Goal: Task Accomplishment & Management: Use online tool/utility

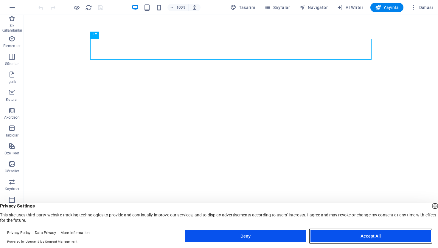
click at [352, 235] on button "Accept All" at bounding box center [371, 236] width 120 height 12
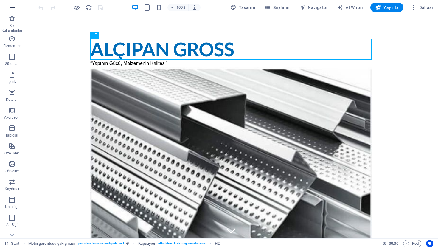
click at [11, 7] on icon "button" at bounding box center [12, 7] width 7 height 7
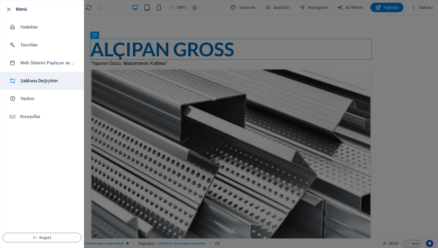
click at [39, 80] on h6 "Şablonu Değiştirin" at bounding box center [47, 80] width 55 height 7
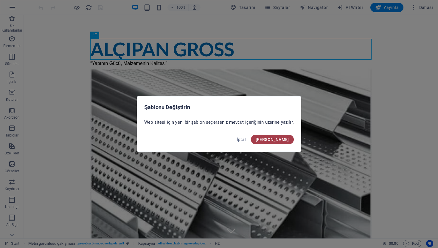
click at [281, 141] on span "[PERSON_NAME]" at bounding box center [272, 139] width 33 height 5
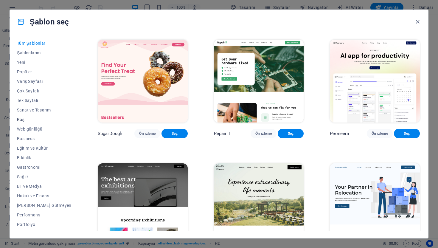
click at [21, 119] on span "Boş" at bounding box center [44, 119] width 55 height 5
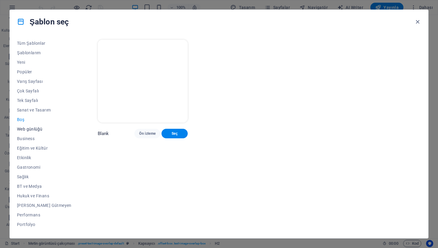
click at [27, 128] on span "Web günlüğü" at bounding box center [44, 129] width 55 height 5
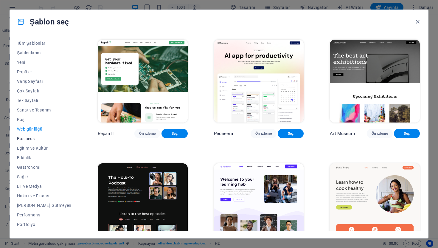
click at [30, 140] on span "Business" at bounding box center [44, 138] width 55 height 5
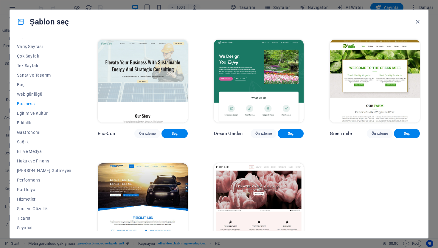
scroll to position [37, 0]
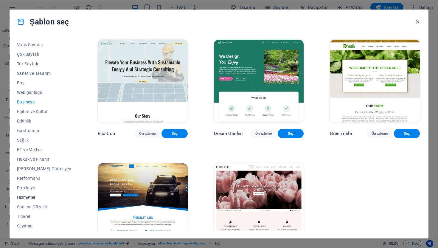
click at [28, 195] on span "Hizmetler" at bounding box center [44, 197] width 55 height 5
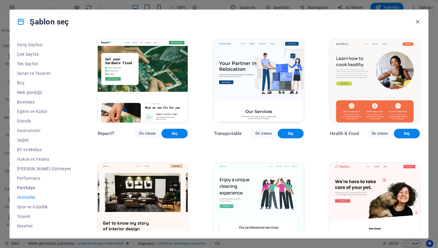
click at [29, 190] on button "Portfolyo" at bounding box center [44, 188] width 55 height 10
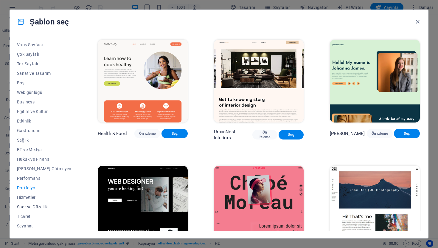
click at [31, 210] on button "Spor ve Güzellik" at bounding box center [44, 207] width 55 height 10
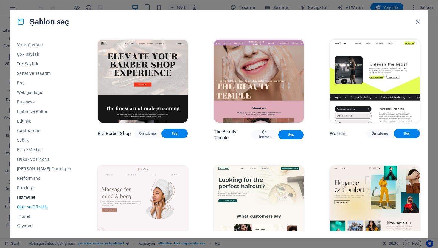
click at [30, 202] on button "Hizmetler" at bounding box center [44, 198] width 55 height 10
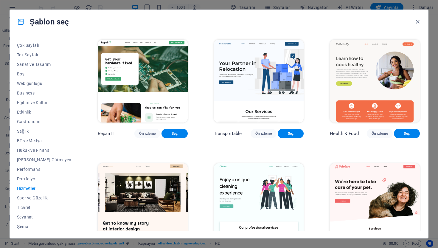
scroll to position [46, 0]
click at [28, 208] on span "Ticaret" at bounding box center [44, 207] width 55 height 5
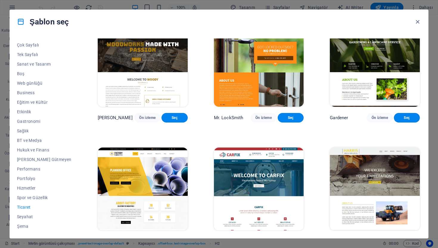
scroll to position [164, 0]
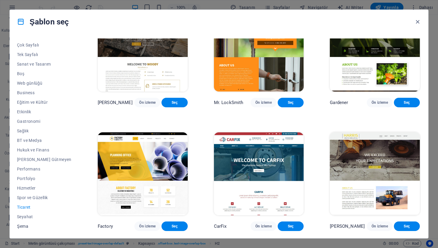
click at [24, 229] on button "Şema" at bounding box center [44, 227] width 55 height 10
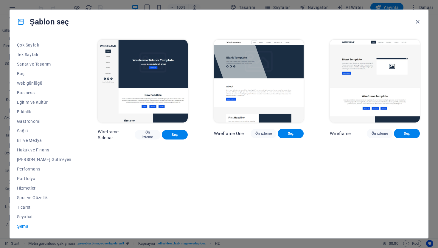
scroll to position [0, 0]
click at [29, 218] on span "Seyahat" at bounding box center [44, 216] width 55 height 5
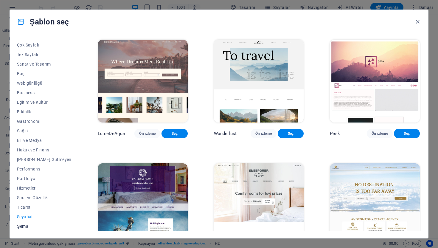
click at [29, 226] on span "Şema" at bounding box center [44, 226] width 55 height 5
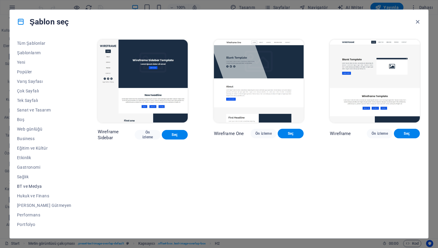
click at [28, 183] on button "BT ve Medya" at bounding box center [44, 187] width 55 height 10
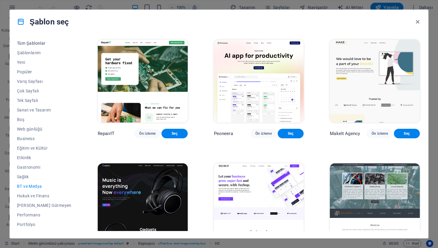
click at [39, 44] on span "Tüm Şablonlar" at bounding box center [44, 43] width 55 height 5
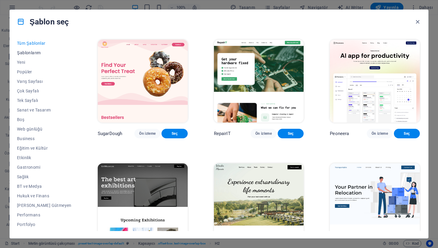
click at [31, 53] on span "Şablonlarım" at bounding box center [44, 52] width 55 height 5
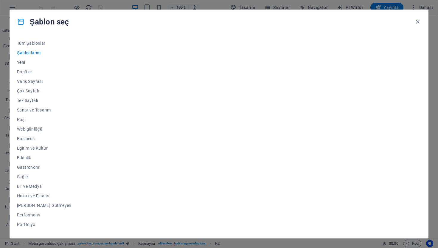
click at [21, 61] on span "Yeni" at bounding box center [44, 62] width 55 height 5
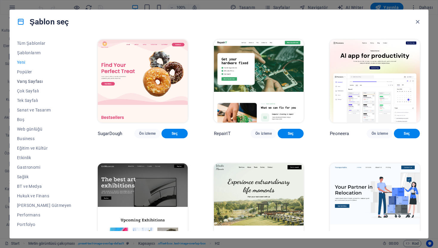
click at [26, 79] on span "Varış Sayfası" at bounding box center [44, 81] width 55 height 5
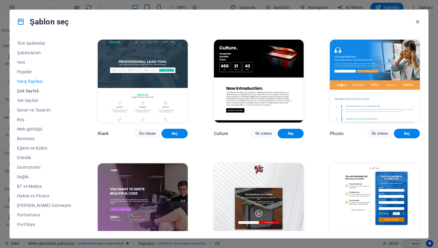
click at [27, 90] on span "Çok Sayfalı" at bounding box center [44, 91] width 55 height 5
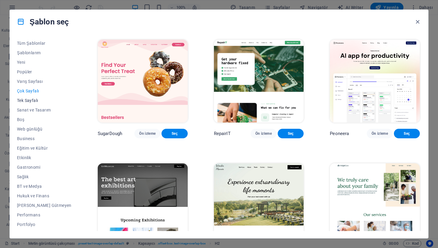
click at [27, 98] on span "Tek Sayfalı" at bounding box center [44, 100] width 55 height 5
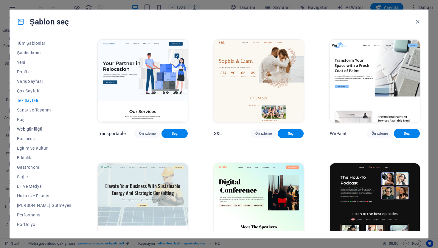
click at [34, 130] on span "Web günlüğü" at bounding box center [44, 129] width 55 height 5
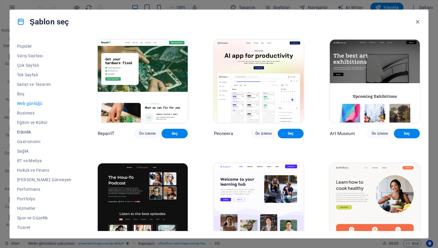
scroll to position [38, 0]
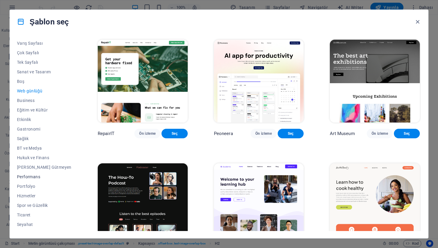
click at [24, 177] on span "Performans" at bounding box center [44, 176] width 55 height 5
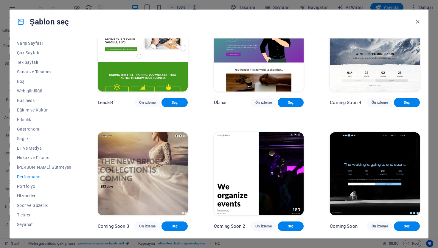
scroll to position [545, 0]
click at [29, 185] on span "Portfolyo" at bounding box center [44, 186] width 55 height 5
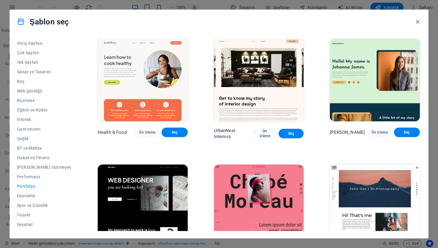
scroll to position [0, 0]
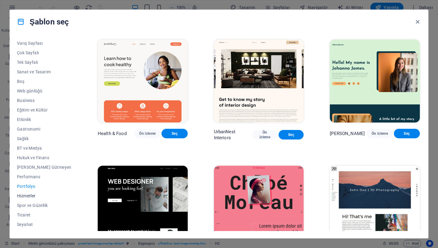
click at [30, 197] on span "Hizmetler" at bounding box center [44, 196] width 55 height 5
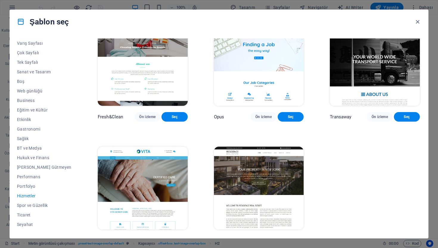
scroll to position [641, 0]
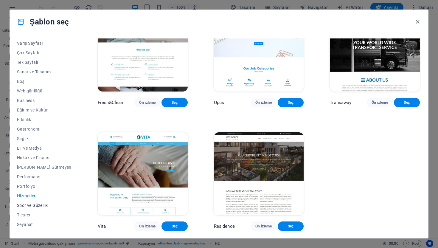
click at [44, 206] on span "Spor ve Güzellik" at bounding box center [44, 205] width 55 height 5
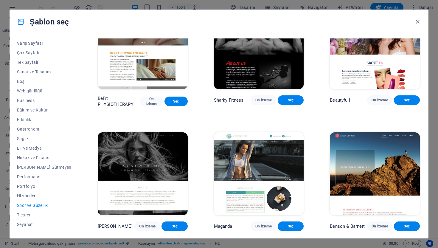
scroll to position [420, 0]
click at [29, 211] on button "Ticaret" at bounding box center [44, 215] width 55 height 10
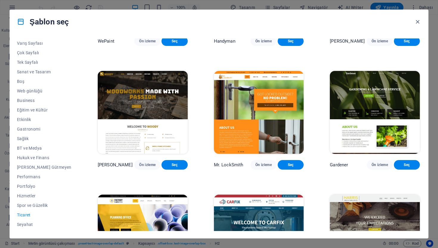
scroll to position [164, 0]
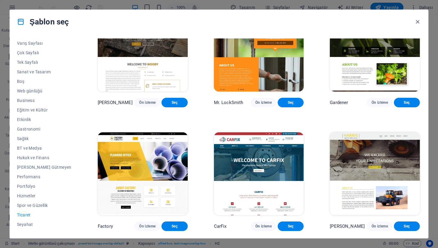
click at [244, 152] on img at bounding box center [259, 173] width 90 height 83
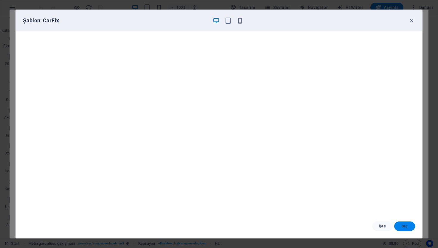
click at [406, 226] on span "Seç" at bounding box center [404, 226] width 11 height 5
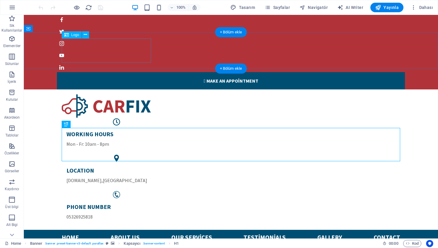
click at [135, 94] on div at bounding box center [231, 106] width 339 height 24
select select "px"
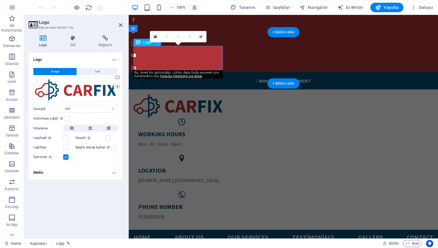
click at [181, 94] on div at bounding box center [284, 106] width 300 height 24
click at [186, 94] on div at bounding box center [284, 106] width 300 height 24
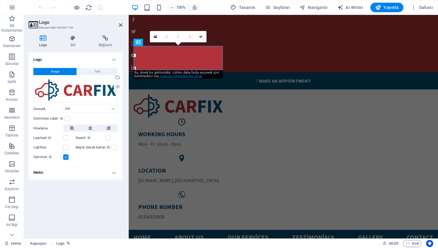
click at [169, 78] on link "Veya bu görüntüyü içe aktar" at bounding box center [181, 76] width 42 height 4
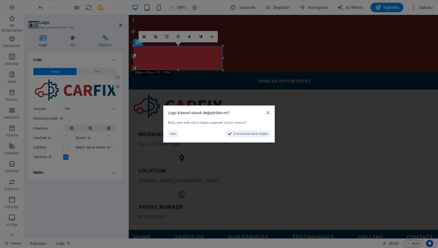
click at [269, 115] on div "Logo küresel olarak değiştirilsin mi?" at bounding box center [219, 112] width 102 height 5
click at [268, 112] on icon at bounding box center [269, 112] width 4 height 5
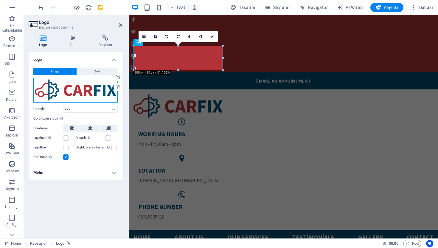
click at [80, 89] on div "Dosyaları buraya sürükleyin, dosyaları seçmek için tıklayın veya Dosyalardan ya…" at bounding box center [75, 90] width 84 height 25
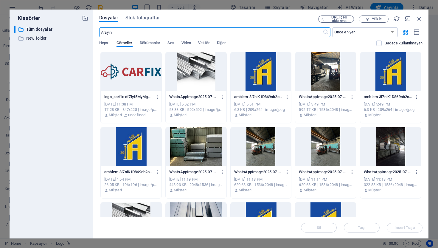
click at [273, 79] on div at bounding box center [261, 71] width 61 height 39
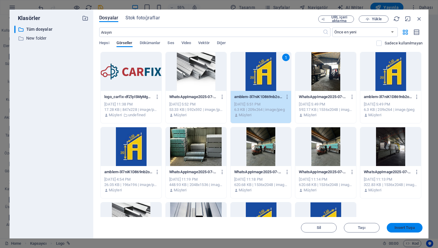
click at [398, 227] on span "Insert Tuşu" at bounding box center [405, 228] width 20 height 4
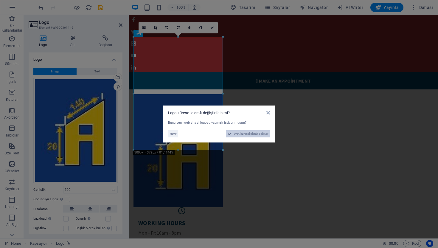
click at [235, 133] on span "Evet, küresel olarak değiştir" at bounding box center [251, 133] width 35 height 7
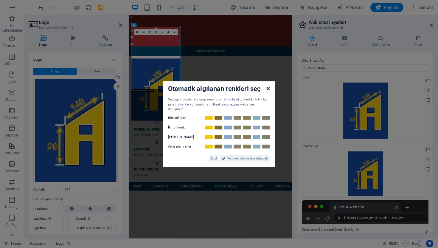
click at [267, 90] on icon at bounding box center [269, 88] width 4 height 5
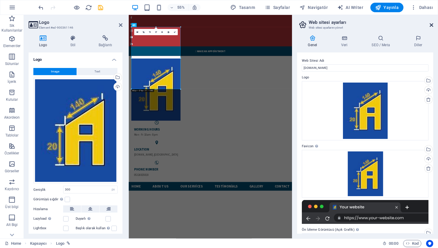
click at [430, 24] on icon at bounding box center [432, 25] width 4 height 5
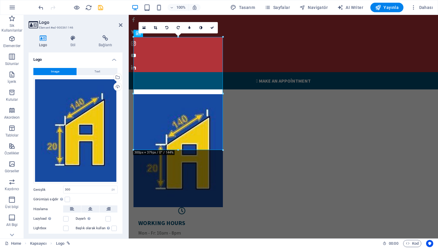
click at [119, 26] on header "Logo Element #ed-900361146" at bounding box center [76, 23] width 94 height 16
click at [121, 24] on icon at bounding box center [121, 25] width 4 height 5
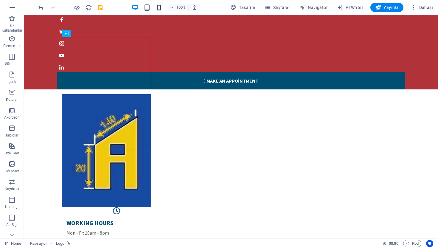
click at [0, 0] on span "button" at bounding box center [0, 0] width 0 height 0
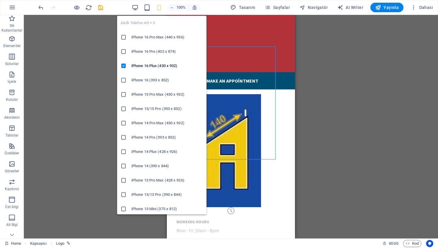
click at [134, 183] on h6 "iPhone 13 Pro Max (428 x 926)" at bounding box center [168, 180] width 72 height 7
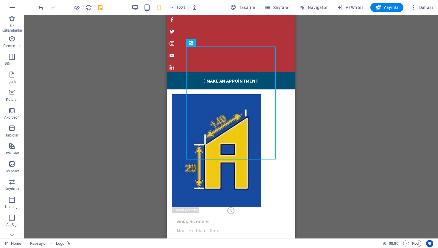
click at [123, 140] on div "H1 Banner Banner Kapsayıcı H2 Menü Çubuğu Menü Menü Çubuğu Kapsayıcı Logo Düğme…" at bounding box center [231, 127] width 414 height 224
click at [247, 136] on div at bounding box center [231, 150] width 118 height 113
select select "px"
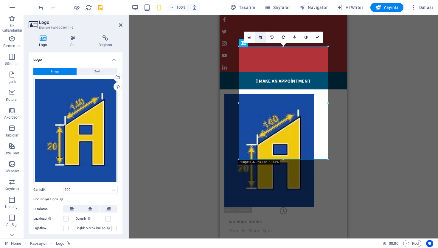
click at [259, 37] on icon at bounding box center [260, 37] width 3 height 4
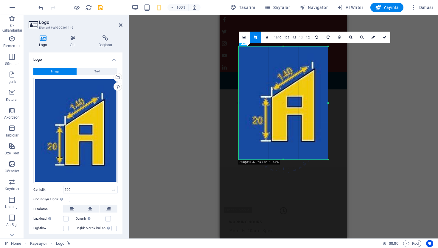
click at [241, 159] on div "180 170 160 150 140 130 120 110 100 90 80 70 60 50 40 30 20 10 0 -10 -20 -30 -4…" at bounding box center [283, 103] width 89 height 113
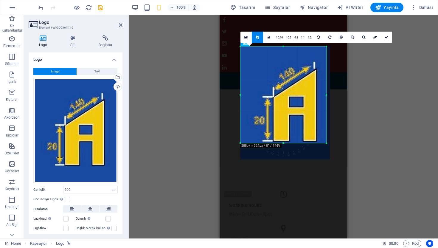
drag, startPoint x: 328, startPoint y: 160, endPoint x: 325, endPoint y: 143, distance: 17.8
click at [325, 143] on div at bounding box center [327, 144] width 4 height 4
click at [278, 40] on link "16:10" at bounding box center [280, 37] width 10 height 11
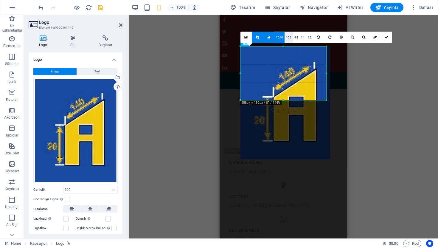
click at [290, 38] on link "16:9" at bounding box center [289, 37] width 8 height 11
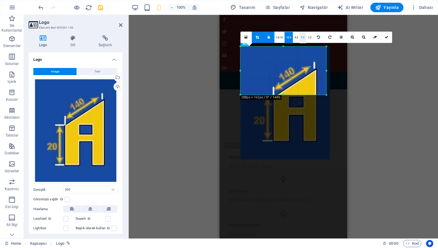
click at [301, 39] on link "1:1" at bounding box center [303, 37] width 7 height 11
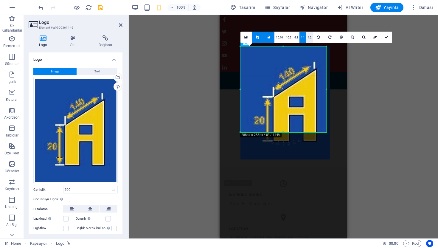
click at [311, 38] on link "1:2" at bounding box center [310, 37] width 7 height 11
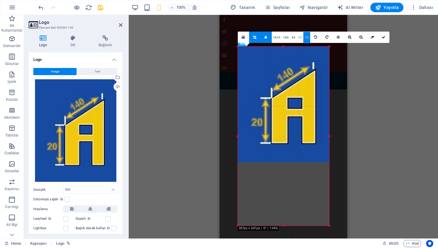
drag, startPoint x: 297, startPoint y: 103, endPoint x: 330, endPoint y: 103, distance: 33.1
click at [330, 103] on div at bounding box center [330, 136] width 2 height 179
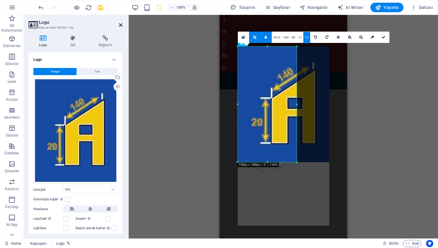
click at [119, 25] on icon at bounding box center [121, 25] width 4 height 5
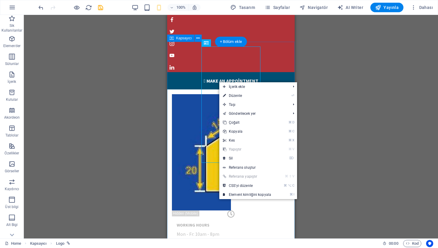
click at [188, 89] on div "WORKING HOURS Mon - Fr: 10am - 8pm LOCATION 3812.SK , ANKARA PHONE NUMBER 05326…" at bounding box center [231, 202] width 128 height 226
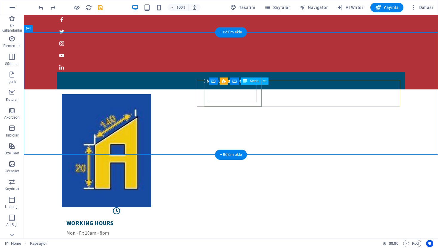
click at [167, 219] on div "WORKING HOURS Mon - Fr: 10am - 8pm" at bounding box center [116, 227] width 100 height 17
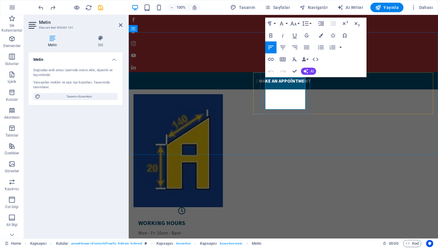
click at [226, 219] on h5 "WORKING HOURS" at bounding box center [181, 223] width 87 height 8
click at [306, 130] on div "çalışma saatlerimiz Mon - Fr: 10am - 8pm LOCATION 3812.SK , ANKARA PHONE NUMBER…" at bounding box center [284, 203] width 310 height 229
click at [306, 131] on div "çalışma saatlerimiz Mon - Fr: 10am - 8pm LOCATION 3812.SK , ANKARA PHONE NUMBER…" at bounding box center [284, 203] width 310 height 229
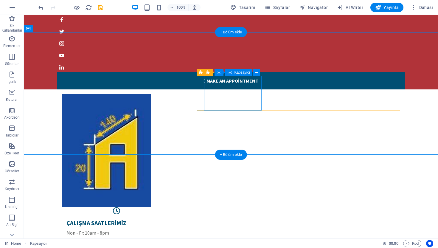
click at [171, 214] on div "çalışma saatlerimiz Mon - Fr: 10am - 8pm" at bounding box center [117, 227] width 110 height 27
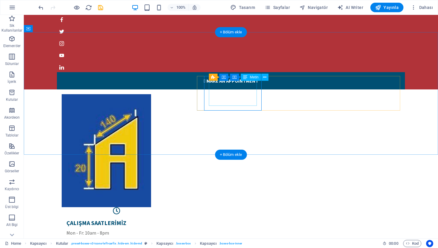
click at [167, 219] on div "çalışma saatlerimiz Mon - Fr: 10am - 8pm" at bounding box center [116, 227] width 100 height 17
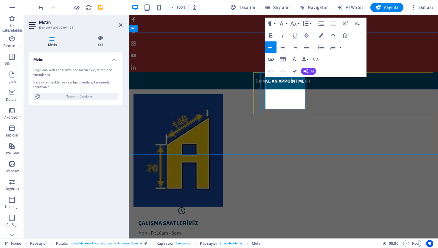
click at [226, 229] on p "Mon - Fr: 10am - 8pm" at bounding box center [181, 232] width 87 height 7
drag, startPoint x: 285, startPoint y: 108, endPoint x: 265, endPoint y: 97, distance: 22.5
click at [226, 229] on p "Mon - Fr: 10am - 8pm" at bounding box center [181, 232] width 87 height 7
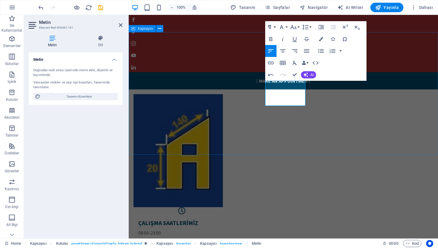
click at [236, 109] on div "çalışma saatlerimiz 08:00-23:00 LOCATION 3812.SK , ANKARA PHONE NUMBER 05326925…" at bounding box center [284, 203] width 310 height 229
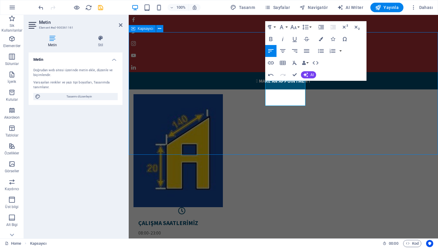
click at [236, 109] on div "çalışma saatlerimiz 08:00-23:00 LOCATION 3812.SK , ANKARA PHONE NUMBER 05326925…" at bounding box center [284, 203] width 310 height 229
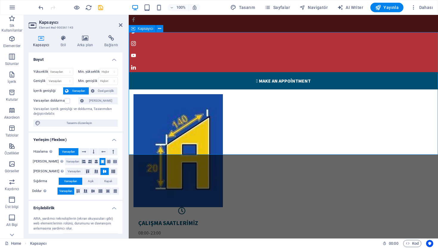
click at [256, 89] on div "çalışma saatlerimiz 08:00-23:00 LOCATION 3812.SK , ANKARA PHONE NUMBER 05326925…" at bounding box center [284, 203] width 310 height 229
click at [121, 26] on icon at bounding box center [121, 25] width 4 height 5
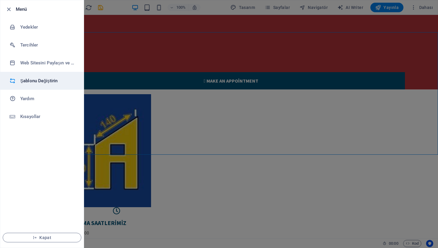
click at [36, 82] on h6 "Şablonu Değiştirin" at bounding box center [47, 80] width 55 height 7
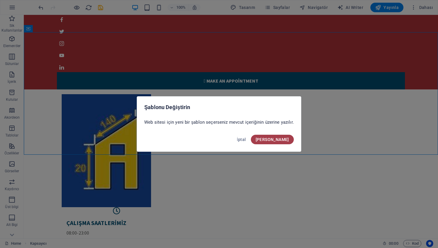
click at [279, 143] on button "[PERSON_NAME]" at bounding box center [272, 140] width 43 height 10
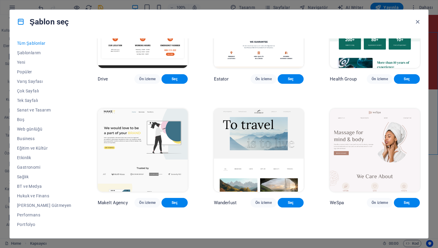
scroll to position [1201, 0]
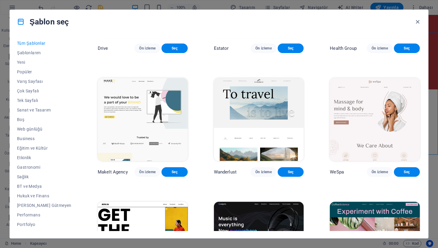
click at [245, 152] on img at bounding box center [259, 119] width 90 height 83
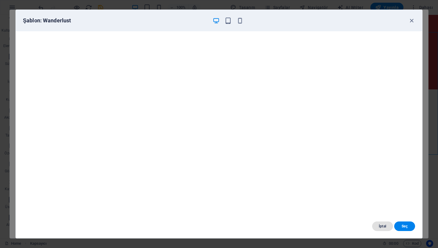
click at [380, 230] on button "İptal" at bounding box center [382, 227] width 21 height 10
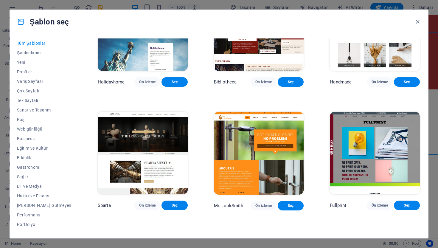
scroll to position [3315, 0]
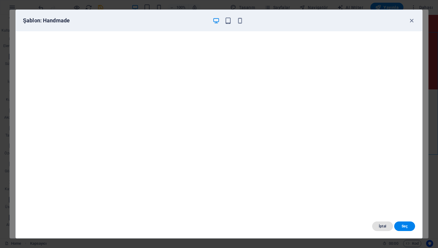
click at [385, 229] on button "İptal" at bounding box center [382, 227] width 21 height 10
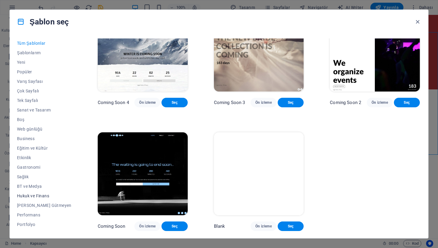
scroll to position [46, 0]
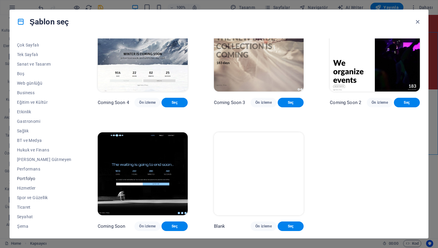
click at [25, 179] on span "Portfolyo" at bounding box center [44, 178] width 55 height 5
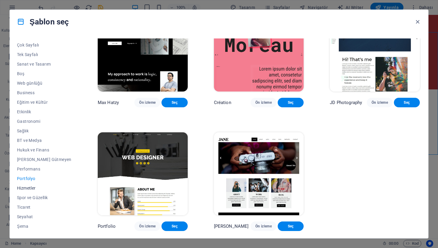
click at [29, 188] on span "Hizmetler" at bounding box center [44, 188] width 55 height 5
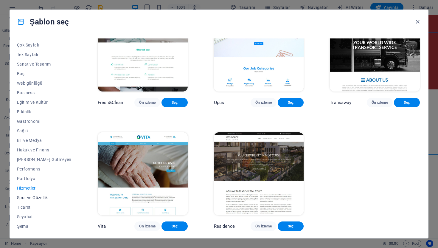
click at [31, 196] on span "Spor ve Güzellik" at bounding box center [44, 197] width 55 height 5
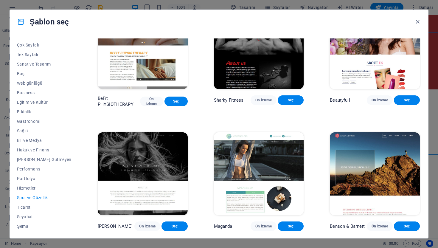
scroll to position [420, 0]
click at [27, 208] on span "Ticaret" at bounding box center [44, 207] width 55 height 5
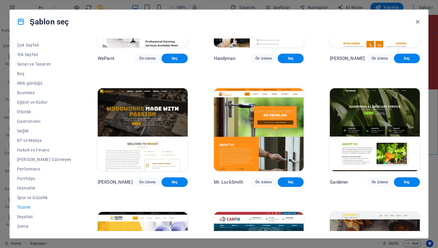
scroll to position [164, 0]
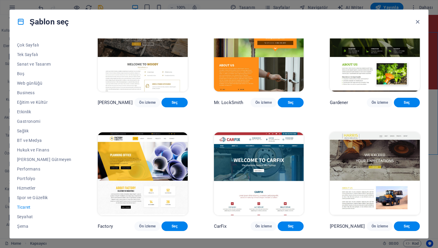
click at [137, 167] on img at bounding box center [143, 173] width 90 height 83
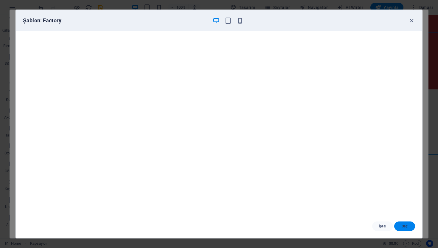
click at [401, 225] on span "Seç" at bounding box center [404, 226] width 11 height 5
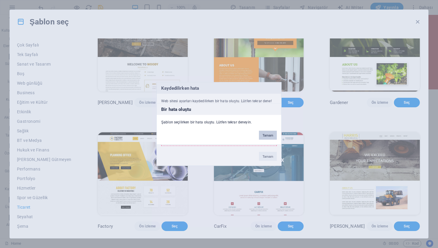
click at [267, 138] on button "Tamam" at bounding box center [268, 135] width 18 height 9
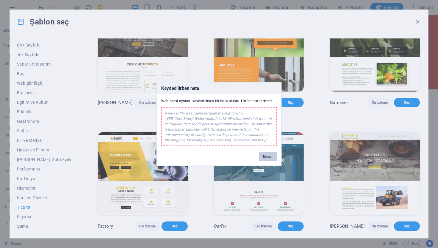
click at [267, 156] on button "Tamam" at bounding box center [268, 156] width 18 height 9
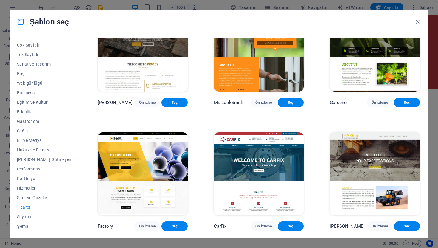
click at [149, 148] on img at bounding box center [143, 173] width 90 height 83
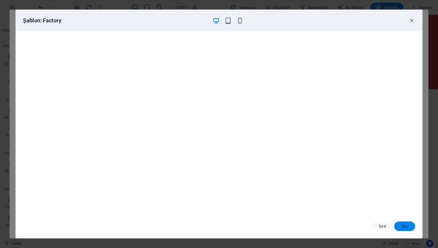
click at [410, 226] on span "Seç" at bounding box center [404, 226] width 11 height 5
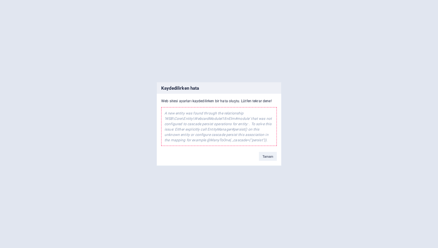
click at [269, 160] on button "Tamam" at bounding box center [268, 156] width 18 height 9
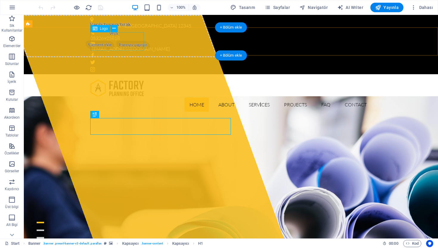
click at [122, 79] on div at bounding box center [230, 88] width 281 height 18
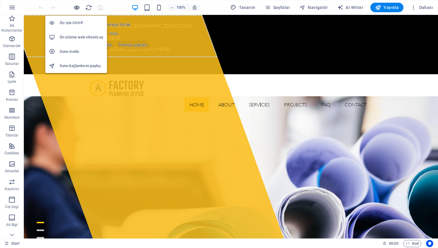
click at [79, 10] on icon "button" at bounding box center [76, 7] width 7 height 7
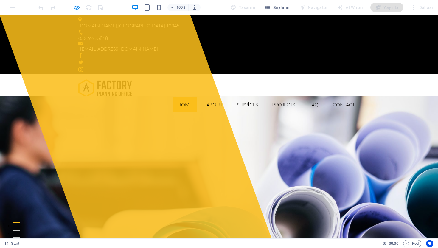
click at [108, 35] on span "05326925818" at bounding box center [93, 38] width 30 height 6
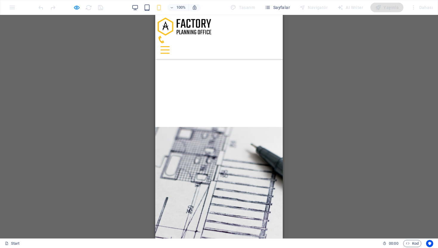
scroll to position [2303, 0]
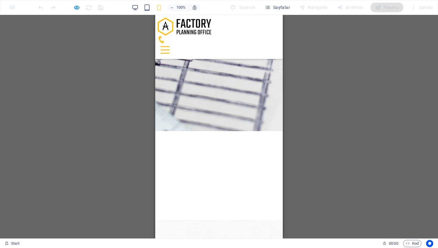
scroll to position [2185, 0]
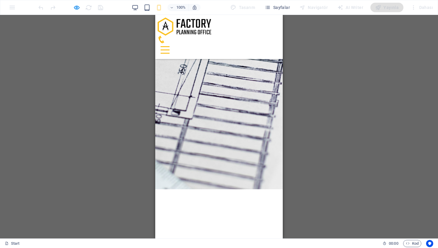
click at [165, 36] on icon at bounding box center [161, 39] width 7 height 7
click at [274, 43] on div at bounding box center [219, 49] width 123 height 13
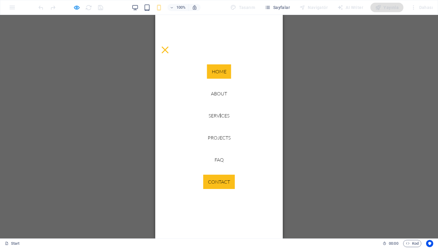
click at [217, 72] on link "Home" at bounding box center [219, 71] width 24 height 14
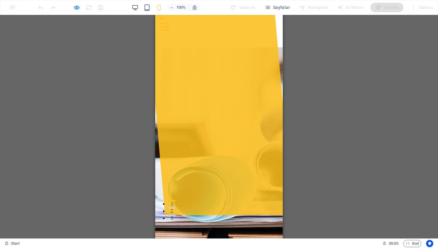
scroll to position [0, 0]
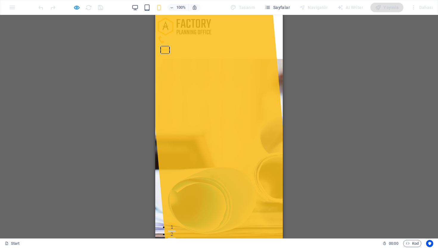
click at [170, 46] on button at bounding box center [165, 46] width 9 height 1
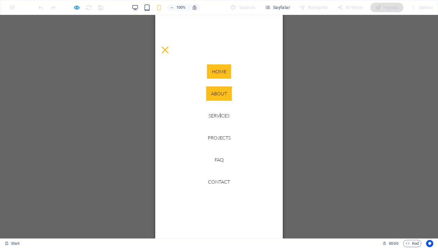
click at [214, 94] on link "About" at bounding box center [219, 93] width 26 height 14
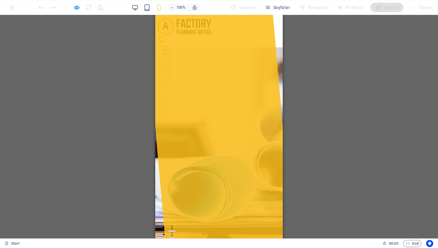
click at [170, 46] on div at bounding box center [165, 49] width 9 height 7
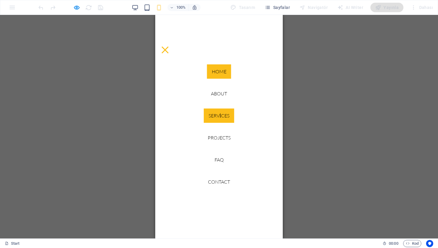
click at [219, 117] on link "Services" at bounding box center [219, 116] width 30 height 14
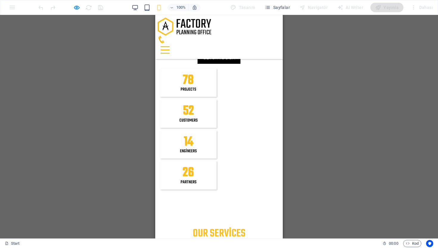
scroll to position [695, 0]
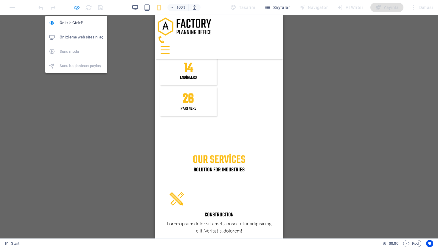
click at [77, 10] on icon "button" at bounding box center [76, 7] width 7 height 7
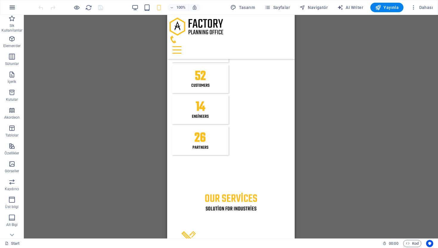
click at [10, 7] on icon "button" at bounding box center [12, 7] width 7 height 7
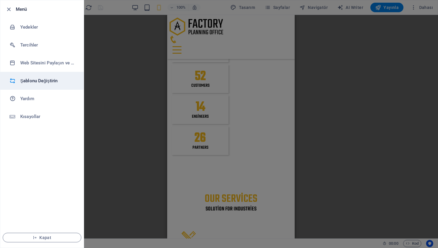
click at [40, 81] on h6 "Şablonu Değiştirin" at bounding box center [47, 80] width 55 height 7
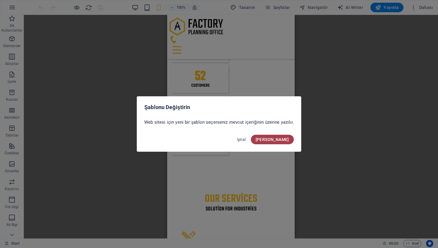
click at [277, 143] on button "[PERSON_NAME]" at bounding box center [272, 140] width 43 height 10
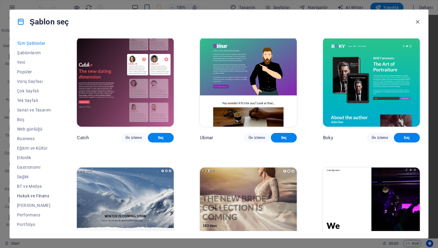
scroll to position [46, 0]
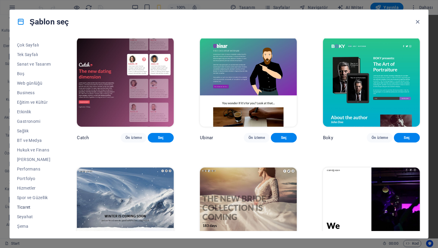
click at [27, 209] on span "Ticaret" at bounding box center [34, 207] width 34 height 5
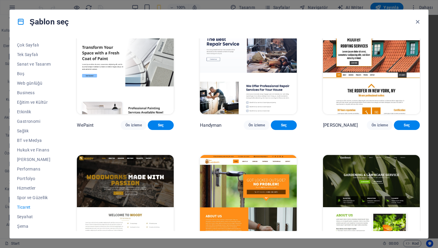
scroll to position [0, 0]
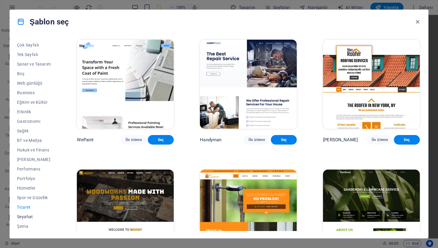
click at [30, 215] on span "Seyahat" at bounding box center [34, 216] width 34 height 5
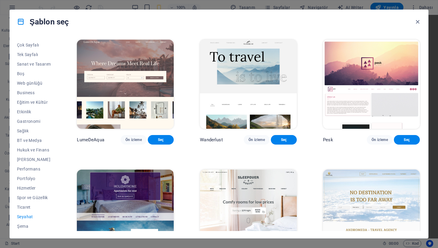
scroll to position [164, 0]
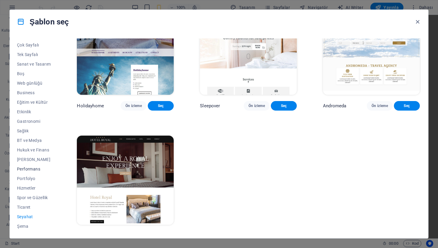
click at [33, 173] on button "Performans" at bounding box center [34, 169] width 34 height 10
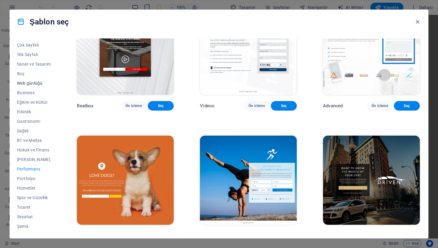
click at [35, 82] on span "Web günlüğü" at bounding box center [34, 83] width 34 height 5
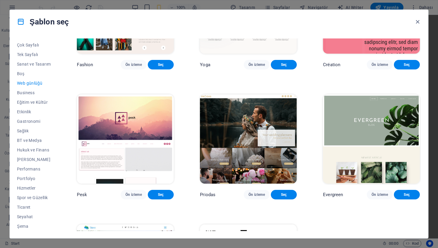
scroll to position [745, 0]
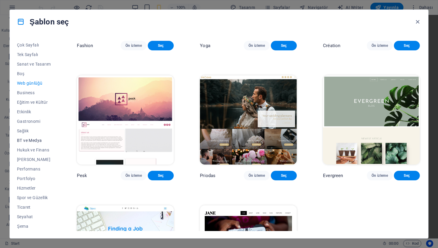
click at [35, 139] on span "BT ve Medya" at bounding box center [34, 140] width 34 height 5
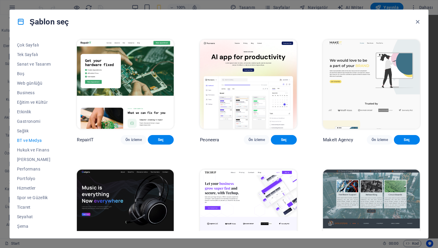
scroll to position [291, 0]
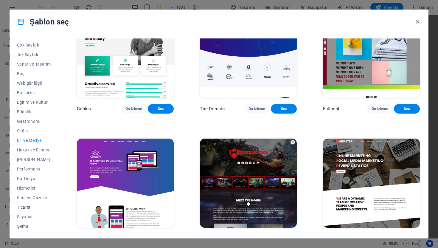
click at [22, 205] on span "Ticaret" at bounding box center [34, 207] width 34 height 5
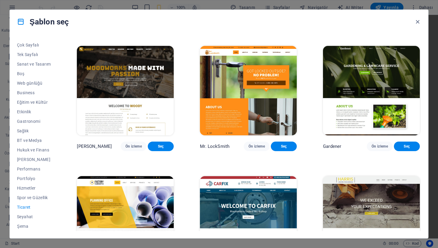
scroll to position [164, 0]
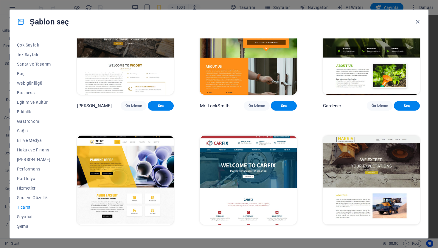
click at [224, 180] on img at bounding box center [248, 180] width 97 height 89
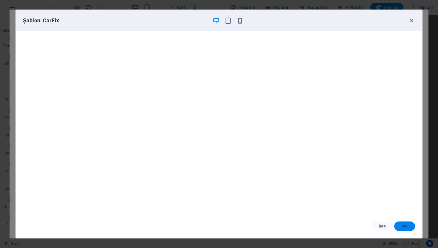
click at [403, 228] on span "Seç" at bounding box center [404, 226] width 11 height 5
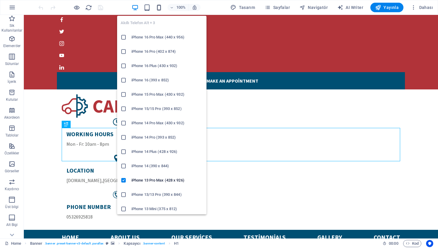
click at [0, 0] on icon "button" at bounding box center [0, 0] width 0 height 0
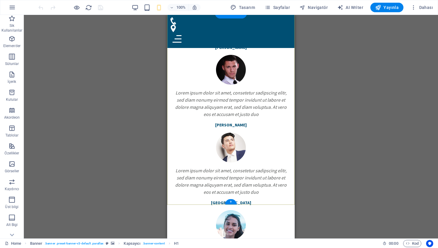
scroll to position [2535, 0]
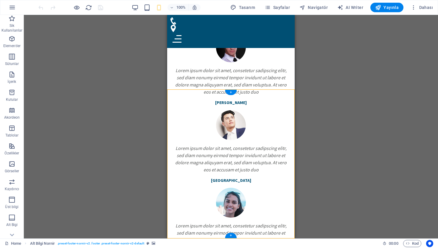
select select "px"
select select "footer"
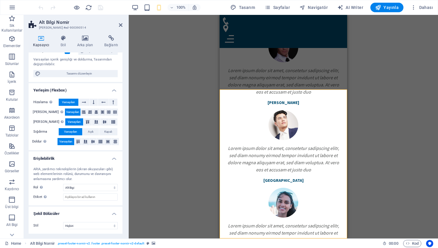
scroll to position [50, 0]
click at [66, 39] on icon at bounding box center [63, 38] width 14 height 6
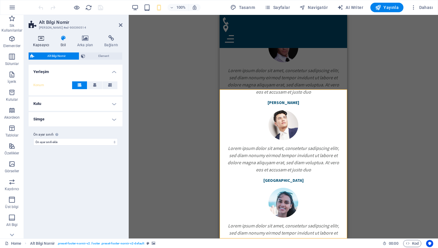
click at [50, 42] on h4 "Kapsayıcı" at bounding box center [42, 41] width 27 height 13
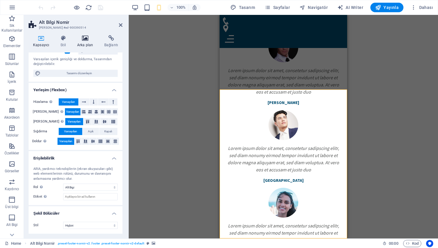
click at [87, 47] on h4 "Arka plan" at bounding box center [86, 41] width 27 height 13
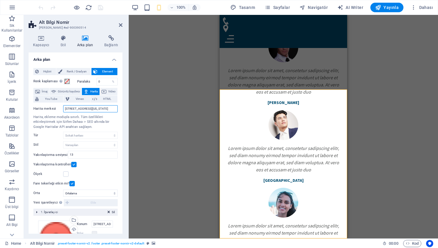
click at [95, 110] on input "770 11th Ave, 1001 New York, NY" at bounding box center [90, 108] width 55 height 7
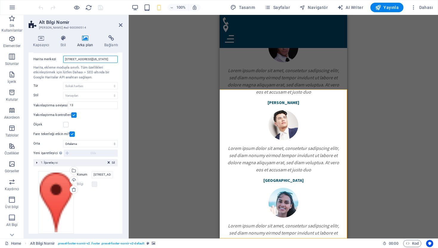
scroll to position [57, 0]
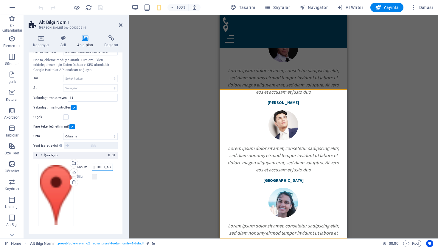
click at [102, 167] on input "770 11th Ave, New York 1001" at bounding box center [102, 167] width 21 height 7
click at [104, 168] on input "Konum" at bounding box center [102, 167] width 21 height 7
paste input "2Q86+45 Yenimahalle, Ankara"
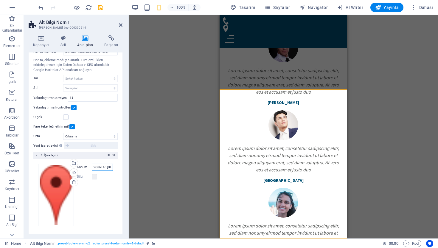
scroll to position [0, 22]
type input "2Q86+45 Yenimahalle, Ankara"
click at [100, 168] on input "2Q86+45 Yenimahalle, Ankara" at bounding box center [102, 167] width 21 height 7
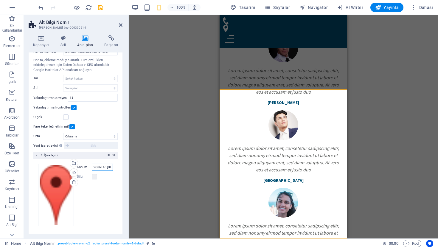
click at [100, 168] on input "2Q86+45 Yenimahalle, Ankara" at bounding box center [102, 167] width 21 height 7
click at [121, 24] on icon at bounding box center [121, 25] width 4 height 5
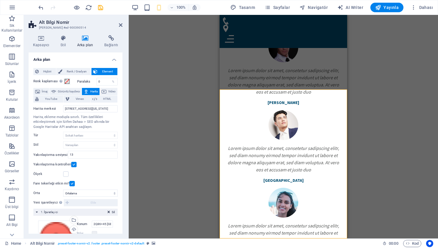
click at [173, 139] on div "Mevcut içeriği değiştirmek için buraya sürükleyin. Yeni bir element oluşturmak …" at bounding box center [284, 127] width 310 height 224
click at [120, 27] on icon at bounding box center [121, 25] width 4 height 5
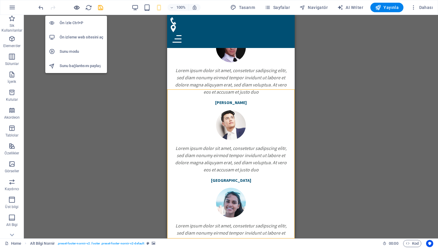
click at [78, 7] on icon "button" at bounding box center [76, 7] width 7 height 7
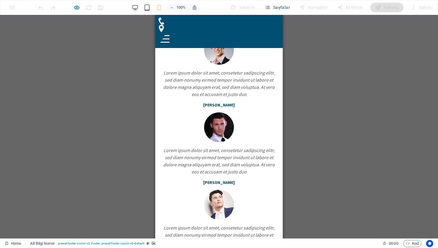
scroll to position [2430, 0]
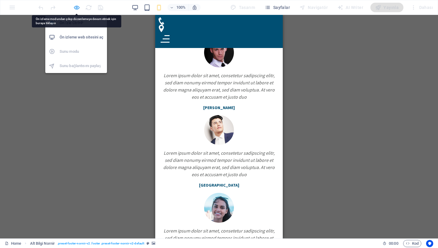
click at [76, 7] on icon "button" at bounding box center [76, 7] width 7 height 7
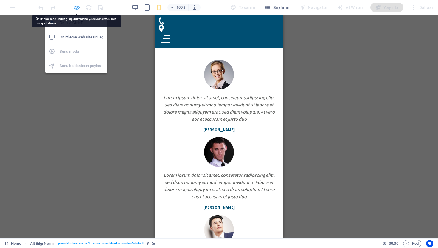
scroll to position [2535, 0]
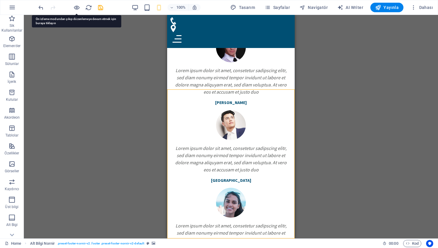
click at [167, 191] on div "Mevcut içeriği değiştirmek için buraya sürükleyin. Yeni bir element oluşturmak …" at bounding box center [231, 127] width 414 height 224
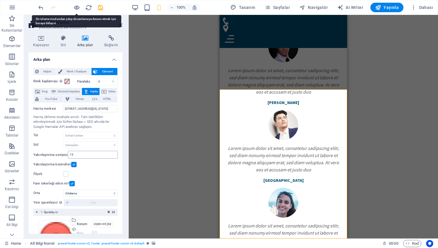
scroll to position [57, 0]
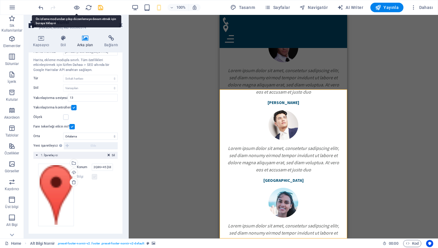
click at [92, 176] on label at bounding box center [94, 176] width 5 height 5
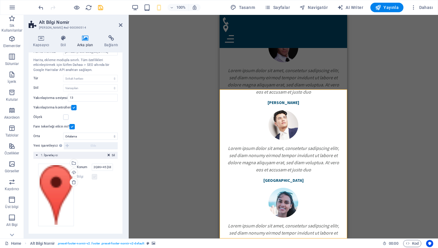
click at [94, 176] on label at bounding box center [94, 176] width 5 height 5
click at [72, 181] on icon at bounding box center [74, 182] width 5 height 5
click at [100, 168] on input "2Q86+45 Yenimahalle, Ankara" at bounding box center [102, 167] width 21 height 7
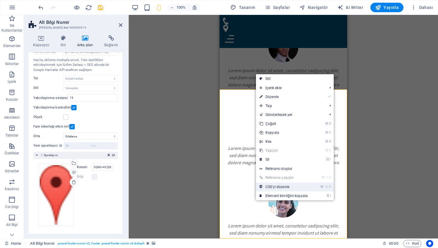
click at [265, 184] on link "⌘ ⌥ C CSS'yi düzenle" at bounding box center [283, 186] width 55 height 9
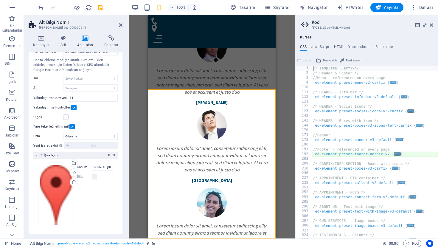
scroll to position [9, 0]
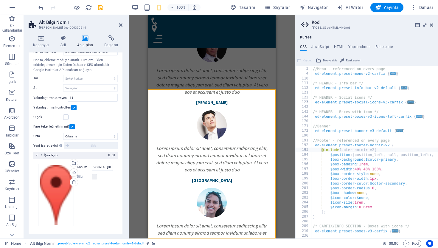
click at [433, 22] on h2 "Kod" at bounding box center [373, 22] width 122 height 5
click at [432, 24] on icon at bounding box center [432, 25] width 4 height 5
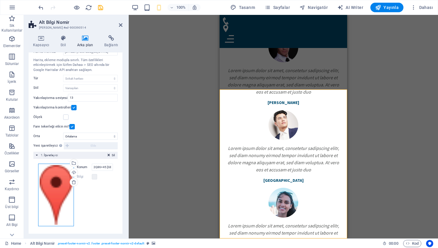
click at [57, 184] on div "Dosyaları buraya sürükleyin, dosyaları seçmek için tıklayın veya Dosyalardan ya…" at bounding box center [56, 195] width 36 height 63
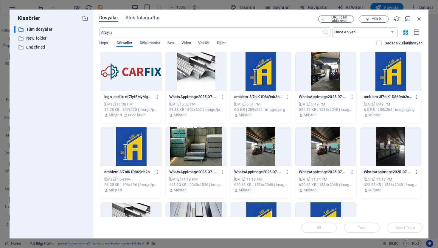
scroll to position [57, 0]
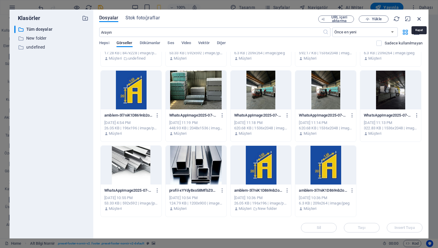
click at [420, 21] on icon "button" at bounding box center [419, 19] width 7 height 7
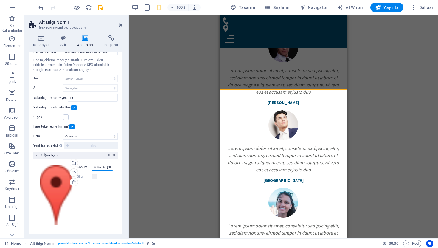
click at [101, 166] on input "2Q86+45 Yenimahalle, Ankara" at bounding box center [102, 167] width 21 height 7
paste input "Fatih caddesi, Yakacık, 3812 sokak no 6, 06560 Yenimahalle/Ankara"
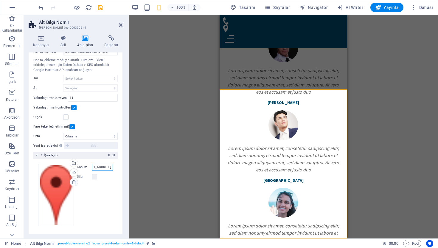
type input "Fatih caddesi, Yakacık, 3812 sokak no 6, 06560 Yenimahalle/Ankara"
click at [72, 181] on icon at bounding box center [74, 182] width 5 height 5
click at [73, 182] on icon at bounding box center [74, 182] width 5 height 5
click at [73, 171] on div "Yükle" at bounding box center [73, 173] width 9 height 9
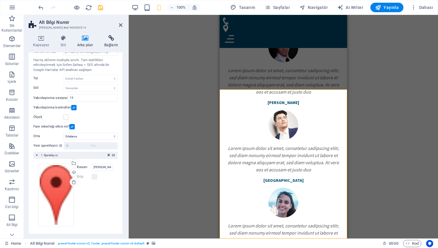
click at [106, 47] on h4 "Bağlantı" at bounding box center [111, 41] width 23 height 13
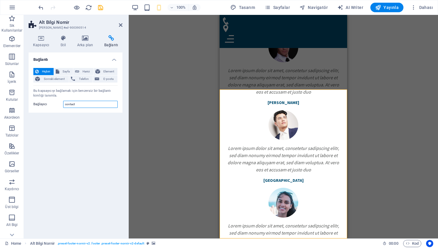
click at [86, 102] on input "contact" at bounding box center [90, 104] width 55 height 7
paste input "Fatih caddesi, Yakacık, 3812 sokak no 6, 06560 Yenimahalle/Ankara"
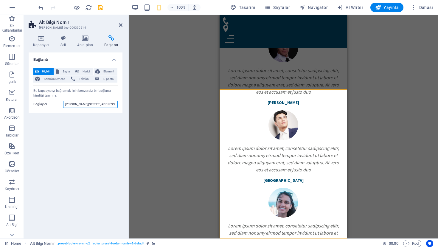
type input "Fatih caddesi, Yakacık, 3812 sokak no 6, 06560 Yenimahalle/Ankara"
click at [90, 149] on div "Bağlantı Hiçbiri Sayfa Harici Element Sonraki element Telefon E-posta Sayfa Hom…" at bounding box center [76, 142] width 94 height 181
click at [61, 72] on span "Sayfa" at bounding box center [66, 71] width 10 height 7
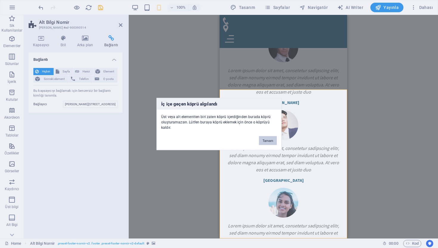
click at [265, 140] on button "Tamam" at bounding box center [268, 140] width 18 height 9
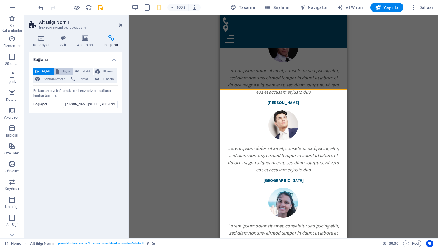
click at [65, 69] on span "Sayfa" at bounding box center [66, 71] width 10 height 7
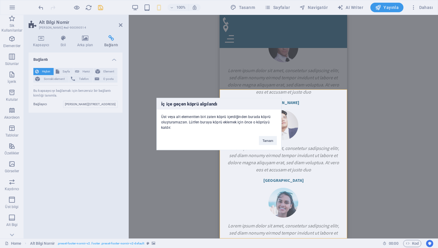
click at [267, 133] on div "Tamam" at bounding box center [268, 137] width 27 height 15
click at [267, 135] on div "Tamam" at bounding box center [268, 137] width 27 height 15
click at [266, 142] on button "Tamam" at bounding box center [268, 140] width 18 height 9
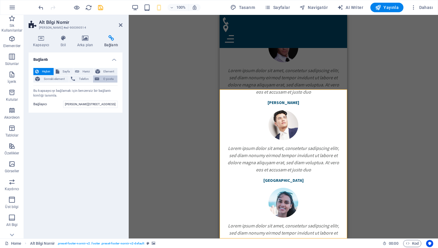
click at [102, 82] on span "E-posta" at bounding box center [108, 78] width 15 height 7
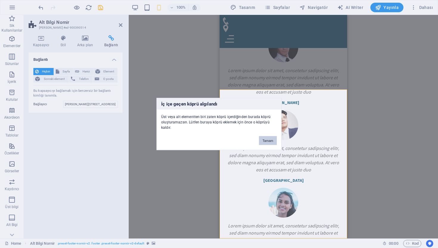
click at [260, 139] on button "Tamam" at bounding box center [268, 140] width 18 height 9
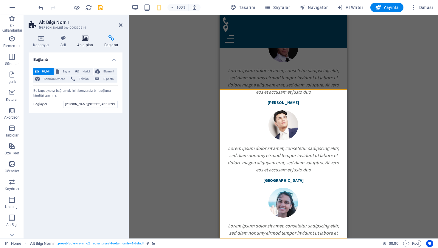
click at [83, 42] on h4 "Arka plan" at bounding box center [86, 41] width 27 height 13
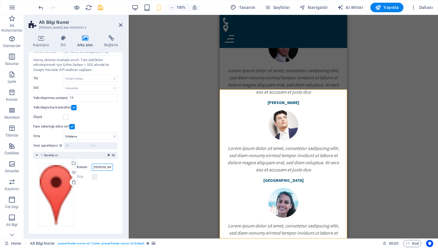
click at [105, 165] on input "Fatih caddesi, Yakacık, 3812 sokak no 6, 06560 Yenimahalle/Ankara" at bounding box center [102, 167] width 21 height 7
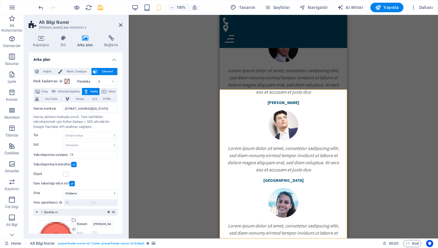
click at [187, 201] on div "Mevcut içeriği değiştirmek için buraya sürükleyin. Yeni bir element oluşturmak …" at bounding box center [284, 127] width 310 height 224
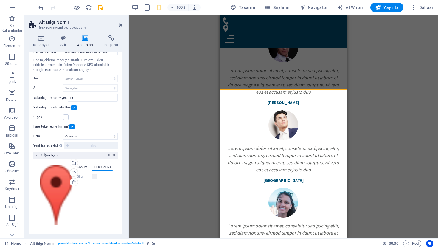
click at [99, 167] on input "Fatih caddesi, Yakacık, 3812 sokak no 6, 06560 Yenimahalle/Ankara" at bounding box center [102, 167] width 21 height 7
type input "Fatihcaddesi, Yakacık, 3812 sokak no 6, 06560 Yenimahalle/Ankara"
paste input "2Q86+45 Yenimahalle, Ankara"
type input "2Q86+45 Yenimahalle, Ankara"
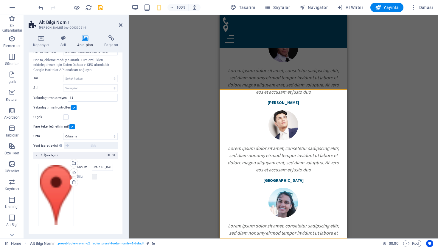
scroll to position [0, 0]
click at [116, 21] on h2 "Alt Bilgi Nornir" at bounding box center [80, 22] width 83 height 5
click at [118, 21] on h2 "Alt Bilgi Nornir" at bounding box center [80, 22] width 83 height 5
click at [123, 24] on aside "Alt Bilgi Nornir Ön ayar #ed-900390514 Kapsayıcı Stil Arka plan Bağlantı Boyut …" at bounding box center [76, 127] width 105 height 224
click at [119, 26] on icon at bounding box center [121, 25] width 4 height 5
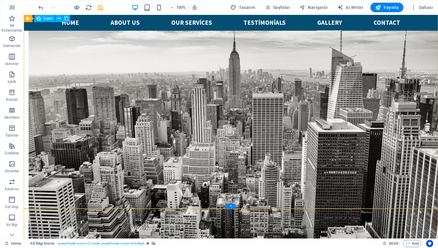
scroll to position [1506, 0]
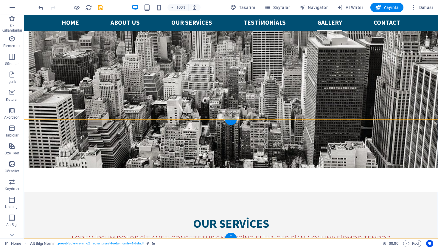
scroll to position [1453, 0]
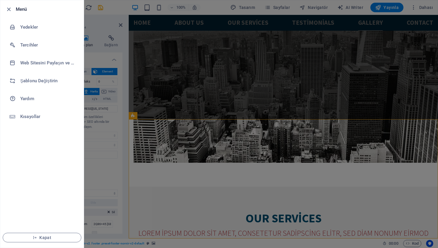
click at [322, 130] on div at bounding box center [219, 124] width 438 height 248
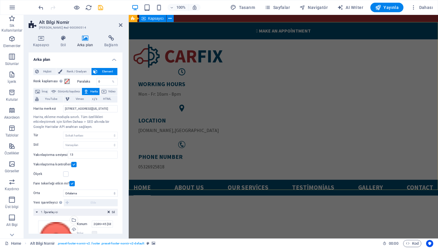
scroll to position [0, 0]
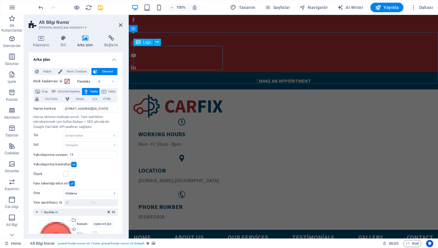
click at [189, 94] on div at bounding box center [284, 106] width 300 height 24
select select "px"
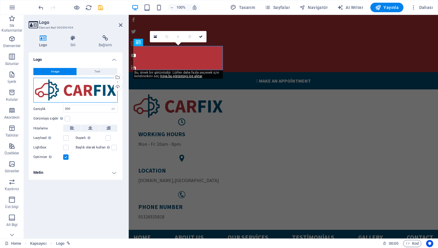
click at [71, 93] on div "Dosyaları buraya sürükleyin, dosyaları seçmek için tıklayın veya Dosyalardan ya…" at bounding box center [75, 90] width 84 height 25
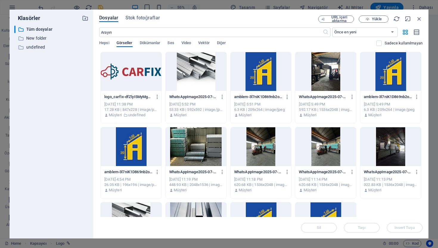
click at [141, 145] on div at bounding box center [131, 146] width 61 height 39
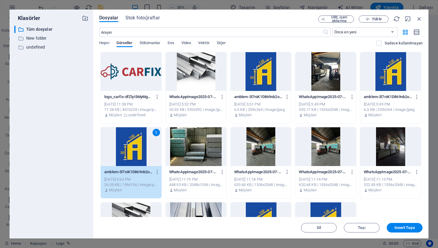
click at [145, 164] on div "1" at bounding box center [131, 146] width 61 height 39
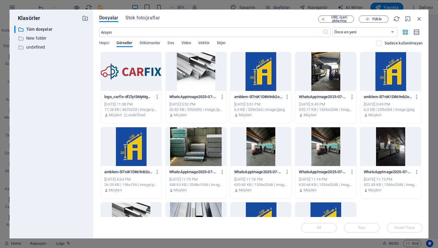
click at [192, 73] on div at bounding box center [196, 71] width 61 height 39
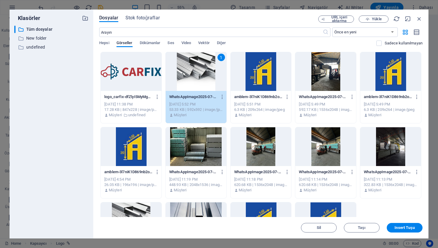
click at [188, 69] on div "1" at bounding box center [196, 71] width 61 height 39
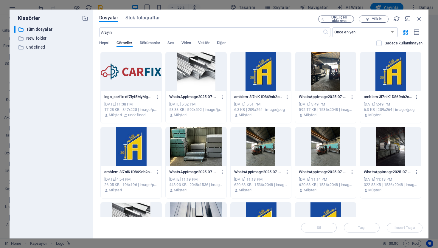
click at [136, 140] on div at bounding box center [131, 146] width 61 height 39
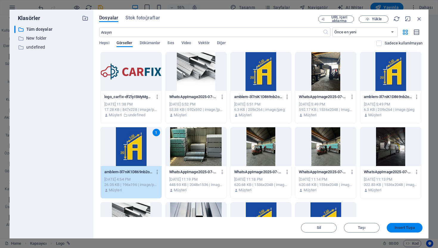
click at [404, 229] on span "Insert Tuşu" at bounding box center [405, 228] width 20 height 4
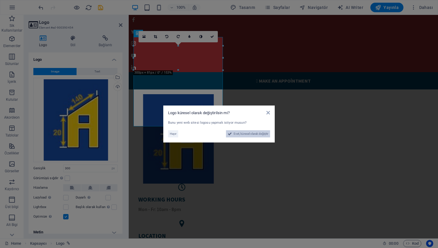
click at [250, 136] on span "Evet, küresel olarak değiştir" at bounding box center [251, 133] width 35 height 7
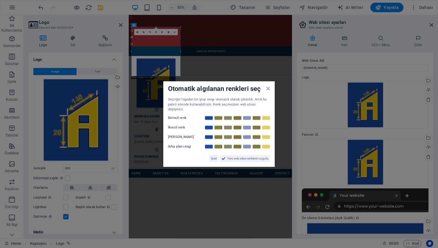
click at [264, 91] on div "Otomatik algılanan renkleri seç" at bounding box center [219, 89] width 102 height 6
click at [256, 159] on span "Yeni web sitesi renklerini uygula" at bounding box center [248, 158] width 41 height 7
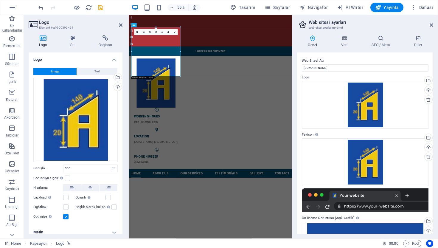
click at [435, 24] on aside "Web sitesi ayarları Web sitesi ayarlarını yönet Genel Veri SEO / Meta Diller We…" at bounding box center [365, 127] width 146 height 224
click at [434, 24] on aside "Web sitesi ayarları Web sitesi ayarlarını yönet Genel Veri SEO / Meta Diller We…" at bounding box center [365, 127] width 146 height 224
click at [432, 24] on icon at bounding box center [432, 25] width 4 height 5
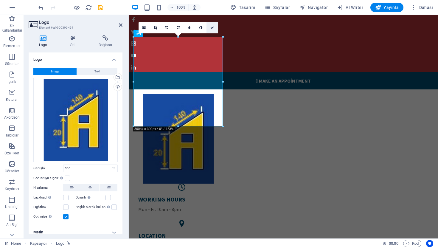
click at [211, 28] on icon at bounding box center [213, 28] width 4 height 4
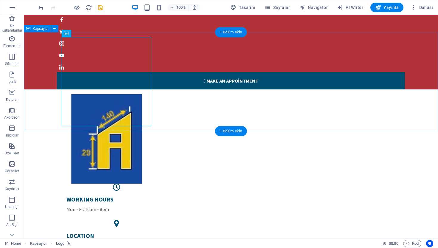
click at [225, 106] on div "WORKING HOURS Mon - Fr: 10am - 8pm LOCATION 3812.SK , ANKARA PHONE NUMBER 05326…" at bounding box center [231, 192] width 414 height 206
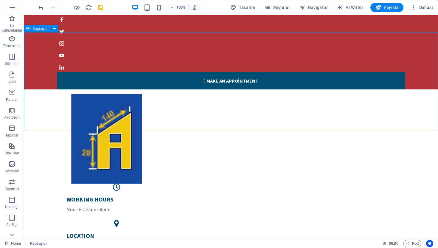
click at [53, 30] on button at bounding box center [54, 28] width 7 height 7
click at [174, 115] on div "WORKING HOURS Mon - Fr: 10am - 8pm LOCATION 3812.SK , ANKARA PHONE NUMBER 05326…" at bounding box center [231, 192] width 414 height 206
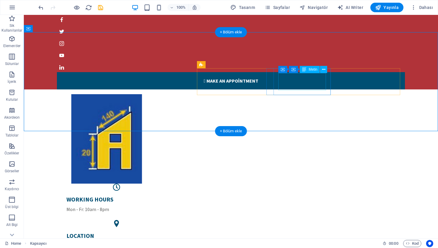
click at [167, 232] on div "LOCATION 3812.SK , ANKARA" at bounding box center [116, 240] width 100 height 17
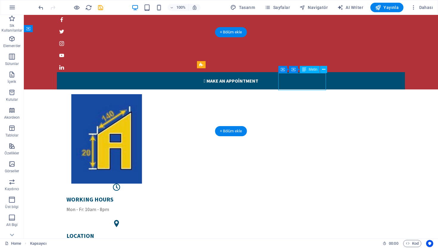
click at [167, 232] on div "LOCATION 3812.SK , ANKARA" at bounding box center [116, 240] width 100 height 17
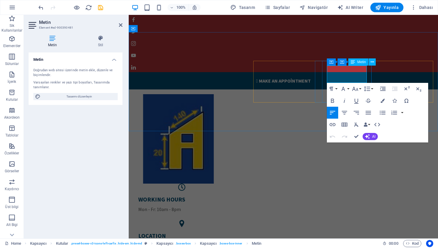
click at [226, 232] on h5 "LOCATION" at bounding box center [181, 236] width 87 height 8
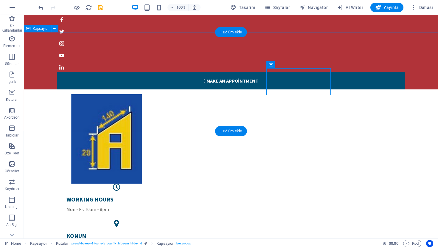
click at [329, 89] on div "WORKING HOURS Mon - Fr: 10am - 8pm konum 3812.SK , ANKARA PHONE NUMBER 05326925…" at bounding box center [231, 192] width 414 height 206
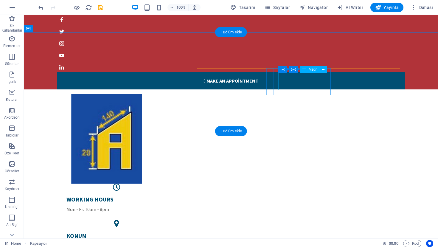
click at [167, 232] on div "konum 3812.SK , ANKARA" at bounding box center [116, 240] width 100 height 17
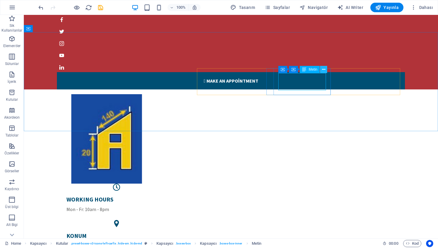
click at [323, 70] on icon at bounding box center [323, 69] width 3 height 6
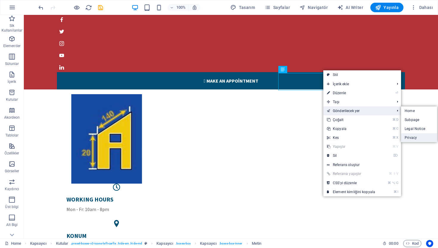
click at [413, 137] on link "Privacy" at bounding box center [419, 137] width 36 height 9
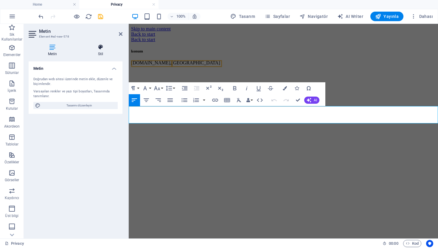
click at [94, 55] on h4 "Stil" at bounding box center [101, 50] width 44 height 13
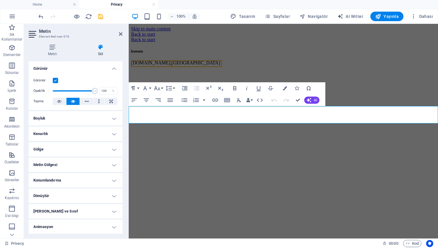
click at [176, 70] on html "Skip to main content Back to start Back to start konum 3812.SK , ANKARA" at bounding box center [284, 47] width 310 height 47
click at [122, 35] on icon at bounding box center [121, 34] width 4 height 5
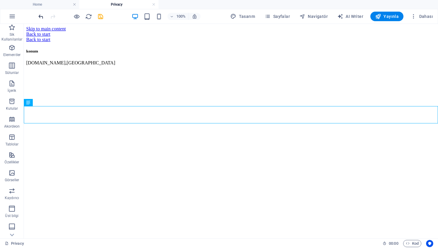
click at [42, 16] on icon "undo" at bounding box center [41, 16] width 7 height 7
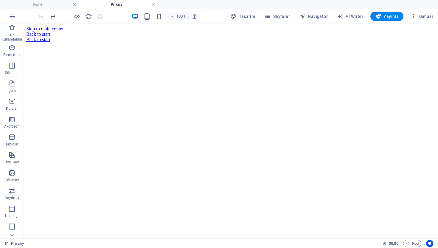
click at [153, 6] on link at bounding box center [154, 5] width 4 height 6
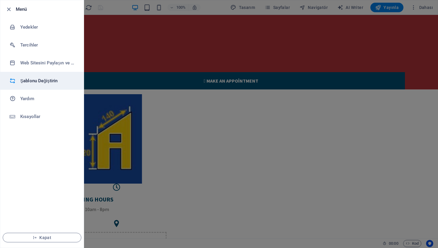
click at [47, 86] on li "Şablonu Değiştirin" at bounding box center [41, 81] width 83 height 18
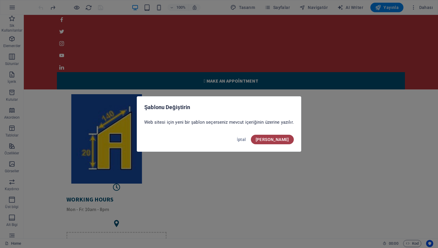
click at [289, 140] on button "Onayla" at bounding box center [272, 140] width 43 height 10
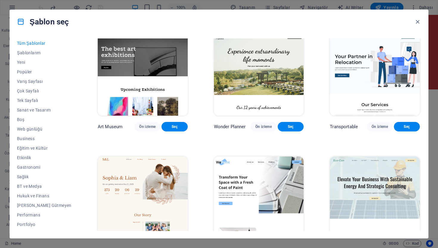
scroll to position [279, 0]
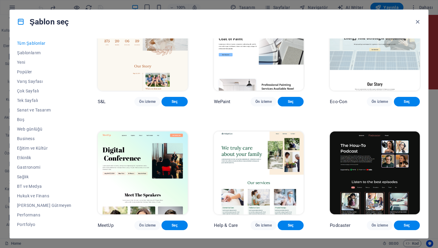
click at [343, 81] on img at bounding box center [375, 49] width 90 height 83
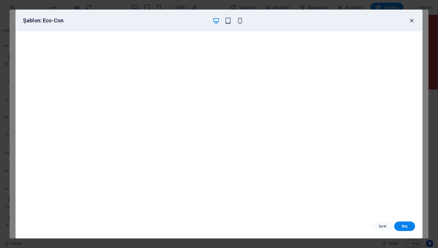
click at [414, 21] on icon "button" at bounding box center [412, 20] width 7 height 7
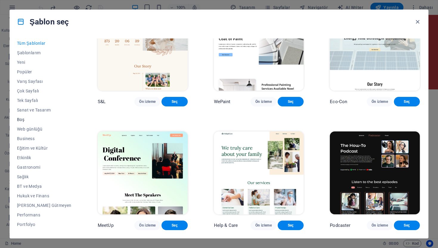
click at [22, 120] on span "Boş" at bounding box center [44, 119] width 55 height 5
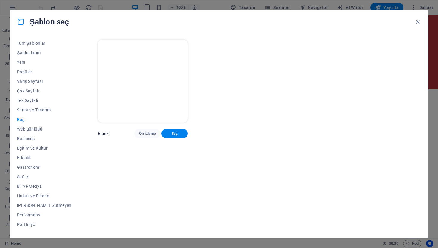
click at [109, 107] on img at bounding box center [143, 81] width 90 height 83
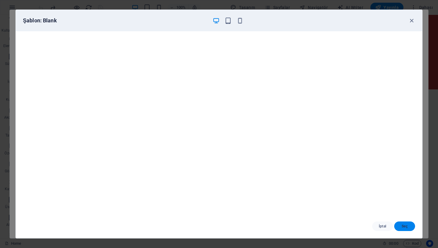
click at [401, 225] on span "Seç" at bounding box center [404, 226] width 11 height 5
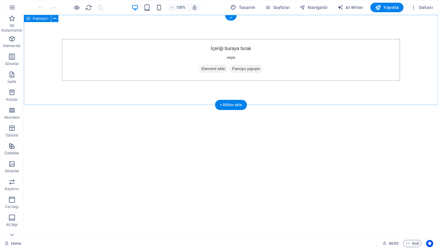
click at [239, 70] on span "Panoyu yapıştır" at bounding box center [246, 69] width 33 height 8
click at [14, 76] on icon "button" at bounding box center [11, 74] width 7 height 7
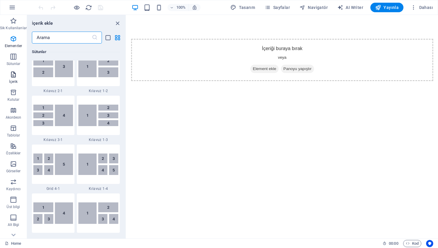
scroll to position [1043, 0]
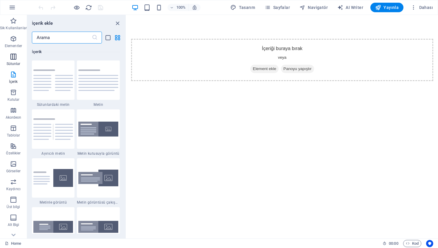
click at [16, 63] on p "Sütunlar" at bounding box center [14, 63] width 14 height 5
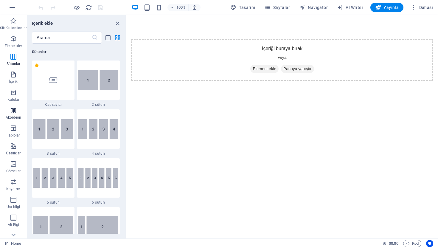
click at [16, 119] on p "Akordeon" at bounding box center [14, 117] width 16 height 5
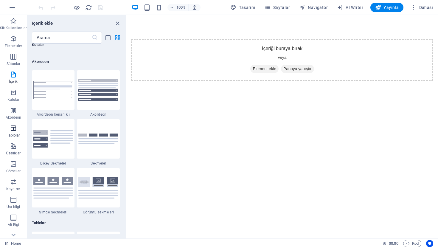
click at [15, 136] on p "Tablolar" at bounding box center [13, 135] width 13 height 5
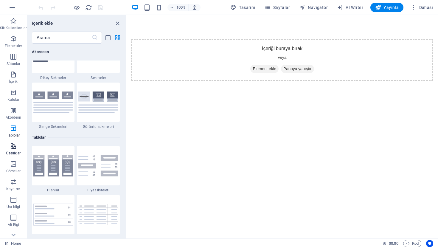
click at [13, 157] on button "Özellikler" at bounding box center [13, 149] width 27 height 18
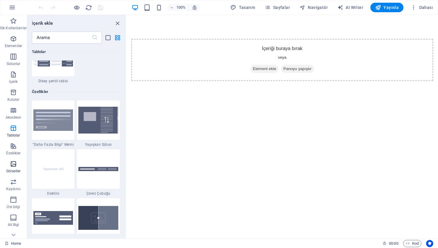
click at [12, 163] on icon "button" at bounding box center [13, 163] width 7 height 7
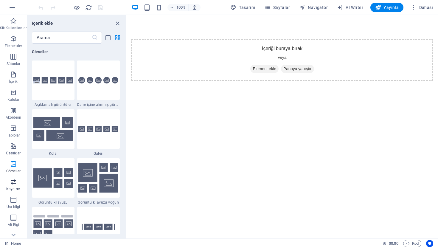
click at [11, 176] on button "Kaydırıcı" at bounding box center [13, 185] width 27 height 18
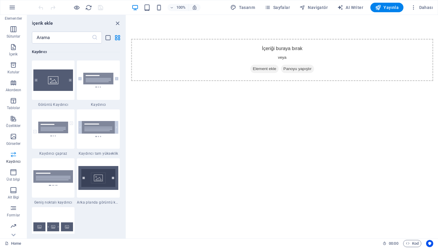
scroll to position [37, 0]
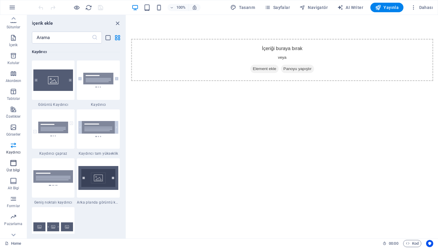
click at [13, 169] on p "Üst bilgi" at bounding box center [13, 170] width 13 height 5
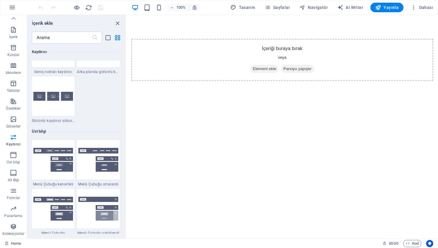
scroll to position [3461, 0]
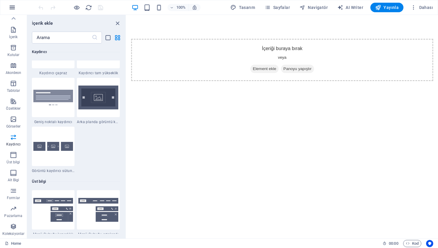
click at [15, 6] on icon "button" at bounding box center [12, 7] width 7 height 7
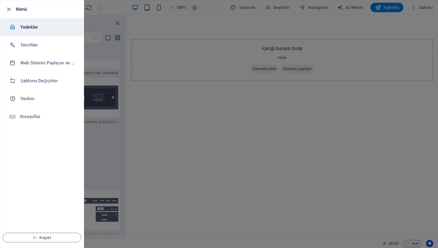
click at [33, 29] on h6 "Yedekler" at bounding box center [47, 27] width 55 height 7
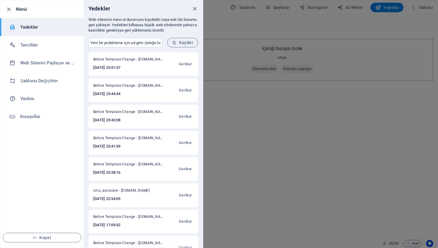
scroll to position [43, 0]
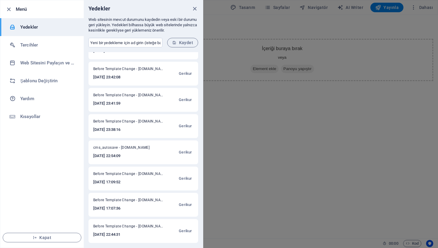
click at [147, 179] on h6 "[DATE] 17:09:52" at bounding box center [129, 182] width 72 height 7
click at [144, 174] on span "Before Template Change - [DOMAIN_NAME]" at bounding box center [129, 174] width 72 height 7
click at [144, 178] on span "Before Template Change - [DOMAIN_NAME]" at bounding box center [129, 174] width 72 height 7
drag, startPoint x: 94, startPoint y: 182, endPoint x: 130, endPoint y: 181, distance: 36.7
click at [130, 182] on h6 "[DATE] 17:09:52" at bounding box center [129, 182] width 72 height 7
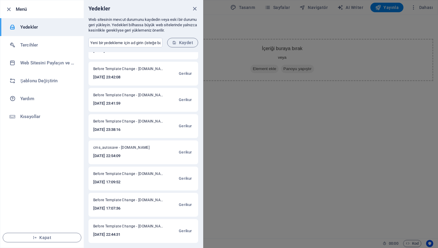
click at [130, 181] on h6 "[DATE] 17:09:52" at bounding box center [129, 182] width 72 height 7
click at [27, 63] on h6 "Web Sitesini Paylaşın ve [GEOGRAPHIC_DATA]" at bounding box center [47, 62] width 55 height 7
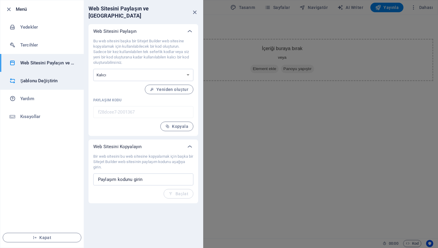
click at [32, 83] on h6 "Şablonu Değiştirin" at bounding box center [47, 80] width 55 height 7
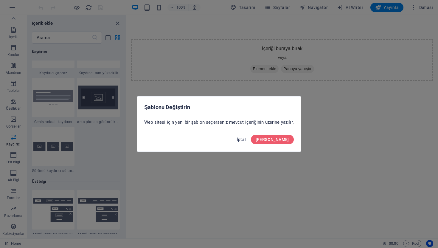
click at [246, 139] on span "İptal" at bounding box center [241, 139] width 9 height 5
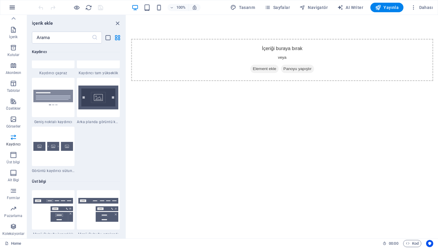
click at [12, 9] on icon "button" at bounding box center [12, 7] width 7 height 7
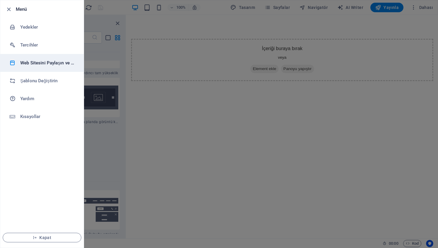
click at [35, 57] on li "Web Sitesini Paylaşın ve [GEOGRAPHIC_DATA]" at bounding box center [41, 63] width 83 height 18
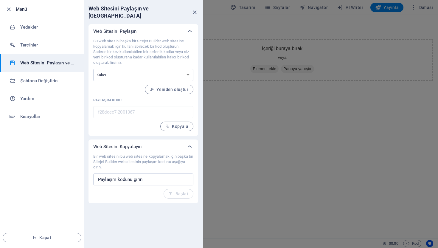
click at [158, 27] on div "Web Sitesini Paylaşın" at bounding box center [144, 31] width 110 height 14
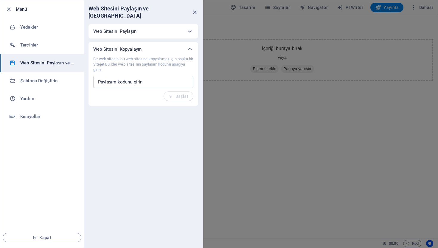
click at [152, 46] on div "Web Sitesini Kopyalayın" at bounding box center [137, 49] width 89 height 6
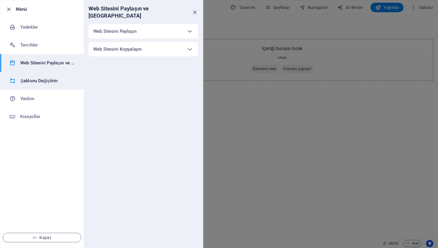
click at [33, 83] on h6 "Şablonu Değiştirin" at bounding box center [47, 80] width 55 height 7
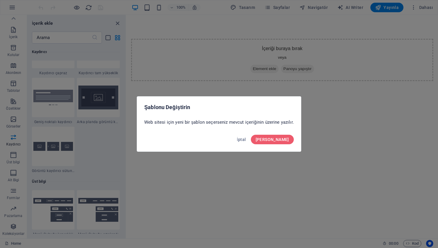
click at [283, 144] on div "[PERSON_NAME]" at bounding box center [219, 141] width 164 height 20
click at [281, 139] on span "[PERSON_NAME]" at bounding box center [272, 139] width 33 height 5
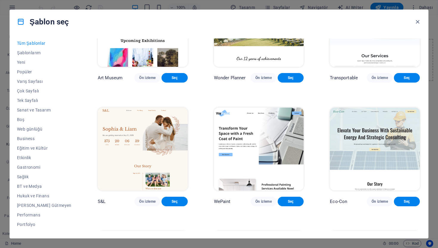
scroll to position [310, 0]
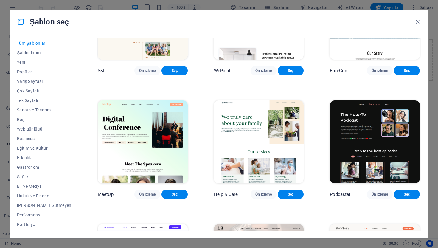
click at [414, 21] on div "Şablon seç" at bounding box center [219, 22] width 419 height 24
click at [417, 21] on icon "button" at bounding box center [417, 21] width 7 height 7
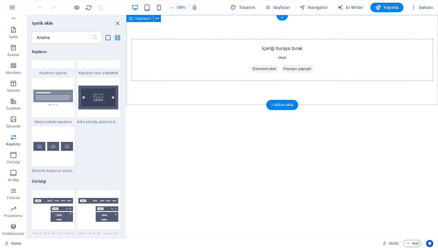
click at [260, 70] on span "Element ekle" at bounding box center [264, 69] width 28 height 8
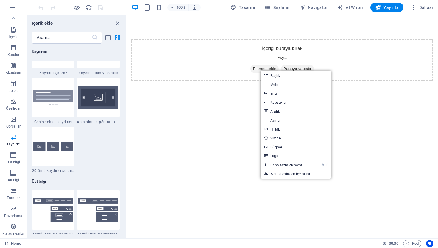
click at [171, 105] on html "Skip to main content İçeriği buraya bırak veya Element ekle Panoyu yapıştır" at bounding box center [282, 60] width 312 height 90
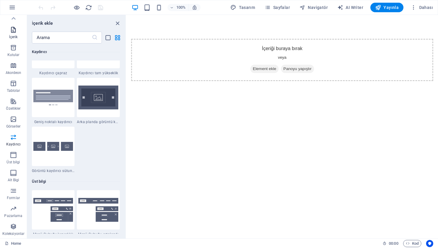
scroll to position [0, 0]
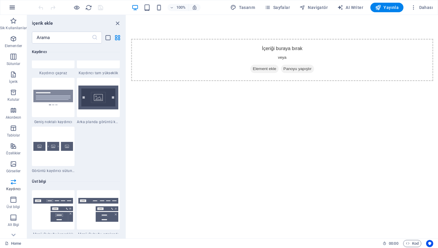
click at [8, 4] on button "button" at bounding box center [12, 7] width 14 height 14
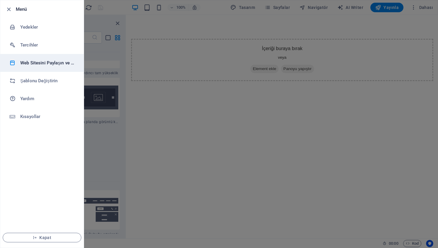
click at [41, 63] on h6 "Web Sitesini Paylaşın ve [GEOGRAPHIC_DATA]" at bounding box center [47, 62] width 55 height 7
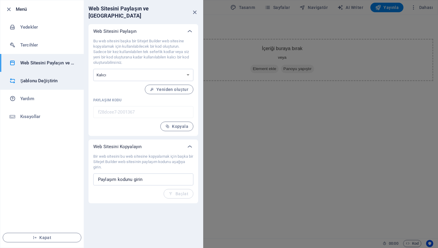
click at [49, 78] on h6 "Şablonu Değiştirin" at bounding box center [47, 80] width 55 height 7
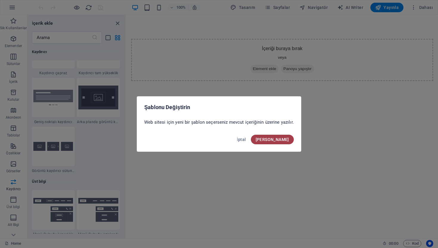
click at [280, 137] on span "[PERSON_NAME]" at bounding box center [272, 139] width 33 height 5
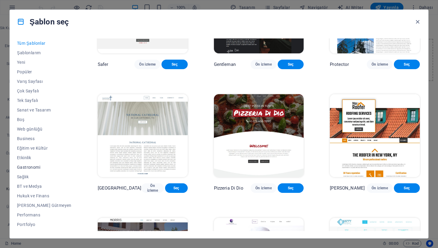
scroll to position [46, 0]
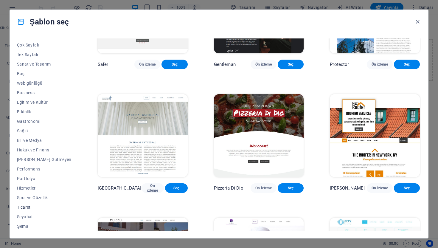
click at [23, 208] on span "Ticaret" at bounding box center [44, 207] width 55 height 5
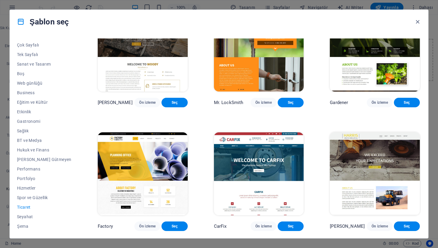
scroll to position [0, 0]
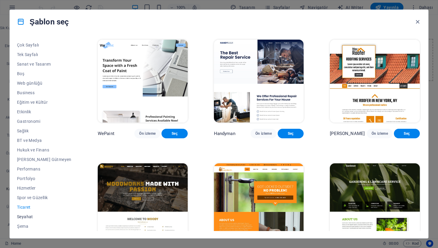
click at [25, 216] on span "Seyahat" at bounding box center [44, 216] width 55 height 5
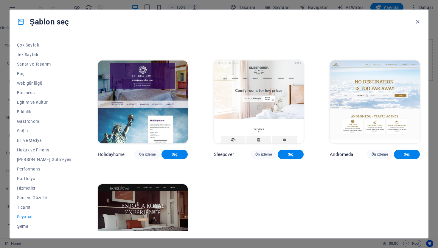
scroll to position [164, 0]
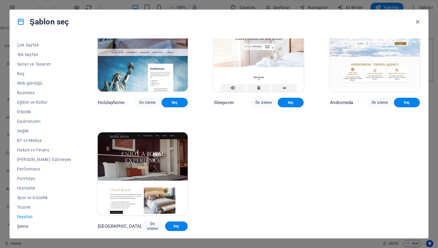
click at [24, 229] on button "Şema" at bounding box center [44, 227] width 55 height 10
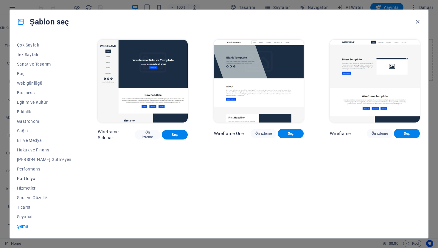
click at [18, 181] on button "Portfolyo" at bounding box center [44, 179] width 55 height 10
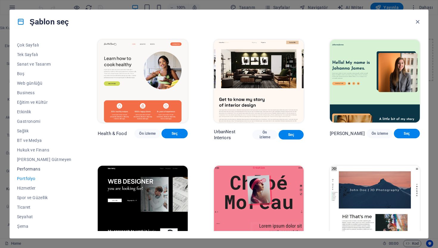
click at [22, 168] on span "Performans" at bounding box center [44, 169] width 55 height 5
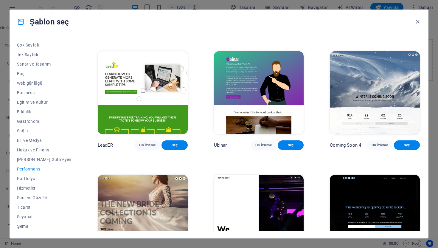
scroll to position [545, 0]
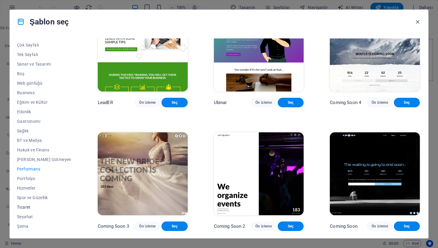
click at [29, 209] on span "Ticaret" at bounding box center [44, 207] width 55 height 5
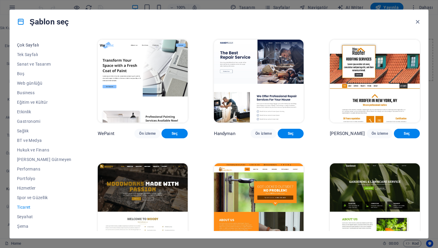
scroll to position [0, 0]
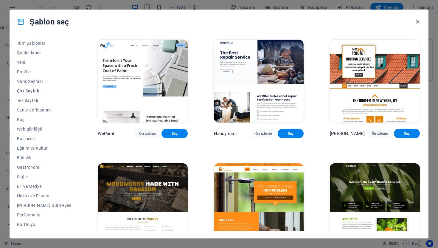
click at [37, 93] on span "Çok Sayfalı" at bounding box center [44, 91] width 55 height 5
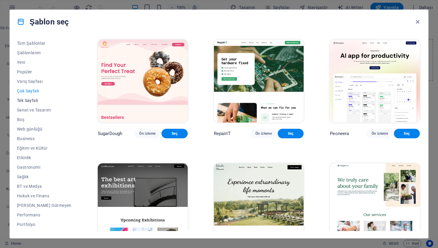
click at [30, 102] on span "Tek Sayfalı" at bounding box center [44, 100] width 55 height 5
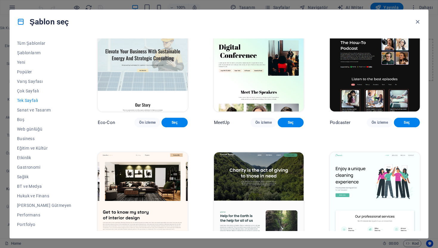
scroll to position [117, 0]
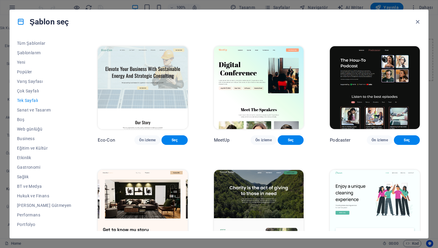
click at [253, 109] on img at bounding box center [259, 87] width 90 height 83
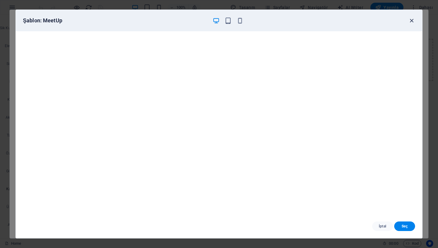
click at [414, 21] on icon "button" at bounding box center [412, 20] width 7 height 7
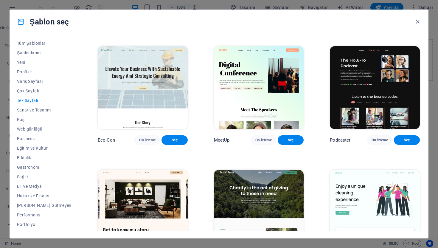
scroll to position [135, 0]
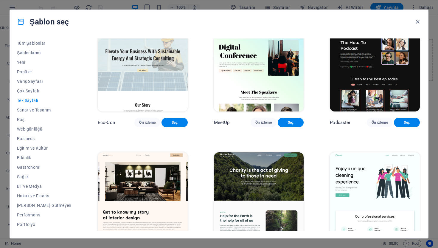
click at [143, 86] on img at bounding box center [143, 70] width 90 height 83
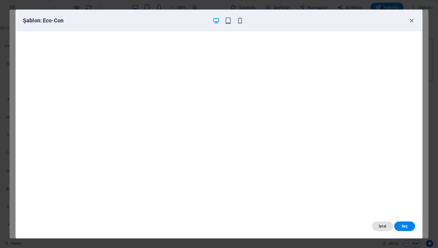
click at [383, 229] on button "İptal" at bounding box center [382, 227] width 21 height 10
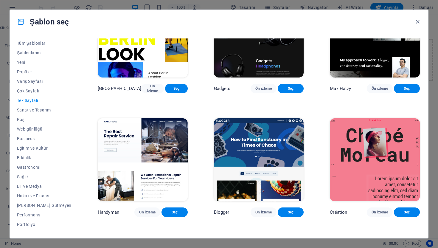
scroll to position [554, 0]
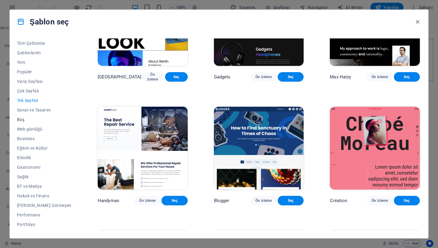
click at [36, 115] on button "Boş" at bounding box center [44, 120] width 55 height 10
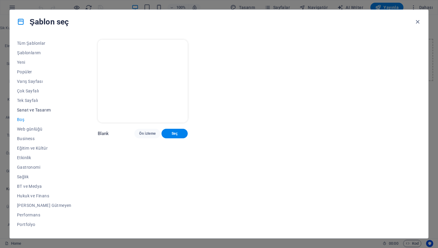
click at [35, 112] on span "Sanat ve Tasarım" at bounding box center [44, 110] width 55 height 5
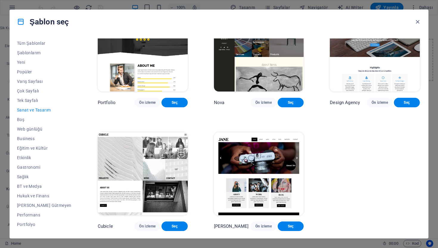
scroll to position [418, 0]
click at [39, 132] on button "Web günlüğü" at bounding box center [44, 129] width 55 height 10
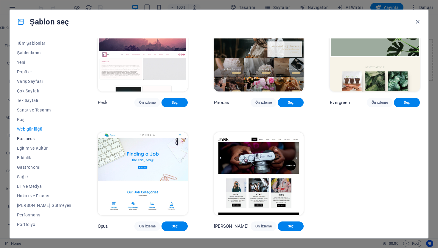
click at [32, 142] on button "Business" at bounding box center [44, 139] width 55 height 10
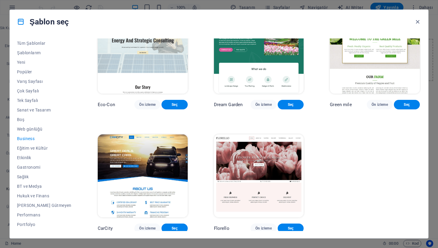
scroll to position [37, 0]
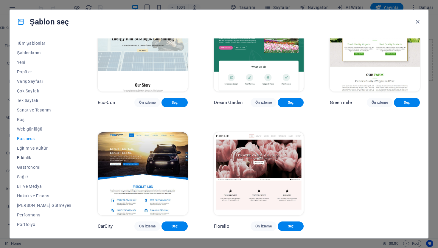
click at [28, 158] on span "Etkinlik" at bounding box center [44, 157] width 55 height 5
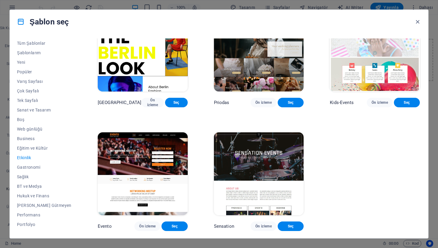
scroll to position [164, 0]
click at [248, 59] on img at bounding box center [259, 50] width 90 height 83
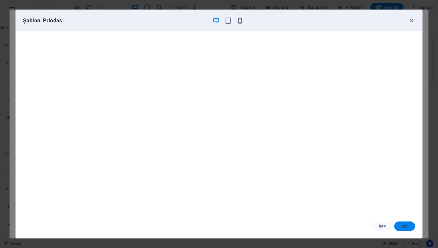
click at [409, 225] on span "Seç" at bounding box center [404, 226] width 11 height 5
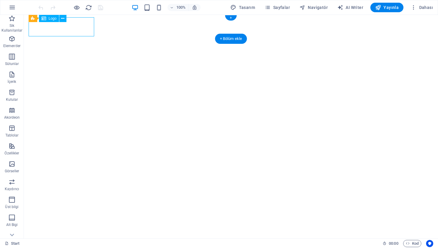
select select "px"
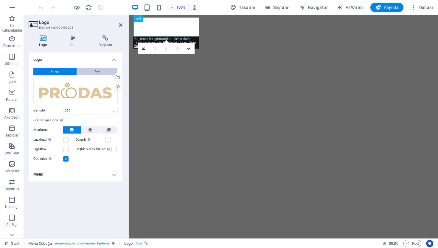
click at [91, 74] on button "Text" at bounding box center [97, 71] width 41 height 7
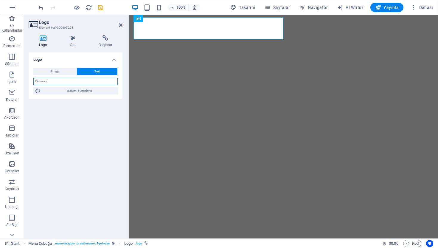
click at [66, 82] on input "text" at bounding box center [75, 81] width 84 height 7
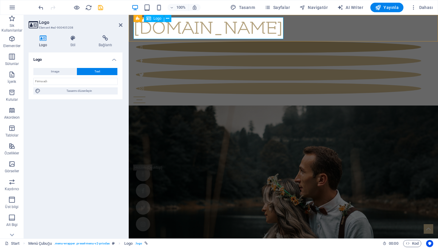
click at [282, 33] on div "[DOMAIN_NAME]" at bounding box center [284, 28] width 300 height 22
click at [86, 81] on input "text" at bounding box center [75, 81] width 84 height 7
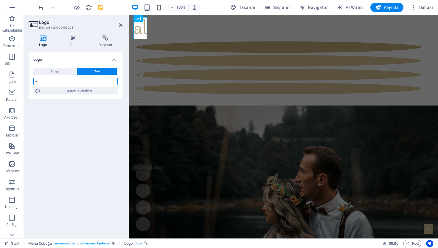
type input "a"
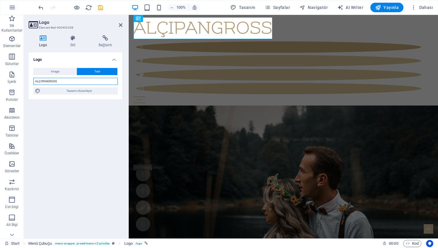
type input "ALÇIPANGROSS"
click at [84, 110] on div "Logo Image Text Dosyaları buraya sürükleyin, dosyaları seçmek için tıklayın vey…" at bounding box center [76, 142] width 94 height 181
click at [117, 24] on h2 "Logo" at bounding box center [80, 22] width 83 height 5
click at [121, 24] on icon at bounding box center [121, 25] width 4 height 5
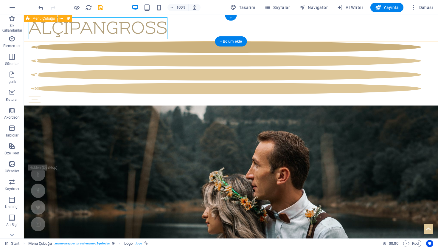
click at [201, 27] on div "ALÇIPANGROSS Start Blog Wedding Stationery Bridal & Groom's fashion Florist Dec…" at bounding box center [231, 60] width 414 height 91
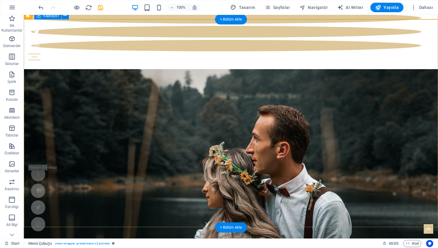
scroll to position [51, 0]
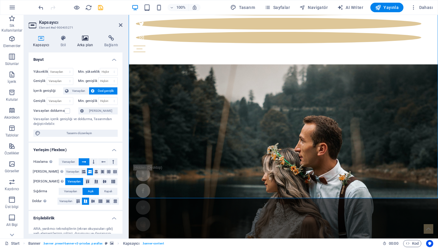
click at [85, 38] on icon at bounding box center [85, 38] width 25 height 6
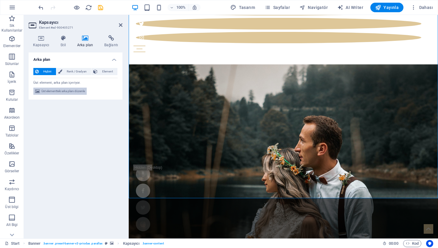
click at [50, 89] on span "Üst elementteki arka planı düzenle" at bounding box center [63, 91] width 44 height 7
select select "%"
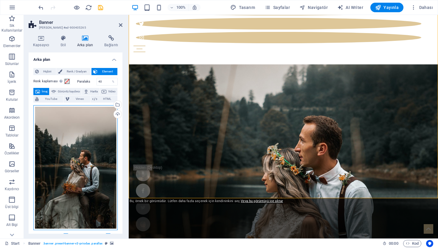
click at [109, 128] on div "Dosyaları buraya sürükleyin, dosyaları seçmek için tıklayın veya Dosyalardan ya…" at bounding box center [75, 167] width 84 height 125
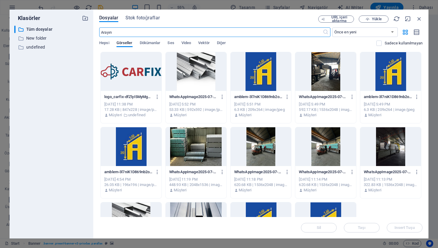
click at [197, 78] on div at bounding box center [196, 71] width 61 height 39
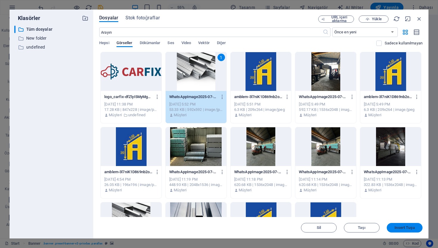
click at [397, 225] on button "Insert Tuşu" at bounding box center [405, 228] width 36 height 10
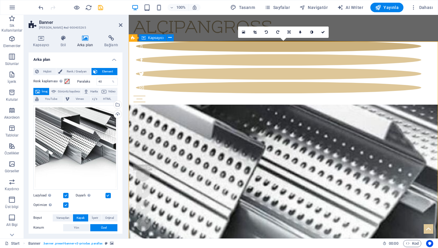
scroll to position [0, 0]
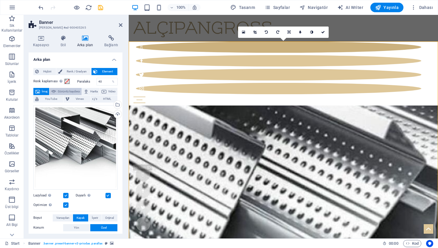
click at [80, 89] on span "Görüntü kaydırıcı" at bounding box center [69, 91] width 22 height 7
select select "ms"
select select "s"
select select "progressive"
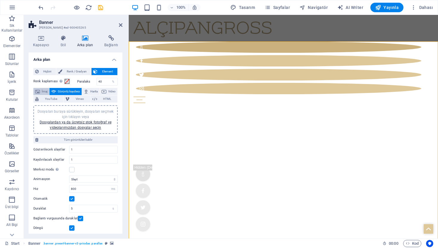
click at [44, 93] on span "İmaj" at bounding box center [45, 91] width 6 height 7
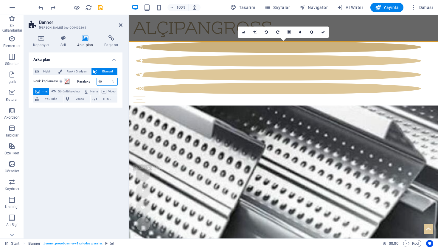
click at [105, 81] on input "40" at bounding box center [107, 81] width 21 height 7
type input "4"
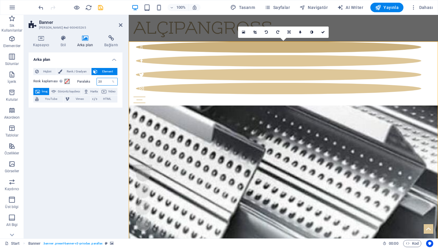
click at [105, 80] on input "20" at bounding box center [107, 81] width 21 height 7
type input "2"
type input "40"
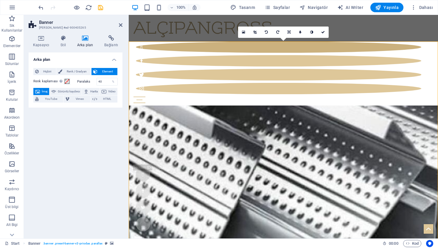
click at [93, 126] on div "Arka plan Hiçbiri Renk / Gradyan Element Arka planı tam genişliğe genişlet Renk…" at bounding box center [76, 142] width 94 height 181
click at [107, 99] on span "HTML" at bounding box center [107, 98] width 17 height 7
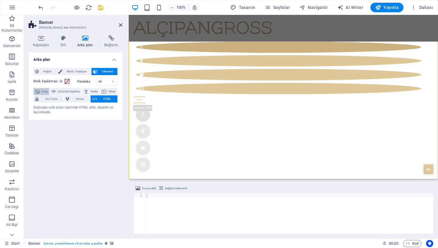
click at [41, 92] on button "İmaj" at bounding box center [41, 91] width 16 height 7
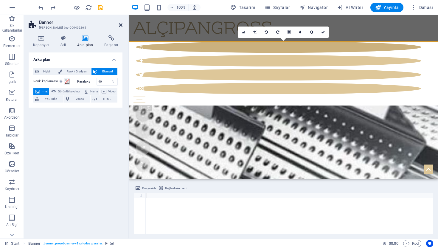
click at [120, 23] on icon at bounding box center [121, 25] width 4 height 5
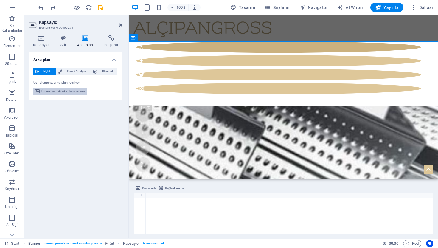
click at [65, 89] on span "Üst elementteki arka planı düzenle" at bounding box center [63, 91] width 44 height 7
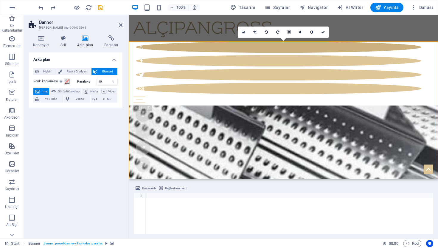
click at [47, 91] on span "İmaj" at bounding box center [45, 91] width 6 height 7
click at [49, 70] on span "Hiçbiri" at bounding box center [48, 71] width 14 height 7
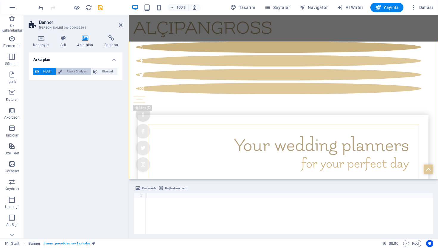
click at [75, 73] on span "Renk / Gradyan" at bounding box center [77, 71] width 26 height 7
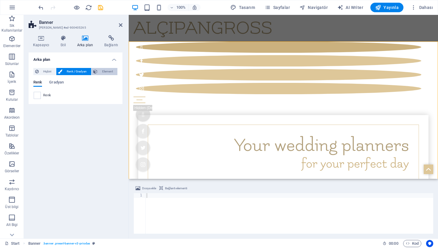
click at [100, 71] on span "Element" at bounding box center [107, 71] width 16 height 7
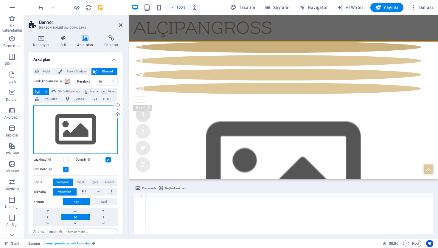
click at [73, 124] on div "Dosyaları buraya sürükleyin, dosyaları seçmek için tıklayın veya Dosyalardan ya…" at bounding box center [75, 129] width 84 height 49
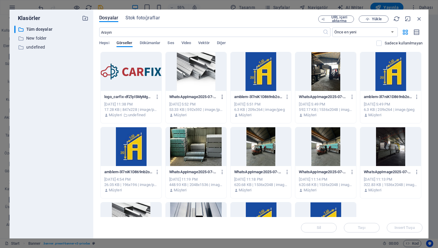
click at [222, 97] on icon "button" at bounding box center [223, 96] width 6 height 5
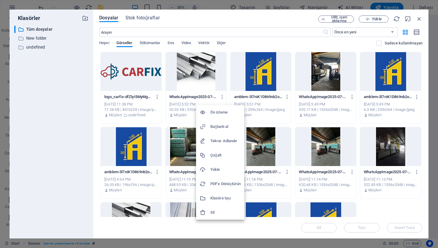
click at [198, 74] on div at bounding box center [219, 124] width 438 height 248
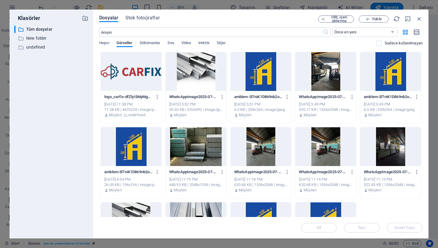
click at [198, 74] on div at bounding box center [196, 71] width 61 height 39
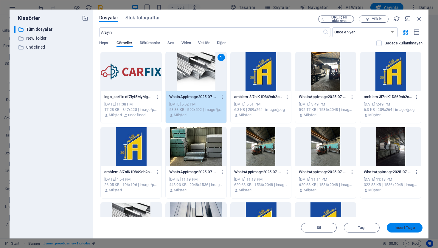
click at [397, 226] on span "Insert Tuşu" at bounding box center [405, 228] width 20 height 4
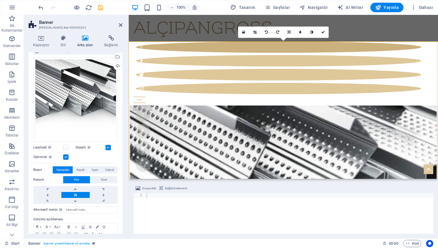
scroll to position [50, 0]
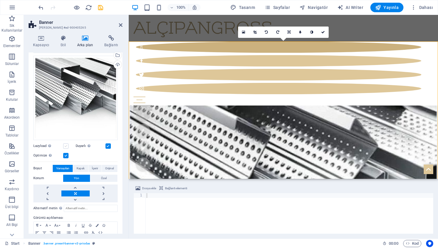
click at [65, 145] on label at bounding box center [65, 145] width 5 height 5
click at [0, 0] on input "Lazyload Sayfa yüklendikten sonra görüntülerin yüklenmesi, sayfa hızını artırır." at bounding box center [0, 0] width 0 height 0
click at [66, 146] on label at bounding box center [65, 145] width 5 height 5
click at [0, 0] on input "Lazyload Sayfa yüklendikten sonra görüntülerin yüklenmesi, sayfa hızını artırır." at bounding box center [0, 0] width 0 height 0
click at [66, 146] on label at bounding box center [65, 145] width 5 height 5
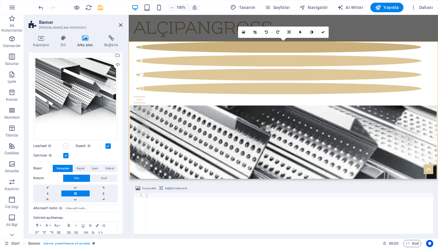
click at [0, 0] on input "Lazyload Sayfa yüklendikten sonra görüntülerin yüklenmesi, sayfa hızını artırır." at bounding box center [0, 0] width 0 height 0
click at [81, 169] on span "Kapak" at bounding box center [81, 168] width 8 height 7
click at [93, 167] on span "İçerir" at bounding box center [95, 168] width 6 height 7
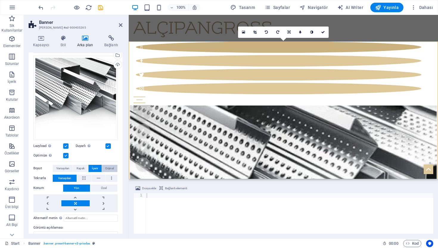
click at [106, 168] on span "Orijinal" at bounding box center [109, 168] width 9 height 7
click at [61, 166] on span "Varsayılan" at bounding box center [62, 168] width 13 height 7
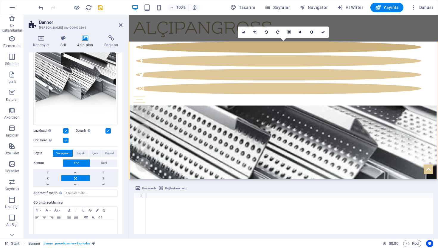
scroll to position [74, 0]
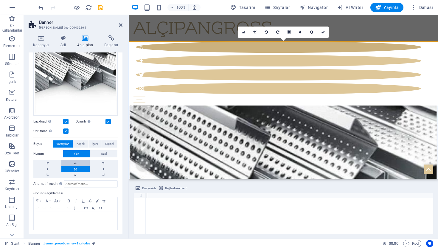
click at [78, 162] on link at bounding box center [75, 163] width 28 height 6
click at [78, 173] on link at bounding box center [75, 175] width 28 height 6
click at [313, 35] on link at bounding box center [311, 32] width 11 height 11
click at [297, 34] on link at bounding box center [300, 32] width 11 height 11
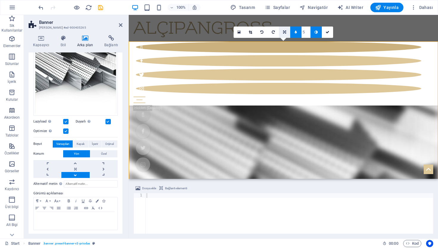
click at [288, 33] on link at bounding box center [284, 32] width 11 height 11
click at [260, 32] on link at bounding box center [261, 32] width 11 height 11
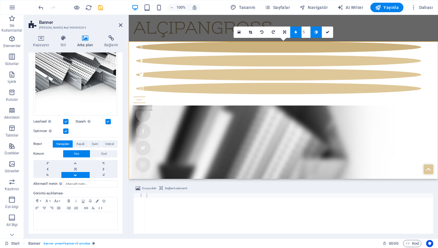
type input "4"
type input "3"
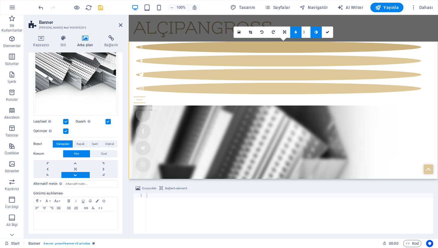
type input "2"
type input "1"
click at [309, 35] on input "1" at bounding box center [306, 32] width 9 height 11
click at [314, 34] on link at bounding box center [316, 32] width 11 height 11
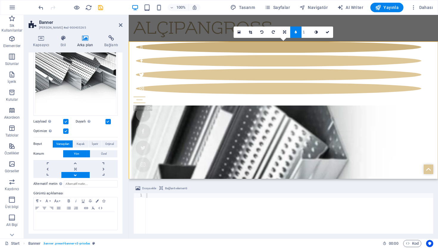
click at [298, 32] on link at bounding box center [295, 32] width 11 height 11
click at [119, 24] on icon at bounding box center [121, 25] width 4 height 5
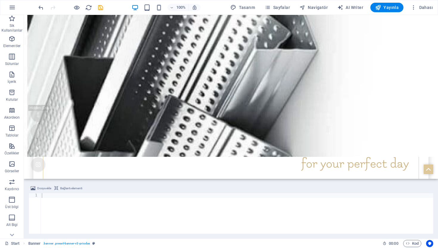
scroll to position [152, 0]
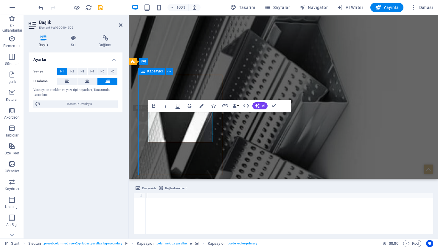
scroll to position [184, 0]
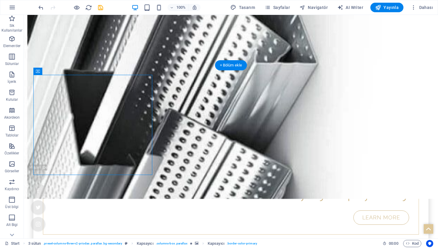
select select "px"
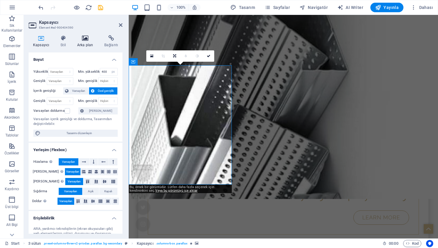
click at [83, 38] on icon at bounding box center [85, 38] width 25 height 6
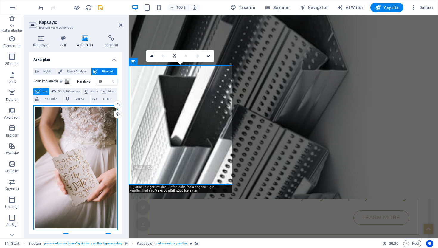
click at [80, 157] on div "Dosyaları buraya sürükleyin, dosyaları seçmek için tıklayın veya Dosyalardan ya…" at bounding box center [75, 167] width 84 height 125
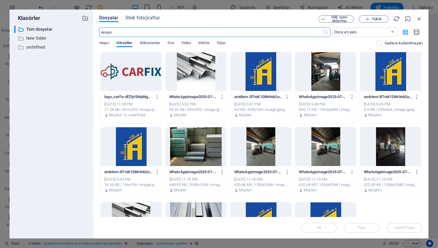
scroll to position [57, 0]
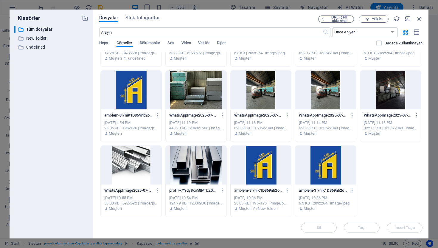
click at [200, 167] on div at bounding box center [196, 165] width 61 height 39
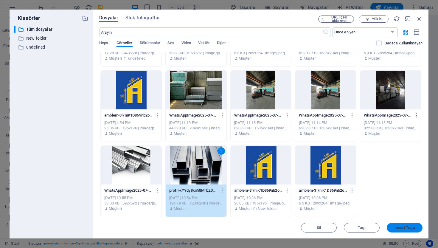
click at [396, 227] on span "Insert Tuşu" at bounding box center [405, 228] width 20 height 4
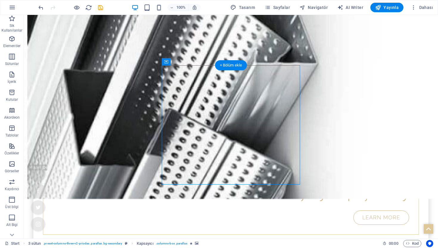
select select "px"
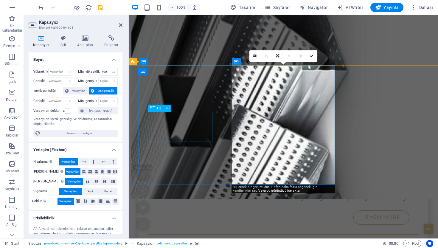
click at [170, 112] on div "H1" at bounding box center [161, 108] width 27 height 7
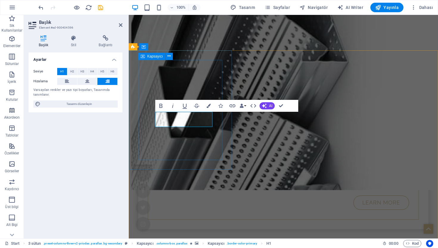
scroll to position [184, 0]
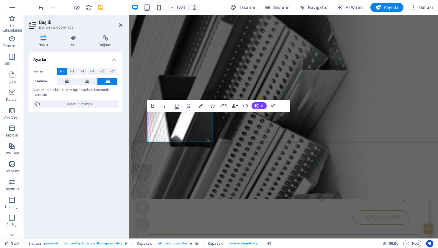
click at [96, 160] on div "Ayarlar Seviye H1 H2 H3 H4 H5 H6 Hizalama Varsayılan renkler ve yazı tipi boyut…" at bounding box center [76, 142] width 94 height 181
click at [121, 23] on icon at bounding box center [121, 25] width 4 height 5
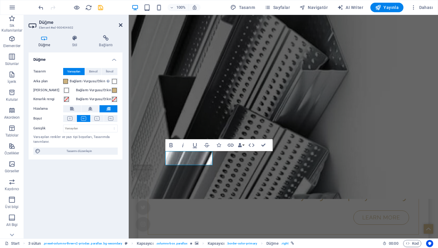
click at [119, 25] on icon at bounding box center [121, 25] width 4 height 5
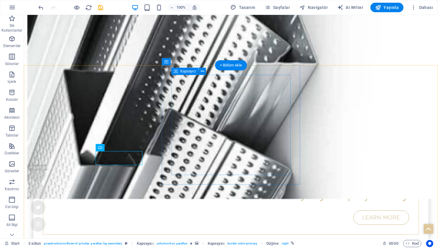
select select "px"
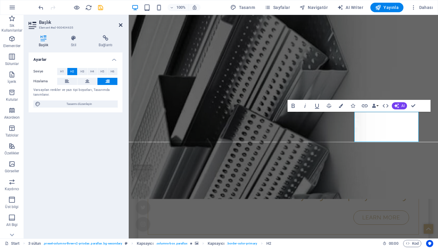
click at [120, 26] on icon at bounding box center [121, 25] width 4 height 5
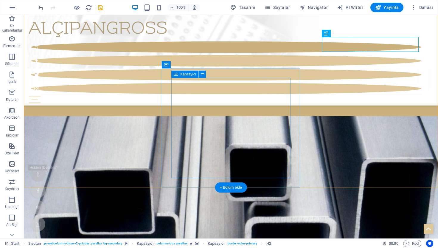
scroll to position [274, 0]
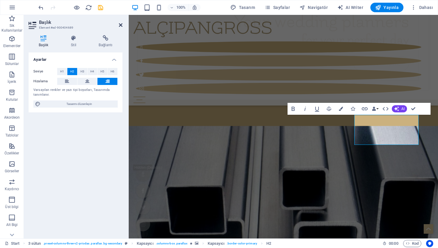
click at [119, 24] on icon at bounding box center [121, 25] width 4 height 5
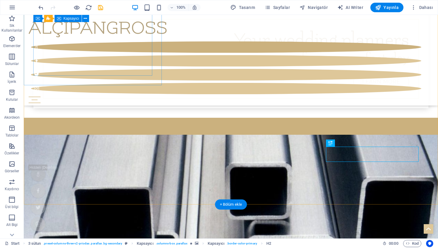
scroll to position [250, 0]
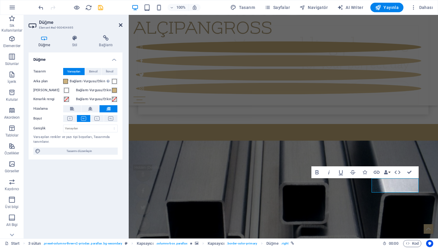
click at [120, 24] on icon at bounding box center [121, 25] width 4 height 5
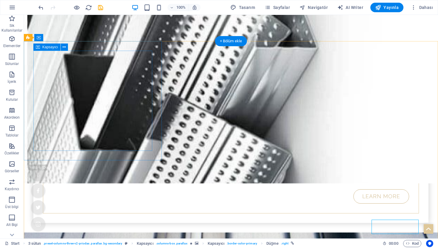
scroll to position [208, 0]
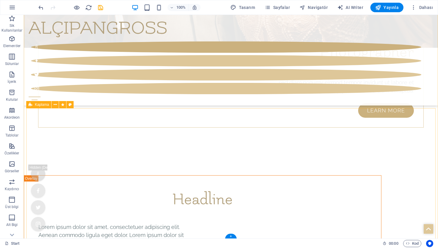
scroll to position [3266, 0]
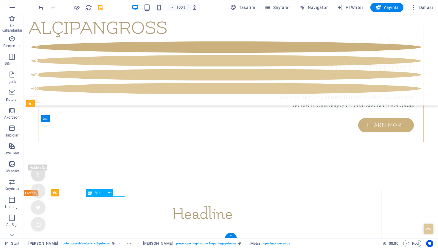
scroll to position [3376, 0]
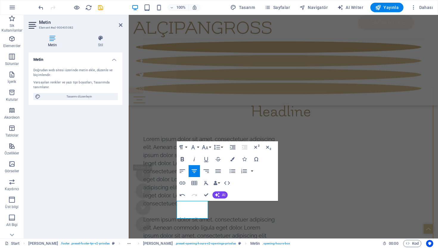
click at [184, 157] on icon "button" at bounding box center [182, 159] width 7 height 7
click at [195, 148] on icon "button" at bounding box center [193, 147] width 7 height 7
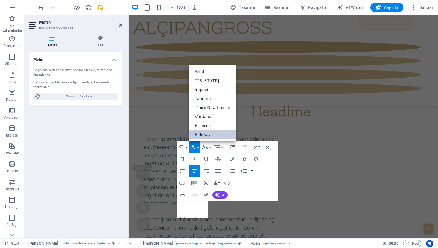
scroll to position [0, 0]
click at [202, 92] on link "Impact" at bounding box center [212, 89] width 47 height 9
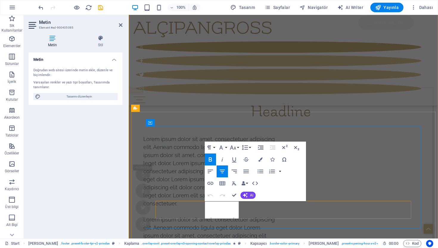
click at [223, 152] on button "Font Family" at bounding box center [222, 148] width 11 height 12
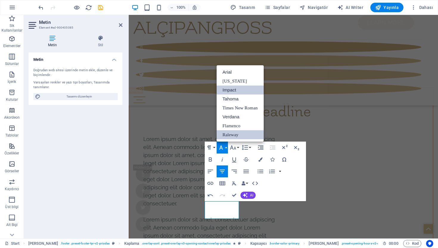
click at [228, 92] on link "Impact" at bounding box center [240, 90] width 47 height 9
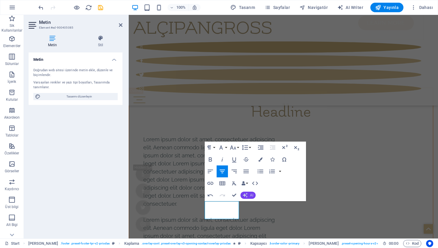
click at [246, 194] on icon "button" at bounding box center [245, 195] width 5 height 5
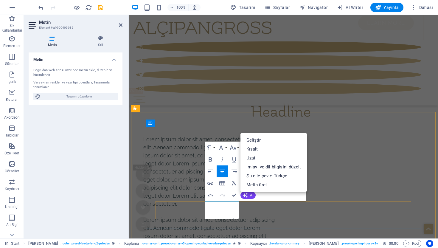
click at [226, 149] on button "Font Family" at bounding box center [222, 148] width 11 height 12
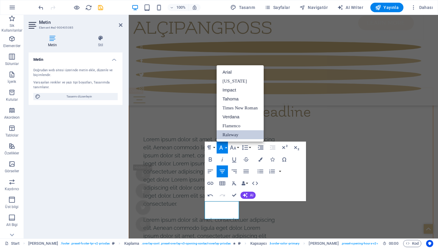
scroll to position [0, 0]
click at [226, 92] on link "Impact" at bounding box center [240, 90] width 47 height 9
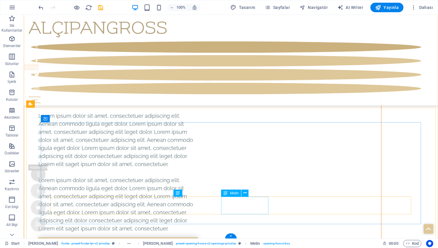
scroll to position [3266, 0]
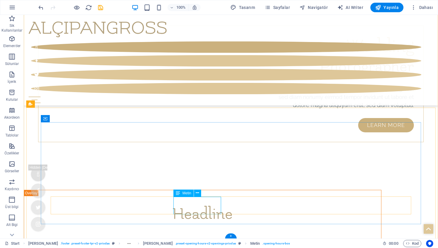
scroll to position [3376, 0]
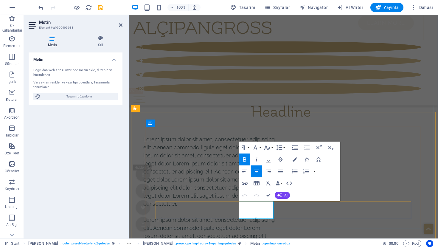
click at [256, 147] on icon "button" at bounding box center [255, 147] width 7 height 7
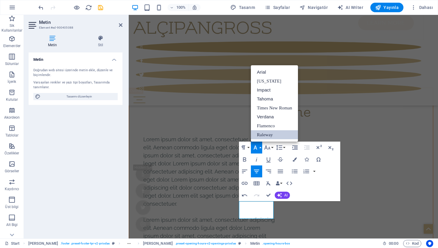
scroll to position [0, 0]
click at [262, 91] on link "Impact" at bounding box center [274, 90] width 47 height 9
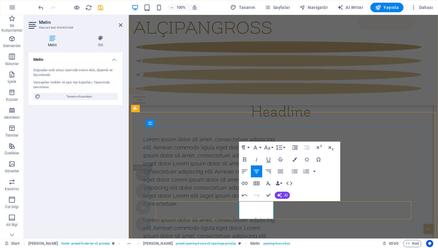
click at [256, 151] on button "Font Family" at bounding box center [256, 148] width 11 height 12
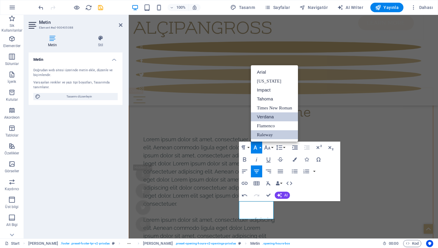
scroll to position [0, 0]
click at [265, 92] on link "Impact" at bounding box center [274, 90] width 47 height 9
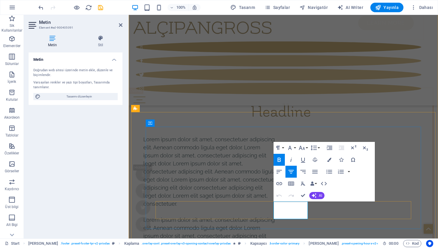
click at [290, 147] on icon "button" at bounding box center [290, 147] width 7 height 7
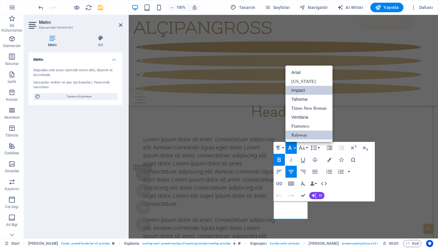
click at [295, 89] on link "Impact" at bounding box center [309, 90] width 47 height 9
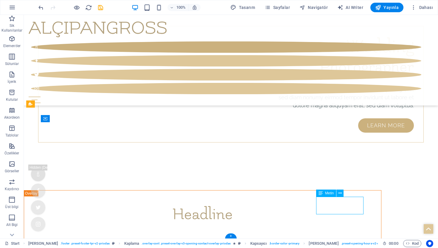
scroll to position [3376, 0]
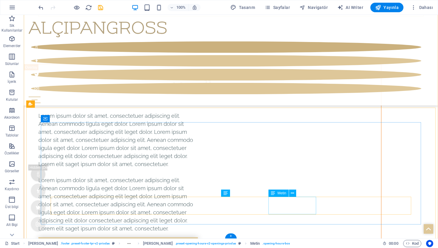
scroll to position [3266, 0]
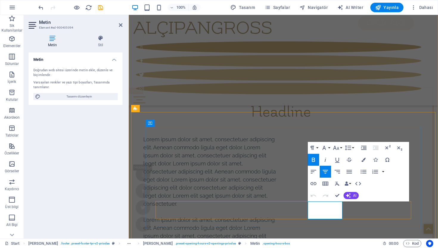
click at [327, 147] on icon "button" at bounding box center [324, 147] width 7 height 7
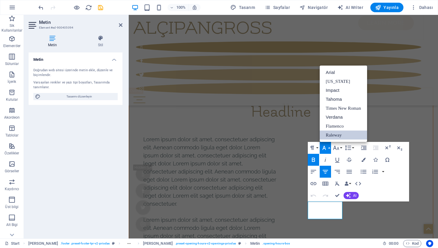
scroll to position [0, 0]
click at [332, 92] on link "Impact" at bounding box center [343, 90] width 47 height 9
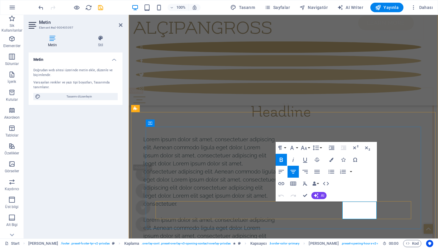
click at [293, 149] on icon "button" at bounding box center [292, 148] width 4 height 4
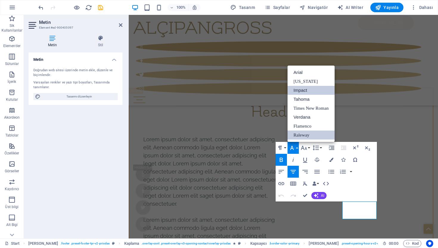
click at [290, 93] on link "Impact" at bounding box center [311, 90] width 47 height 9
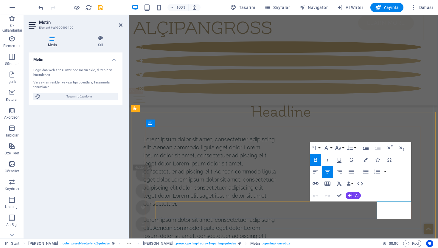
click at [329, 146] on icon "button" at bounding box center [326, 147] width 7 height 7
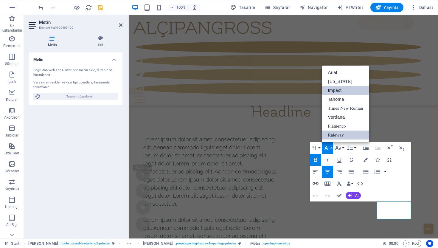
click at [331, 89] on link "Impact" at bounding box center [345, 90] width 47 height 9
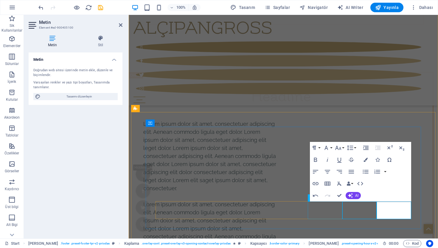
scroll to position [3266, 0]
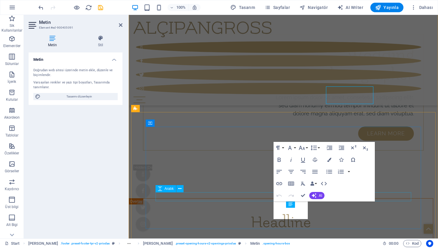
scroll to position [3376, 0]
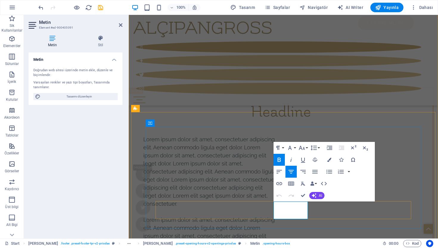
click at [289, 149] on icon "button" at bounding box center [290, 147] width 7 height 7
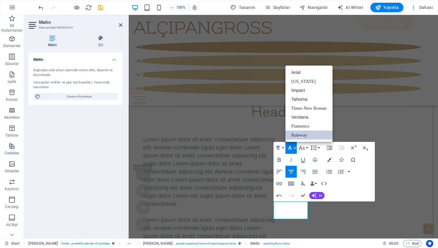
scroll to position [0, 0]
click at [297, 92] on link "Impact" at bounding box center [309, 90] width 47 height 9
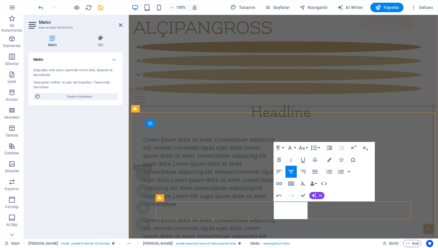
click at [290, 149] on icon "button" at bounding box center [290, 147] width 7 height 7
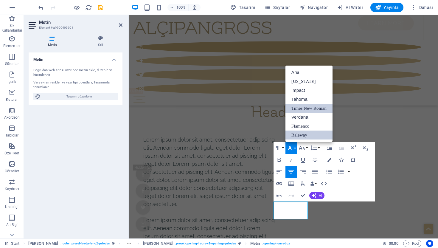
scroll to position [0, 0]
click at [297, 93] on link "Impact" at bounding box center [309, 90] width 47 height 9
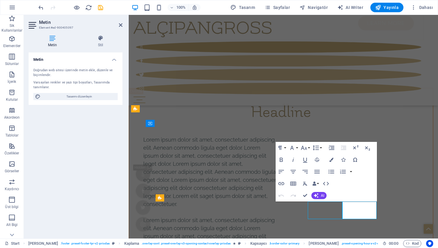
scroll to position [3266, 0]
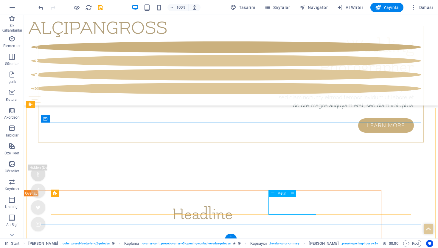
scroll to position [3376, 0]
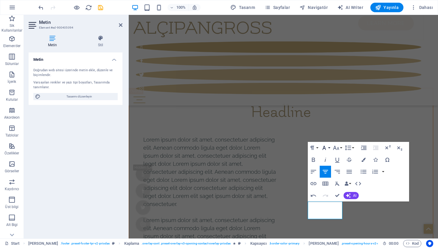
click at [325, 146] on icon "button" at bounding box center [324, 147] width 7 height 7
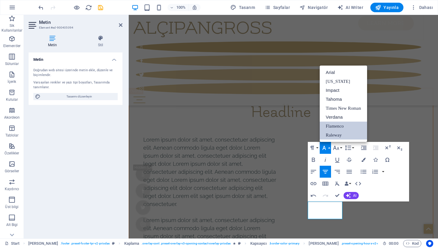
scroll to position [0, 0]
click at [330, 92] on link "Impact" at bounding box center [343, 90] width 47 height 9
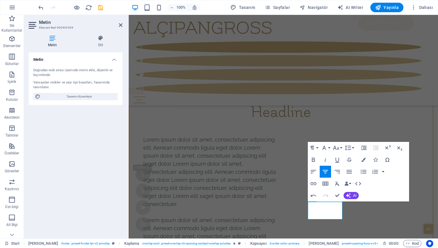
scroll to position [3376, 0]
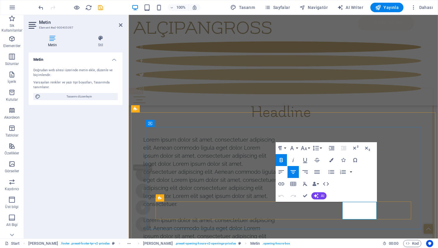
click at [294, 147] on icon "button" at bounding box center [292, 148] width 7 height 7
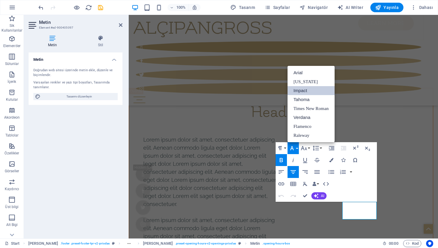
scroll to position [2, 0]
click at [298, 92] on link "Impact" at bounding box center [311, 90] width 47 height 9
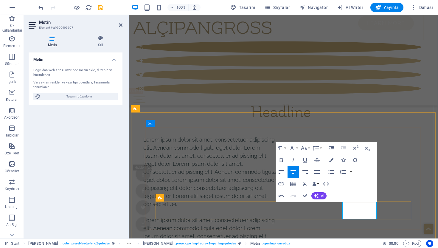
click at [293, 147] on icon "button" at bounding box center [292, 148] width 7 height 7
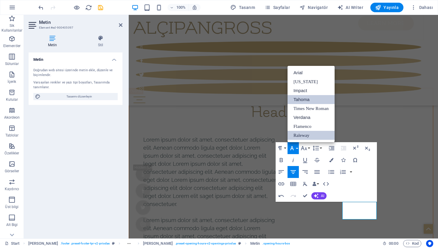
scroll to position [0, 0]
click at [304, 94] on link "Impact" at bounding box center [311, 90] width 47 height 9
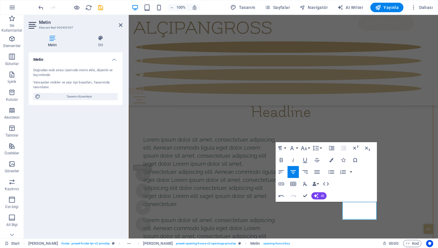
scroll to position [3376, 0]
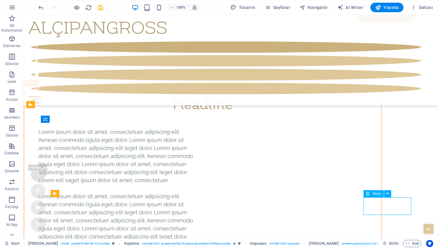
scroll to position [3265, 0]
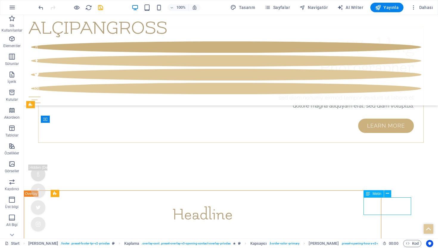
scroll to position [3376, 0]
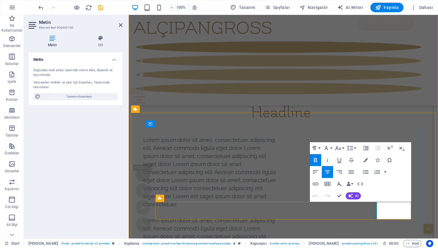
click at [331, 149] on button "Font Family" at bounding box center [327, 148] width 11 height 12
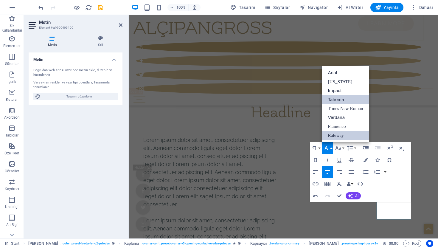
scroll to position [0, 0]
click at [331, 89] on link "Impact" at bounding box center [345, 90] width 47 height 9
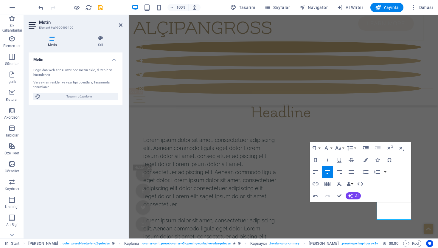
scroll to position [3376, 0]
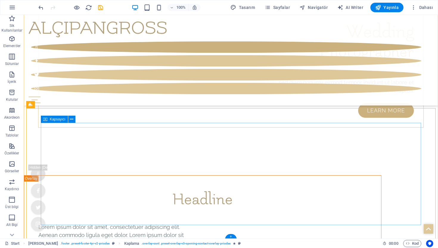
scroll to position [3266, 0]
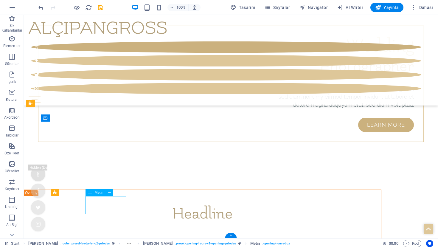
scroll to position [3376, 0]
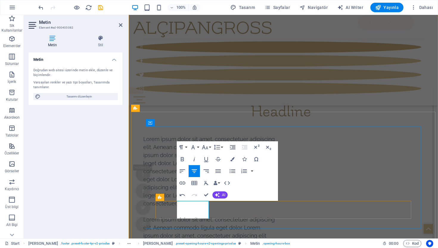
copy p "08:00-23:00"
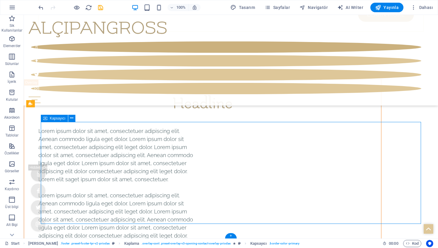
select select "%"
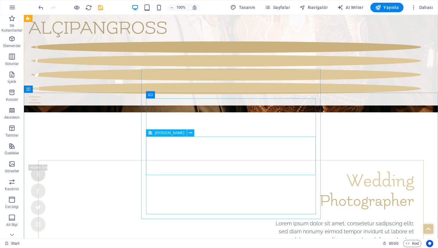
scroll to position [3116, 0]
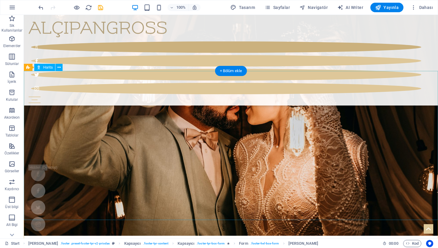
scroll to position [2989, 0]
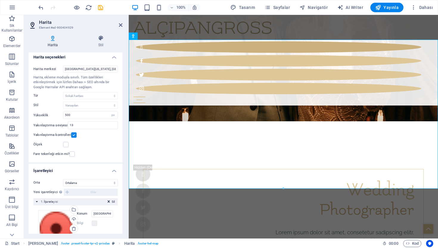
scroll to position [0, 0]
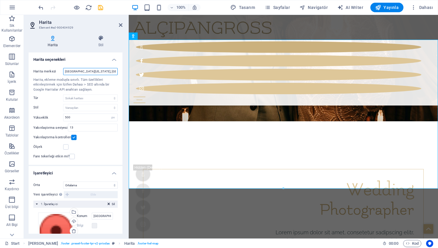
click at [102, 71] on input "Brooklyn Bridge, 10038 New York, NY" at bounding box center [90, 71] width 55 height 7
paste input "2Q86+45 Yenimahalle, Ankara"
type input "2Q86+45 Yenimahalle, Ankara"
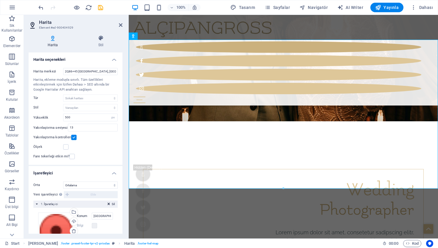
scroll to position [49, 0]
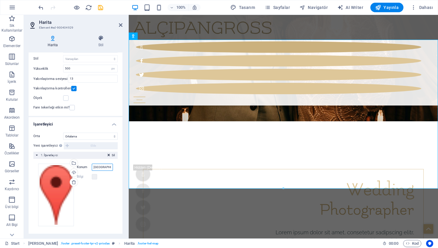
click at [102, 169] on input "Brooklyn Bridge, 10038 New York, NY" at bounding box center [102, 167] width 21 height 7
paste input "2Q86+45 Yenimahalle, Ankara"
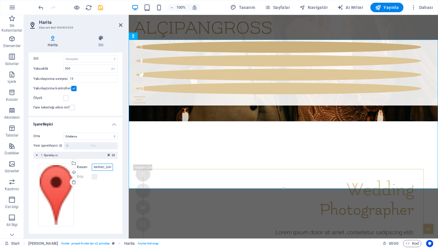
type input "2Q86+45 Yenimahalle, Ankara"
click at [119, 24] on h2 "Harita" at bounding box center [80, 22] width 83 height 5
click at [120, 25] on icon at bounding box center [121, 25] width 4 height 5
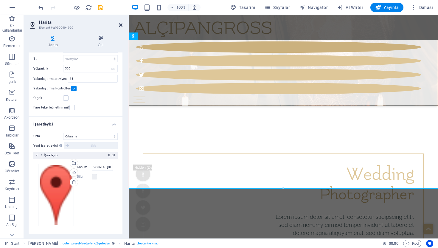
scroll to position [2989, 0]
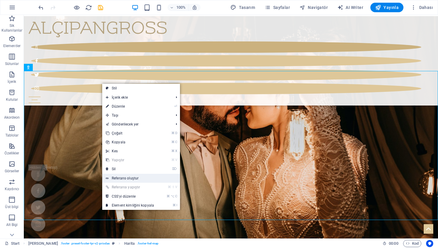
click at [139, 178] on link "Referans oluştur" at bounding box center [141, 178] width 78 height 9
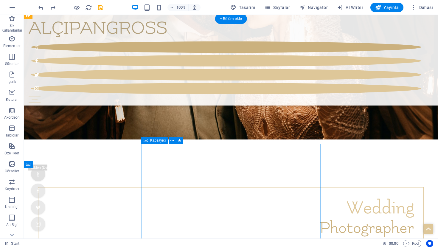
scroll to position [3127, 0]
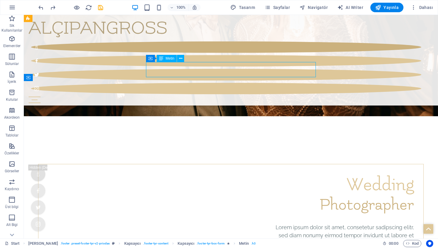
scroll to position [3238, 0]
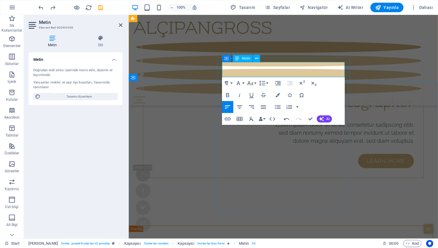
click at [239, 94] on icon "button" at bounding box center [239, 95] width 7 height 7
click at [230, 94] on icon "button" at bounding box center [227, 95] width 7 height 7
click at [241, 84] on icon "button" at bounding box center [238, 83] width 7 height 7
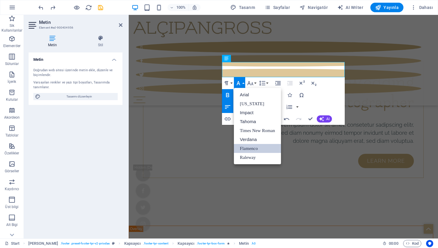
scroll to position [0, 0]
click at [248, 114] on link "Impact" at bounding box center [257, 112] width 47 height 9
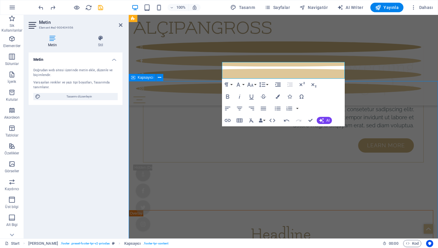
scroll to position [3127, 0]
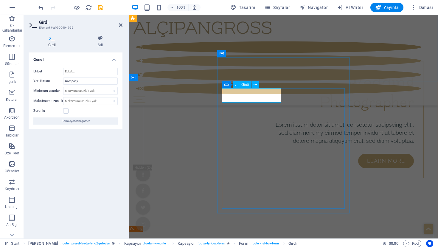
click at [120, 27] on icon at bounding box center [121, 25] width 4 height 5
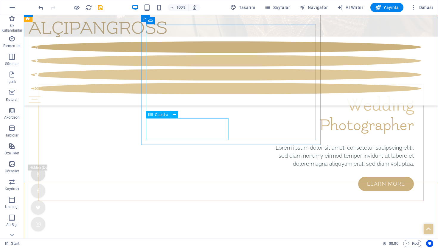
scroll to position [3184, 0]
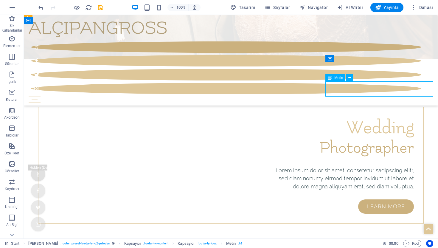
scroll to position [3295, 0]
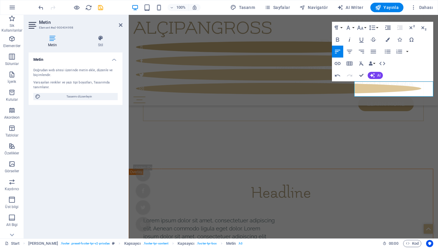
click at [348, 39] on icon "button" at bounding box center [349, 39] width 7 height 7
click at [334, 37] on button "Bold" at bounding box center [337, 40] width 11 height 12
click at [345, 40] on button "Italic" at bounding box center [349, 40] width 11 height 12
click at [349, 32] on button "Font Family" at bounding box center [349, 28] width 11 height 12
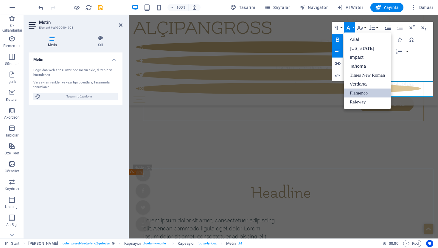
scroll to position [0, 0]
click at [351, 56] on link "Impact" at bounding box center [367, 57] width 47 height 9
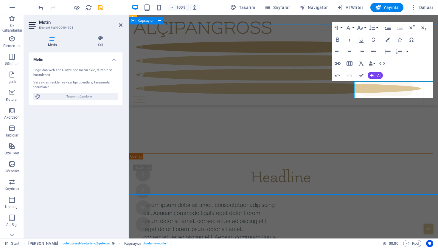
scroll to position [3184, 0]
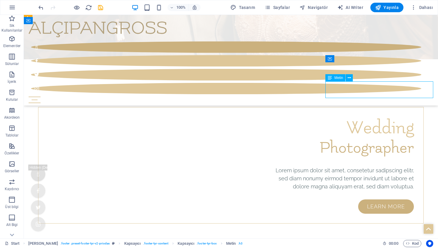
scroll to position [3295, 0]
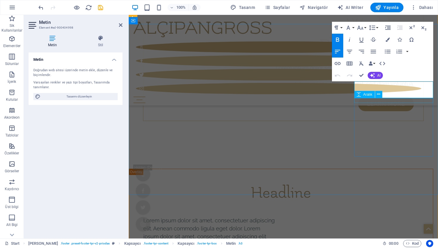
click at [350, 51] on icon "button" at bounding box center [349, 51] width 7 height 7
click at [121, 24] on icon at bounding box center [121, 25] width 4 height 5
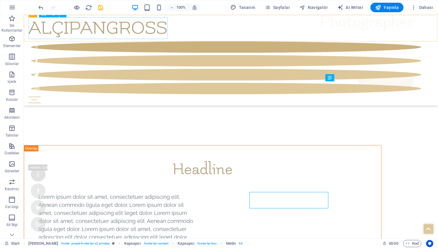
scroll to position [3184, 0]
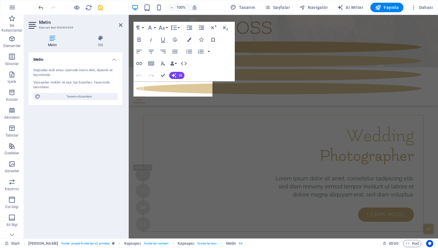
scroll to position [3295, 0]
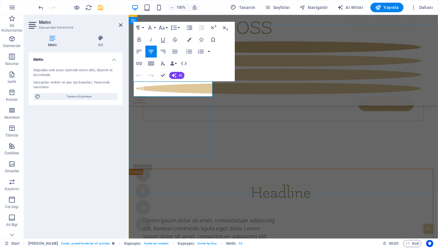
click at [148, 27] on icon "button" at bounding box center [149, 27] width 7 height 7
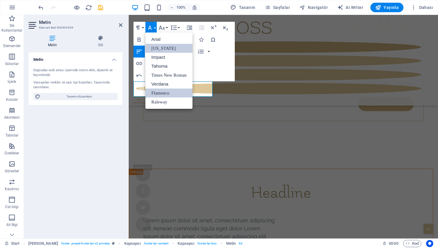
scroll to position [0, 0]
click at [160, 59] on link "Impact" at bounding box center [169, 57] width 47 height 9
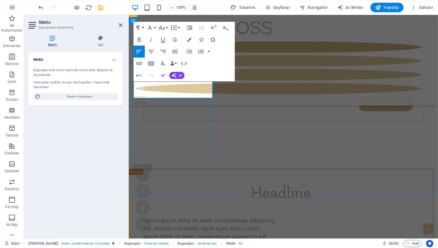
click at [149, 29] on icon "button" at bounding box center [149, 27] width 7 height 7
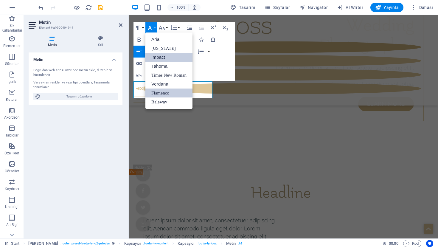
click at [155, 59] on link "Impact" at bounding box center [169, 57] width 47 height 9
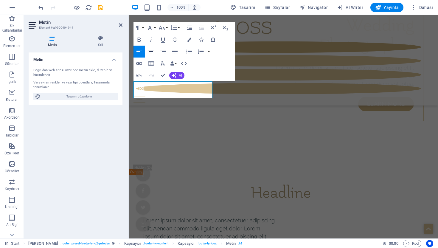
click at [150, 52] on icon "button" at bounding box center [151, 52] width 5 height 4
click at [122, 24] on icon at bounding box center [121, 25] width 4 height 5
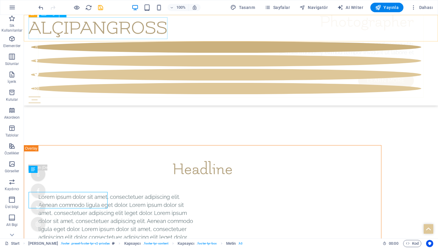
scroll to position [3184, 0]
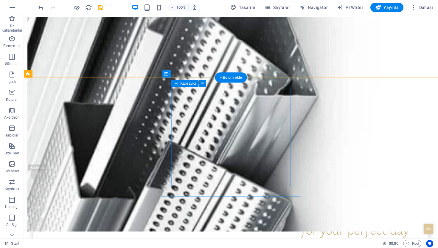
scroll to position [0, 0]
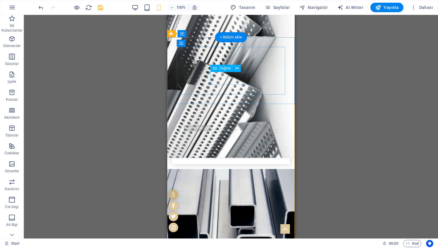
scroll to position [203, 0]
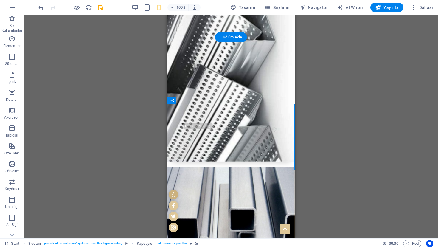
select select "px"
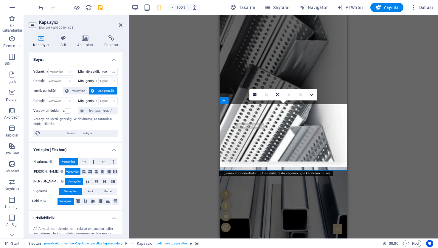
type input "0"
click at [82, 34] on div "Kapsayıcı Stil Arka plan Bağlantı Boyut Yükseklik Varsayılan px rem % vh vw Min…" at bounding box center [75, 134] width 103 height 208
click at [82, 37] on icon at bounding box center [85, 38] width 25 height 6
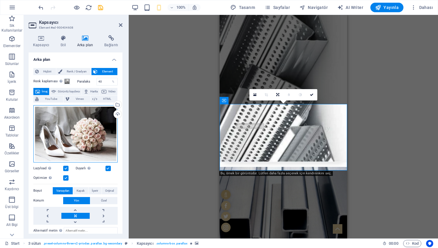
click at [82, 135] on div "Dosyaları buraya sürükleyin, dosyaları seçmek için tıklayın veya Dosyalardan ya…" at bounding box center [75, 133] width 84 height 57
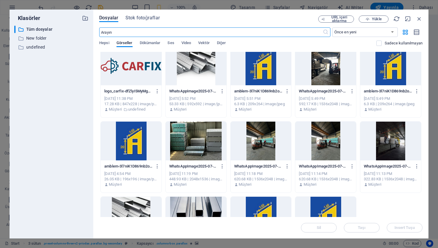
scroll to position [0, 0]
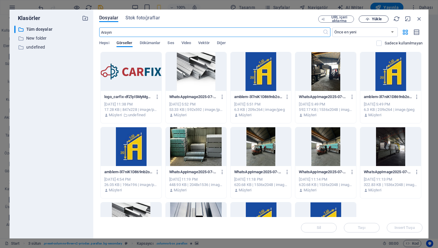
click at [368, 17] on button "Yükle" at bounding box center [374, 19] width 30 height 7
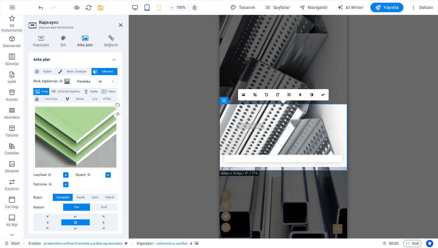
click at [372, 173] on div "Mevcut içeriği değiştirmek için buraya sürükleyin. Yeni bir element oluşturmak …" at bounding box center [284, 127] width 310 height 224
click at [117, 26] on header "Kapsayıcı Element #ed-900404608" at bounding box center [76, 23] width 94 height 16
click at [123, 25] on aside "Kapsayıcı Element #ed-900404608 Kapsayıcı Stil Arka plan Bağlantı Boyut Yüksekl…" at bounding box center [76, 127] width 105 height 224
click at [119, 25] on icon at bounding box center [121, 25] width 4 height 5
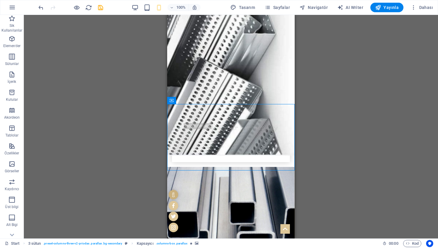
click at [133, 94] on div "Mevcut içeriği değiştirmek için buraya sürükleyin. Yeni bir element oluşturmak …" at bounding box center [231, 127] width 414 height 224
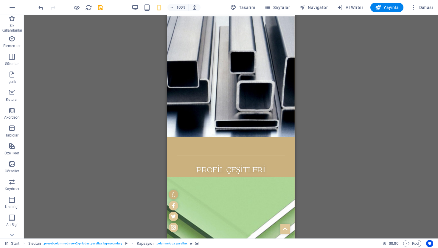
scroll to position [51, 0]
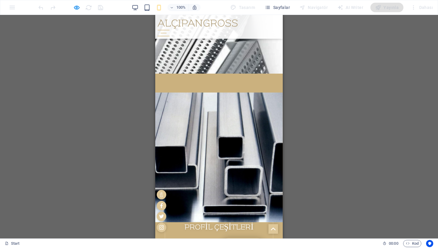
scroll to position [255, 0]
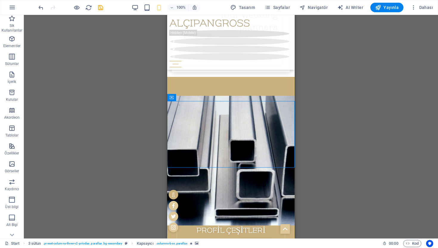
select select "px"
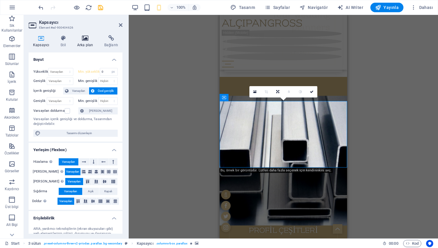
click at [83, 43] on h4 "Arka plan" at bounding box center [86, 41] width 27 height 13
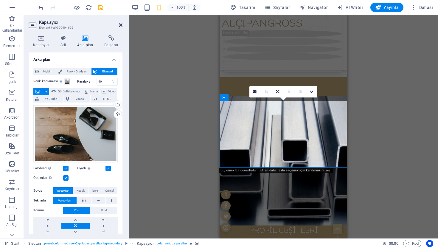
click at [120, 24] on icon at bounding box center [121, 25] width 4 height 5
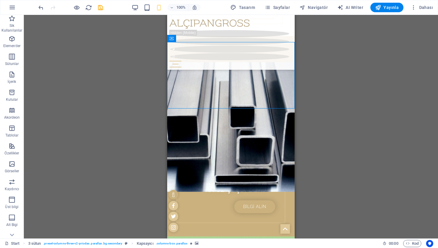
scroll to position [320, 0]
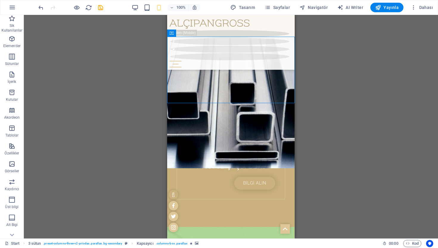
select select "px"
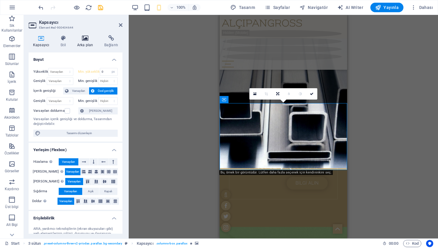
click at [81, 42] on h4 "Arka plan" at bounding box center [86, 41] width 27 height 13
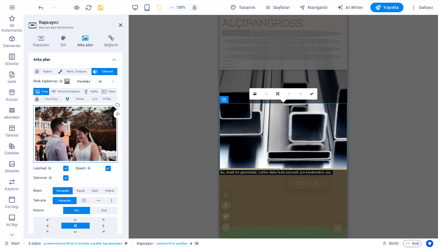
click at [61, 137] on div "Dosyaları buraya sürükleyin, dosyaları seçmek için tıklayın veya Dosyalardan ya…" at bounding box center [75, 133] width 84 height 57
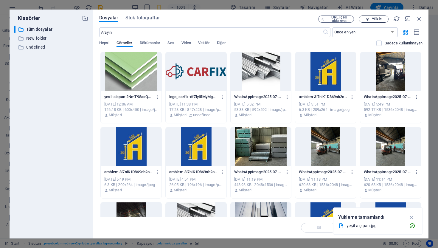
click at [382, 21] on span "Yükle" at bounding box center [374, 19] width 24 height 4
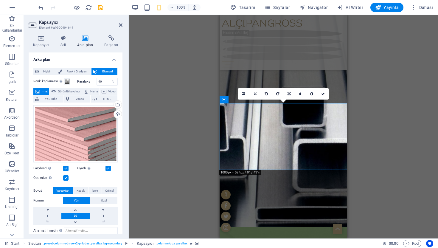
click at [167, 148] on div "Mevcut içeriği değiştirmek için buraya sürükleyin. Yeni bir element oluşturmak …" at bounding box center [284, 127] width 310 height 224
click at [120, 24] on icon at bounding box center [121, 25] width 4 height 5
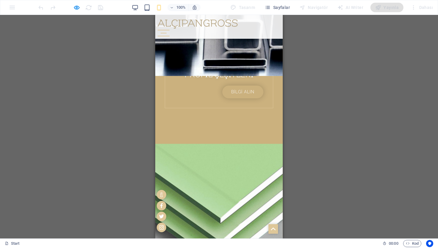
scroll to position [403, 0]
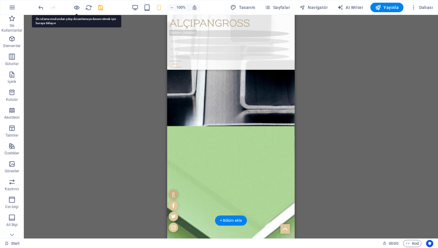
select select "px"
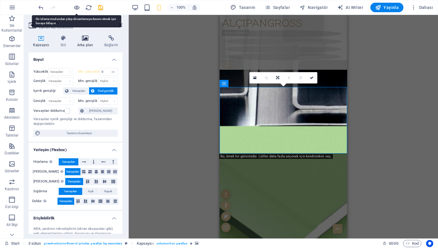
click at [91, 41] on h4 "Arka plan" at bounding box center [86, 41] width 27 height 13
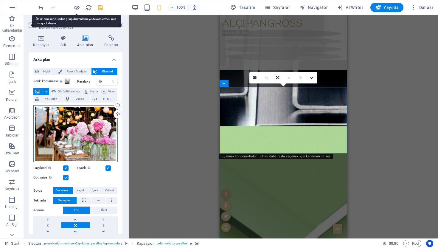
click at [68, 124] on div "Dosyaları buraya sürükleyin, dosyaları seçmek için tıklayın veya Dosyalardan ya…" at bounding box center [75, 133] width 84 height 57
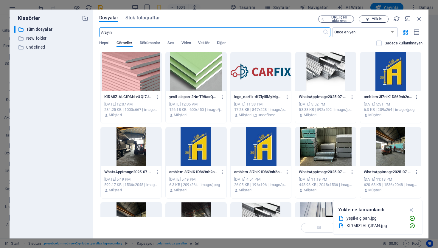
click at [384, 22] on button "Yükle" at bounding box center [374, 19] width 30 height 7
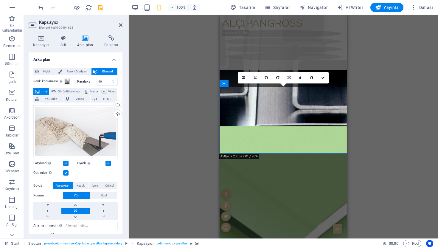
click at [118, 21] on h2 "Kapsayıcı" at bounding box center [80, 22] width 83 height 5
click at [118, 22] on h2 "Kapsayıcı" at bounding box center [80, 22] width 83 height 5
click at [122, 24] on icon at bounding box center [121, 25] width 4 height 5
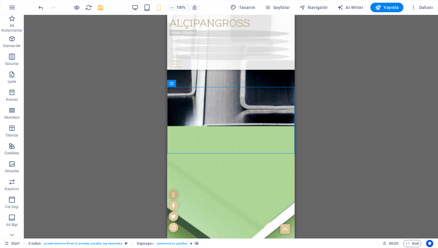
click at [124, 86] on div "Mevcut içeriği değiştirmek için buraya sürükleyin. Yeni bir element oluşturmak …" at bounding box center [231, 127] width 414 height 224
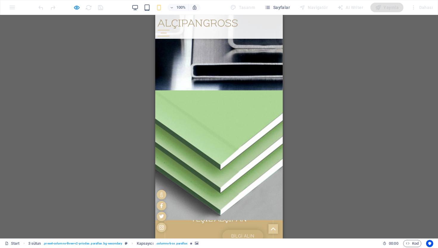
scroll to position [454, 0]
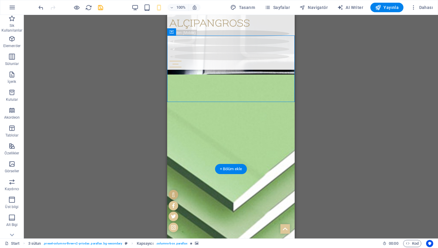
select select "px"
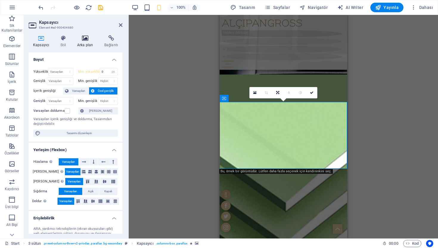
click at [80, 43] on h4 "Arka plan" at bounding box center [86, 41] width 27 height 13
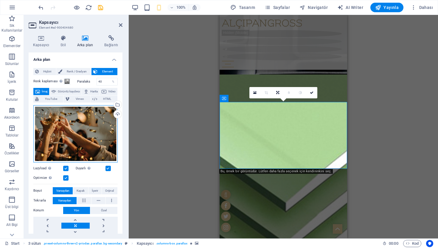
click at [73, 136] on div "Dosyaları buraya sürükleyin, dosyaları seçmek için tıklayın veya Dosyalardan ya…" at bounding box center [75, 133] width 84 height 57
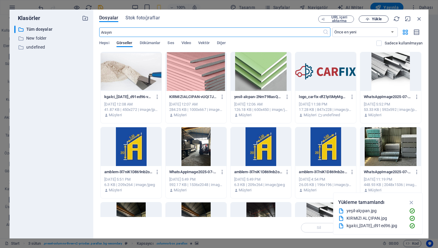
click at [375, 17] on span "Yükle" at bounding box center [377, 19] width 10 height 4
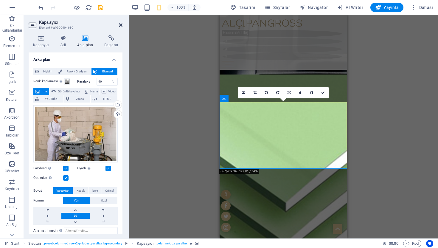
click at [119, 25] on icon at bounding box center [121, 25] width 4 height 5
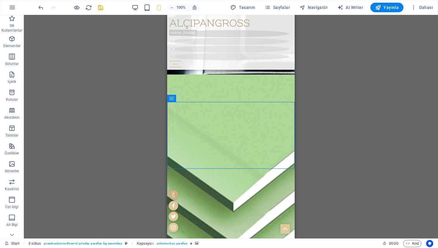
click at [120, 75] on div "Mevcut içeriği değiştirmek için buraya sürükleyin. Yeni bir element oluşturmak …" at bounding box center [231, 127] width 414 height 224
click at [103, 66] on div "Mevcut içeriği değiştirmek için buraya sürükleyin. Yeni bir element oluşturmak …" at bounding box center [231, 127] width 414 height 224
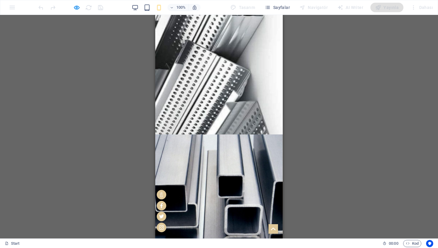
scroll to position [272, 0]
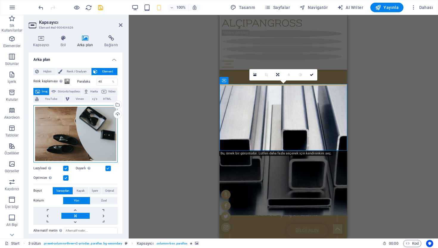
click at [81, 143] on div "Dosyaları buraya sürükleyin, dosyaları seçmek için tıklayın veya Dosyalardan ya…" at bounding box center [75, 133] width 84 height 57
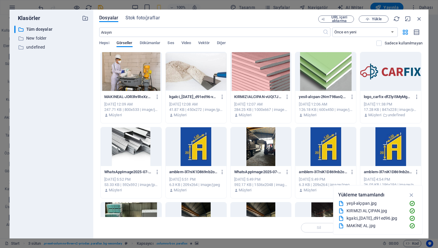
click at [296, 20] on div "Dosyalar Stok fotoğraflar" at bounding box center [208, 19] width 219 height 7
click at [369, 20] on icon "button" at bounding box center [368, 19] width 4 height 4
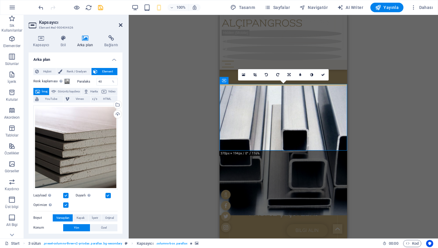
click at [120, 24] on icon at bounding box center [121, 25] width 4 height 5
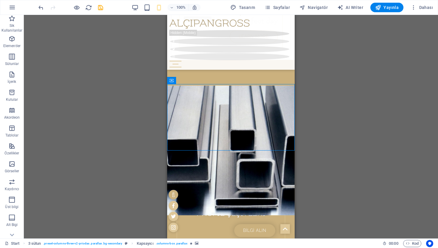
click at [119, 67] on div "Mevcut içeriği değiştirmek için buraya sürükleyin. Yeni bir element oluşturmak …" at bounding box center [231, 127] width 414 height 224
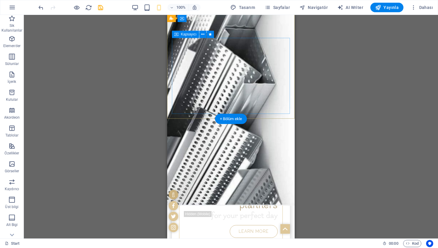
scroll to position [121, 0]
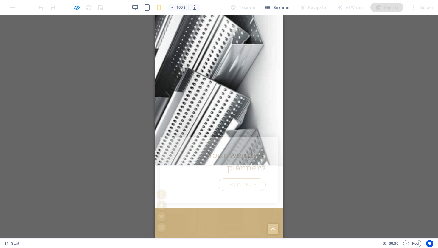
scroll to position [0, 0]
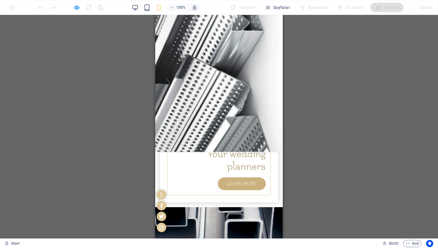
scroll to position [21, 0]
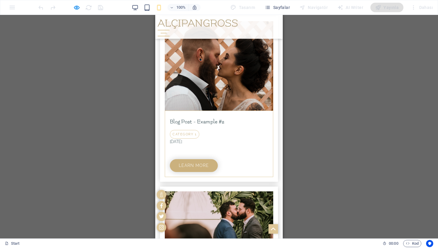
scroll to position [2375, 0]
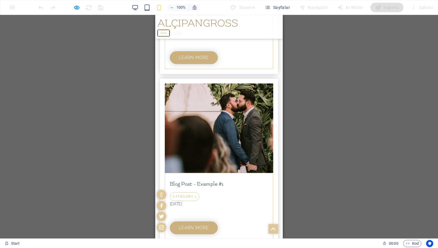
click at [170, 30] on button at bounding box center [164, 30] width 12 height 1
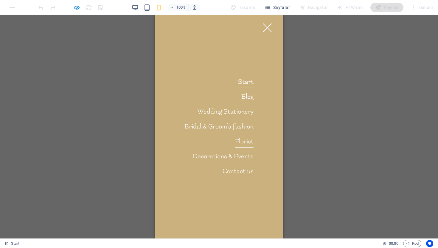
click at [250, 83] on link "Start" at bounding box center [246, 82] width 16 height 12
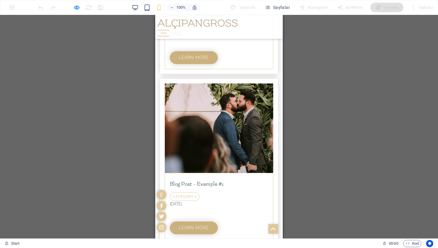
click at [170, 30] on div at bounding box center [164, 33] width 12 height 7
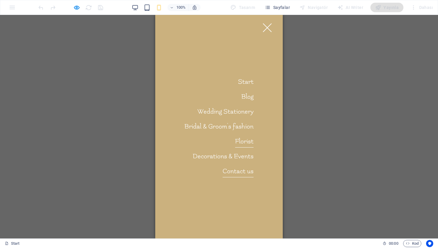
click at [242, 173] on link "Contact us" at bounding box center [238, 171] width 31 height 12
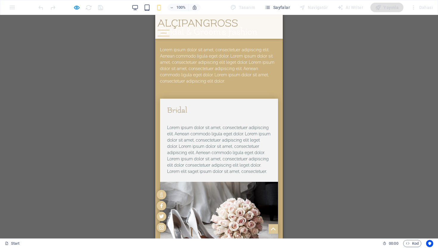
scroll to position [3240, 0]
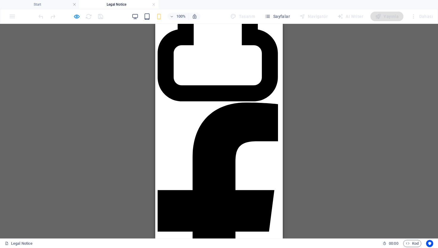
scroll to position [222, 0]
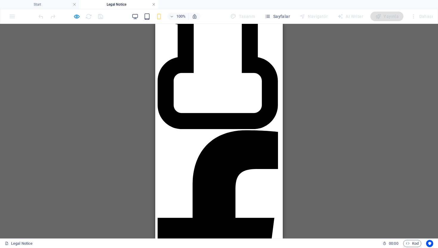
click at [152, 3] on link at bounding box center [154, 5] width 4 height 6
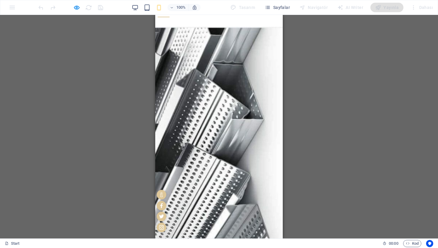
scroll to position [15, 0]
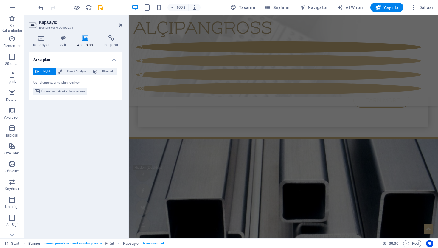
scroll to position [235, 0]
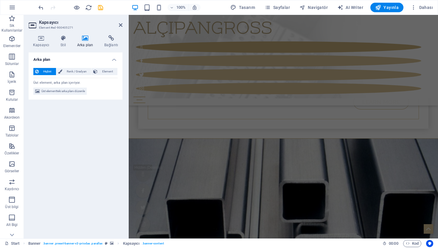
click at [120, 22] on h2 "Kapsayıcı" at bounding box center [80, 22] width 83 height 5
click at [120, 26] on icon at bounding box center [121, 25] width 4 height 5
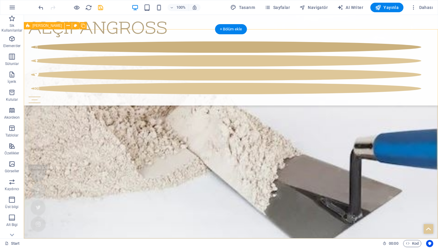
scroll to position [1523, 0]
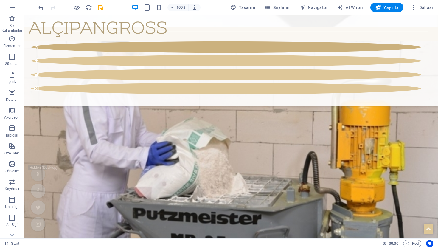
click at [0, 0] on span at bounding box center [0, 0] width 0 height 0
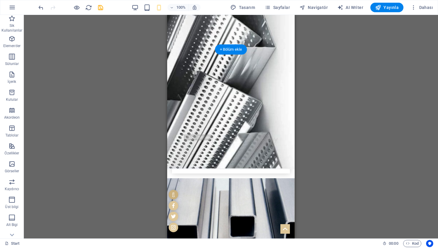
scroll to position [188, 0]
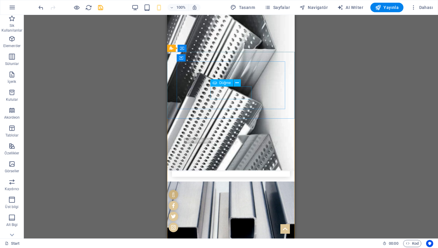
click at [225, 85] on div "Düğme" at bounding box center [222, 82] width 23 height 7
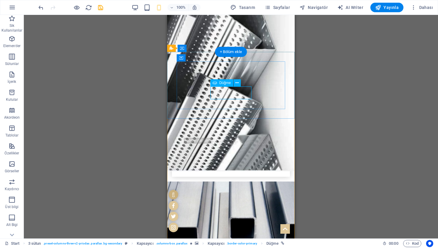
click at [222, 83] on span "Düğme" at bounding box center [225, 83] width 12 height 4
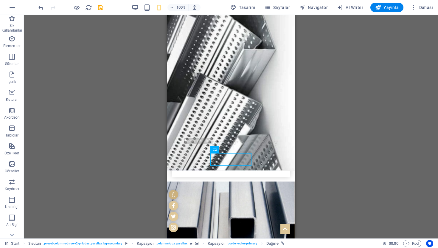
click at [119, 113] on div "Mevcut içeriği değiştirmek için buraya sürükleyin. Yeni bir element oluşturmak …" at bounding box center [231, 127] width 414 height 224
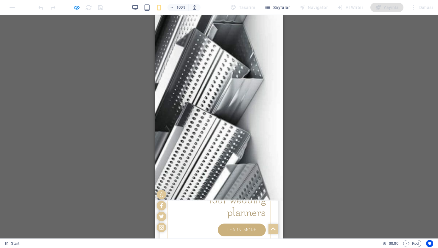
click at [240, 224] on link "Learn more" at bounding box center [242, 230] width 48 height 13
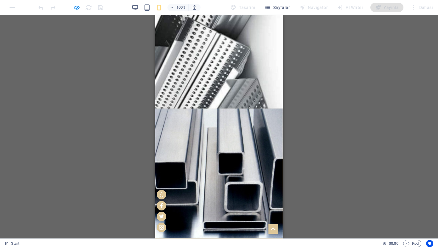
scroll to position [225, 0]
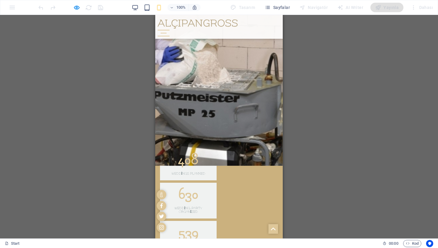
scroll to position [1373, 0]
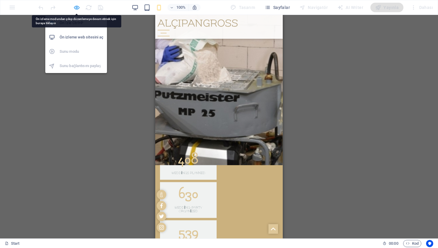
click at [45, 245] on icon "button" at bounding box center [33, 252] width 24 height 15
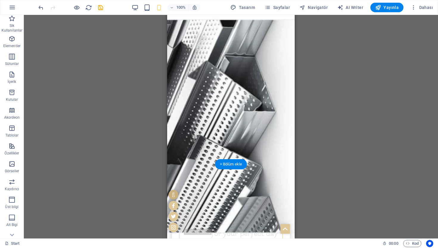
scroll to position [115, 0]
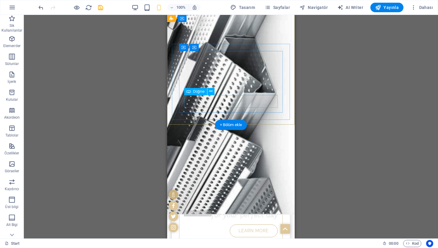
click at [250, 225] on div "Learn more" at bounding box center [231, 231] width 94 height 13
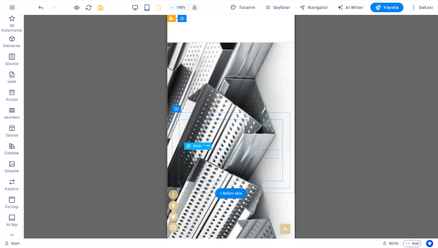
scroll to position [108, 0]
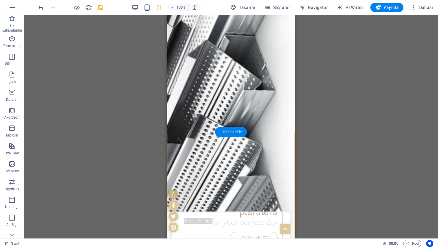
click at [231, 133] on div "+ Bölüm ekle" at bounding box center [231, 132] width 32 height 10
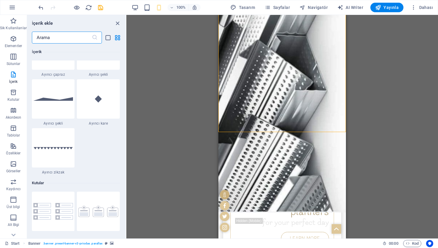
scroll to position [1560, 0]
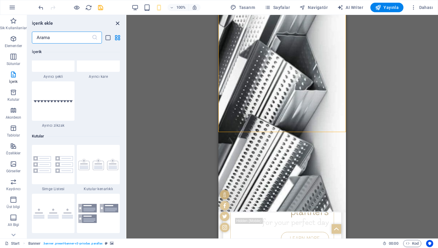
click at [117, 24] on icon "close panel" at bounding box center [117, 23] width 7 height 7
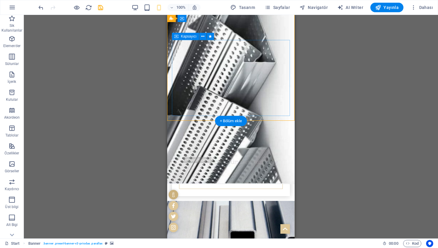
scroll to position [265, 0]
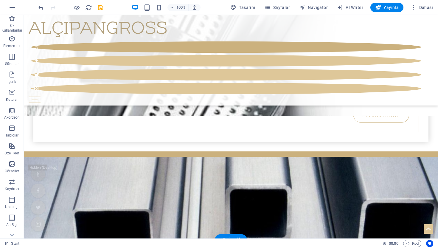
scroll to position [222, 0]
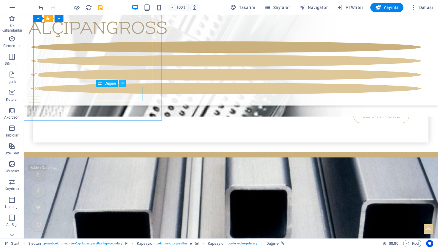
click at [121, 86] on icon at bounding box center [122, 83] width 3 height 6
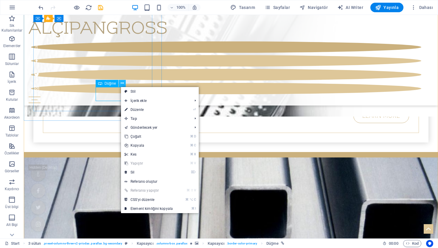
click at [121, 86] on icon at bounding box center [122, 83] width 3 height 6
click at [102, 82] on div "Düğme" at bounding box center [107, 83] width 23 height 7
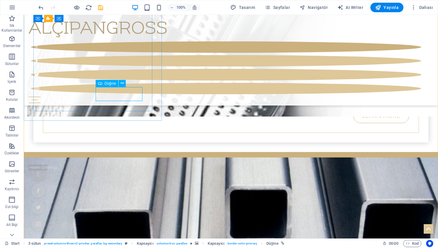
click at [102, 83] on icon at bounding box center [100, 83] width 4 height 7
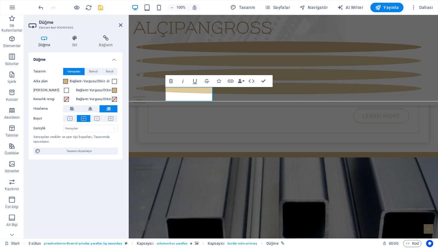
click at [85, 182] on div "Düğme Tasarım Varsayılan Birincil İkincil Arka plan Bağlantı Vurgusu/Etkin Etki…" at bounding box center [76, 142] width 94 height 181
click at [122, 26] on icon at bounding box center [121, 25] width 4 height 5
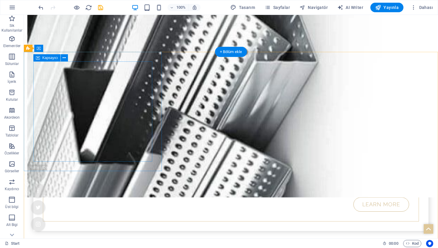
scroll to position [197, 0]
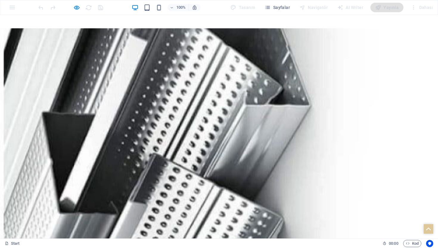
scroll to position [0, 0]
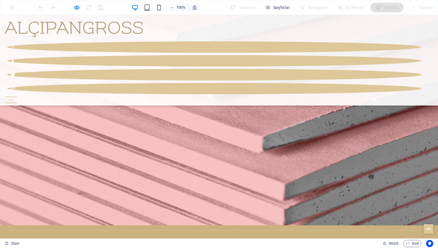
scroll to position [1070, 0]
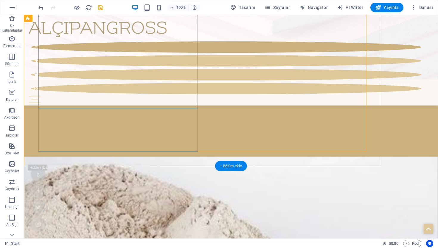
scroll to position [1324, 0]
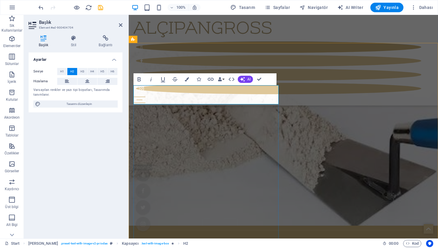
click at [143, 81] on button "Bold" at bounding box center [139, 79] width 11 height 12
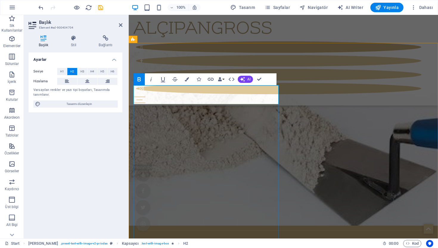
click at [140, 80] on icon "button" at bounding box center [139, 79] width 3 height 4
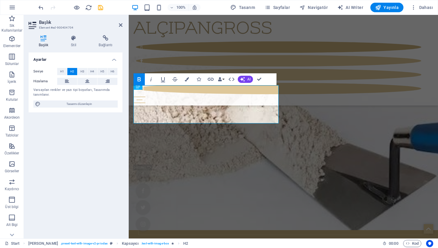
click at [140, 80] on icon "button" at bounding box center [139, 79] width 3 height 4
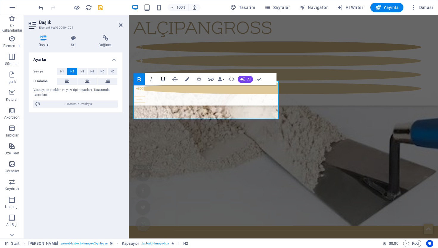
click at [164, 80] on icon "button" at bounding box center [163, 79] width 4 height 5
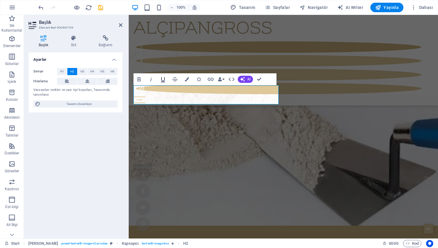
click at [164, 80] on icon "button" at bounding box center [163, 79] width 4 height 5
click at [165, 81] on icon "button" at bounding box center [163, 79] width 7 height 7
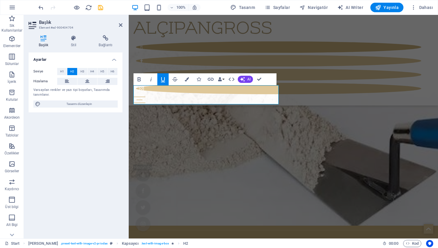
click at [165, 81] on icon "button" at bounding box center [163, 79] width 7 height 7
click at [246, 80] on button "AI" at bounding box center [245, 79] width 15 height 7
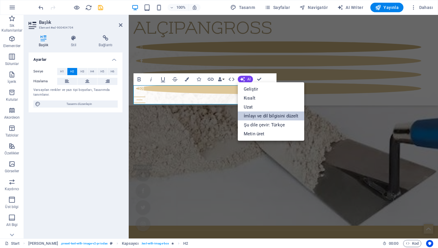
click at [251, 118] on link "İmlayı ve dil bilgisini düzelt" at bounding box center [271, 116] width 66 height 9
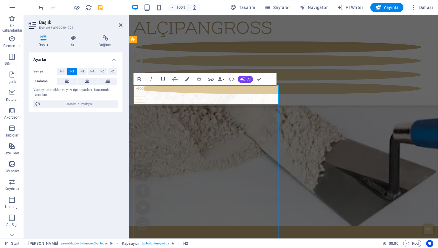
click at [244, 78] on icon "button" at bounding box center [242, 79] width 5 height 5
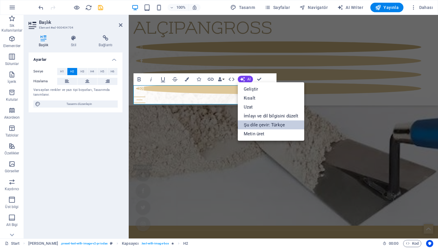
click at [254, 123] on link "Şu dile çevir: Türkçe" at bounding box center [271, 124] width 66 height 9
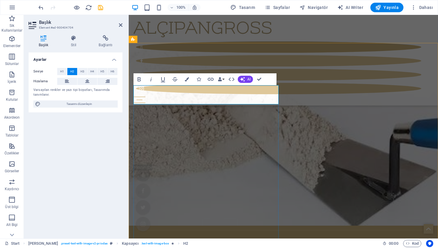
click at [245, 79] on button "AI" at bounding box center [245, 79] width 15 height 7
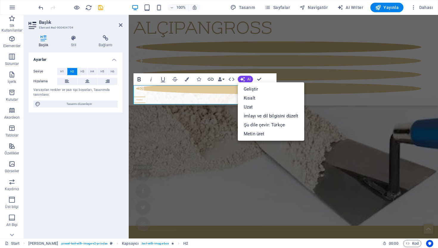
click at [139, 82] on icon "button" at bounding box center [139, 79] width 7 height 7
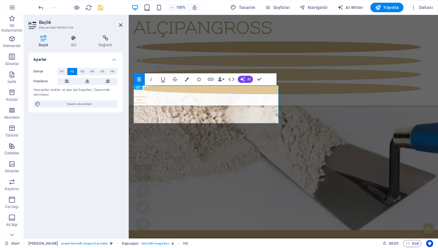
click at [139, 82] on icon "button" at bounding box center [139, 79] width 7 height 7
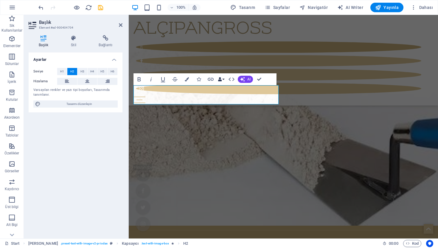
click at [225, 78] on button "Data Bindings" at bounding box center [221, 79] width 8 height 12
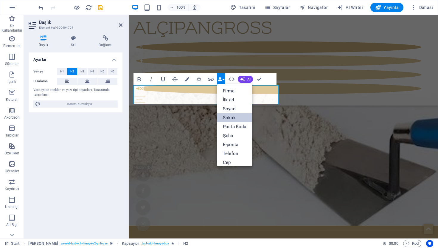
scroll to position [66, 0]
click at [224, 80] on button "Data Bindings" at bounding box center [221, 79] width 8 height 12
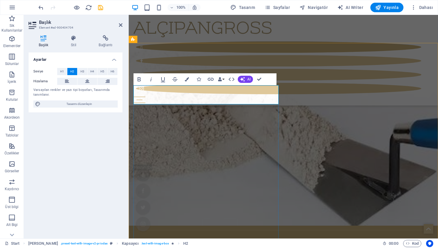
click at [151, 82] on icon "button" at bounding box center [151, 79] width 7 height 7
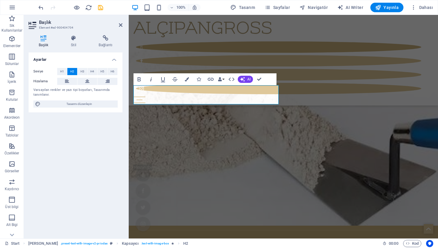
click at [151, 82] on icon "button" at bounding box center [151, 79] width 7 height 7
click at [74, 39] on icon at bounding box center [73, 38] width 25 height 6
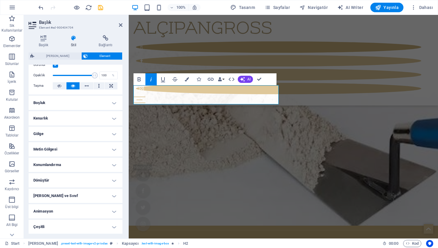
scroll to position [0, 0]
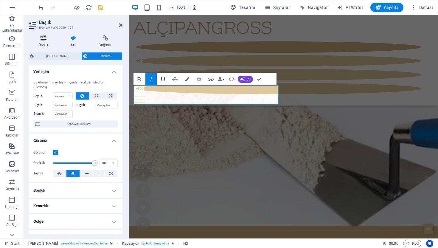
click at [38, 41] on h4 "Başlık" at bounding box center [45, 41] width 32 height 13
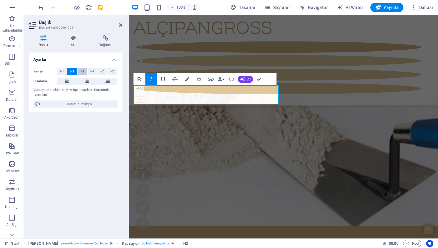
click at [81, 70] on span "H3" at bounding box center [83, 71] width 4 height 7
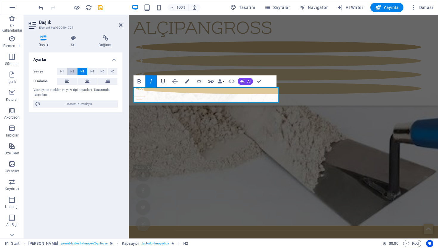
click at [71, 71] on span "H2" at bounding box center [72, 71] width 4 height 7
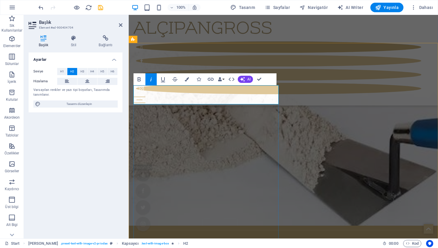
click at [200, 82] on button "Icons" at bounding box center [198, 79] width 11 height 12
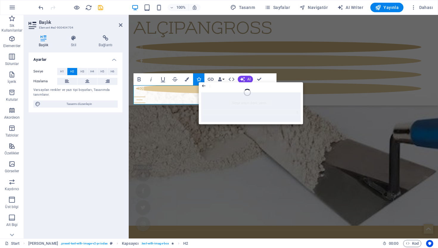
click at [202, 88] on icon "button" at bounding box center [203, 85] width 5 height 7
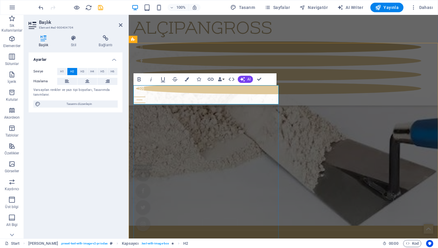
click at [151, 82] on icon "button" at bounding box center [151, 79] width 7 height 7
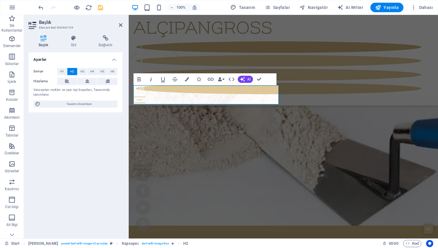
click at [151, 82] on icon "button" at bounding box center [151, 79] width 7 height 7
click at [80, 44] on h4 "Stil" at bounding box center [75, 41] width 28 height 13
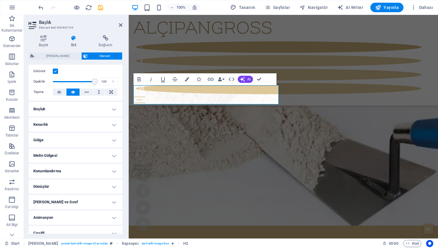
scroll to position [88, 0]
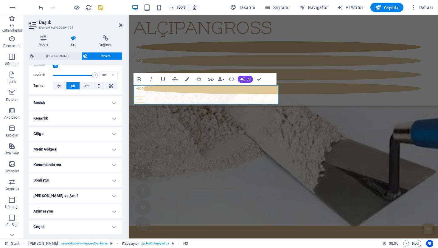
click at [57, 177] on h4 "Dönüştür" at bounding box center [76, 180] width 94 height 14
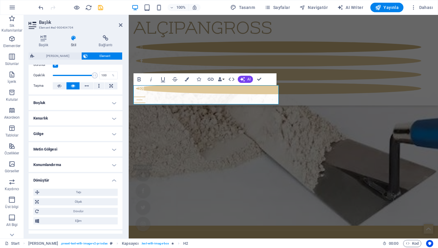
click at [56, 177] on h4 "Dönüştür" at bounding box center [76, 178] width 94 height 11
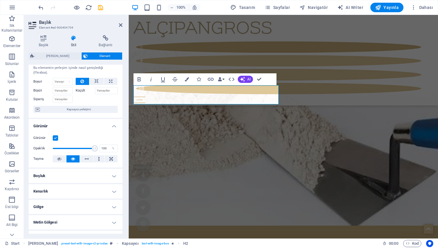
scroll to position [0, 0]
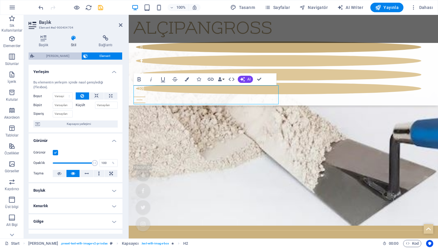
click at [60, 59] on span "[PERSON_NAME]" at bounding box center [58, 55] width 44 height 7
select select "rem"
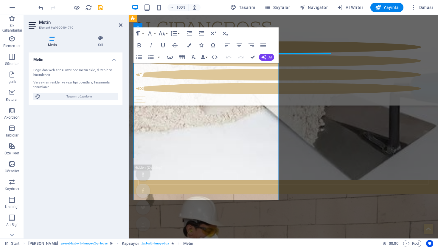
scroll to position [1379, 0]
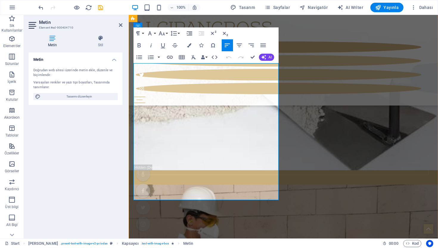
click at [263, 61] on div "Undo Redo Confirm (⌘+⏎) AI Geliştir Kısalt Uzat İmlayı ve dil bilgisini düzelt …" at bounding box center [248, 57] width 51 height 12
click at [263, 60] on button "AI" at bounding box center [266, 57] width 15 height 7
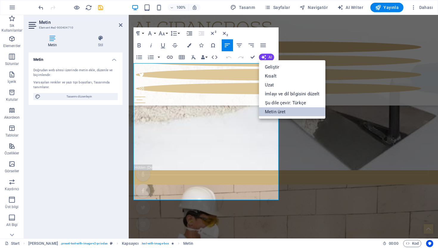
click at [268, 110] on link "Metin üret" at bounding box center [292, 111] width 66 height 9
select select "English"
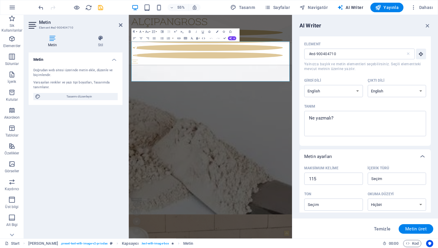
scroll to position [17, 0]
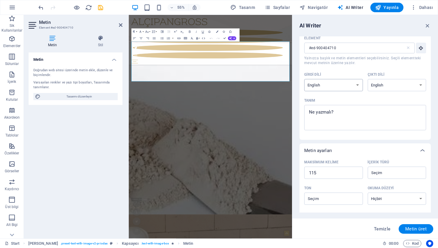
click at [326, 86] on select "Albanian Arabic Armenian Awadhi Azerbaijani Bashkir Basque Belarusian Bengali B…" at bounding box center [333, 85] width 59 height 12
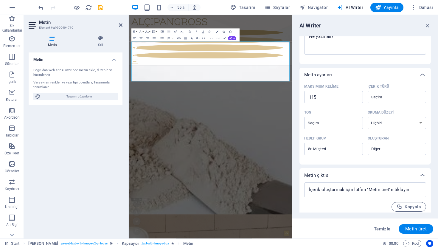
scroll to position [97, 0]
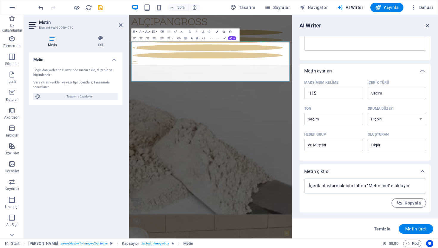
click at [426, 27] on icon "button" at bounding box center [428, 25] width 7 height 7
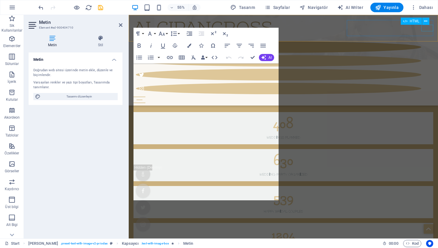
scroll to position [1379, 0]
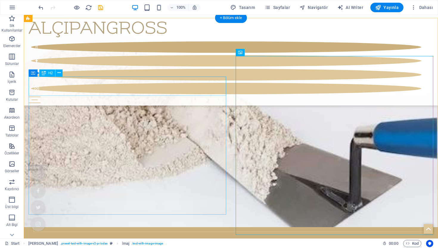
scroll to position [1321, 0]
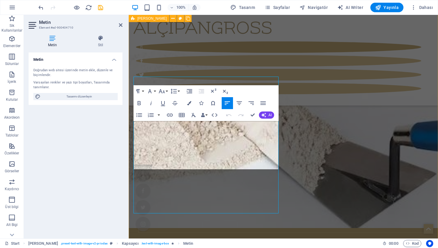
scroll to position [1366, 0]
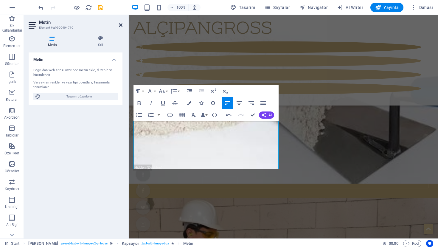
click at [122, 24] on aside "Metin Element #ed-900404710 Metin Stil Metin Doğrudan web sitesi üzerinde metin…" at bounding box center [76, 127] width 105 height 224
click at [119, 25] on icon at bounding box center [121, 25] width 4 height 5
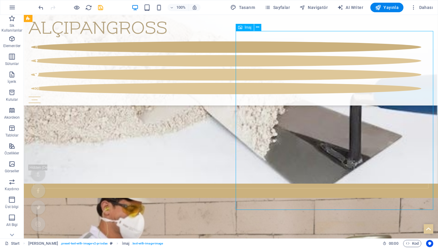
select select "%"
select select "px"
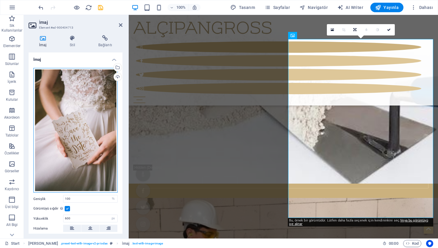
click at [83, 128] on div "Dosyaları buraya sürükleyin, dosyaları seçmek için tıklayın veya Dosyalardan ya…" at bounding box center [75, 130] width 84 height 125
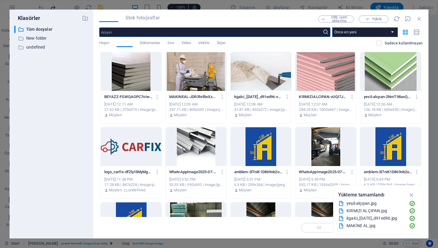
scroll to position [1670, 0]
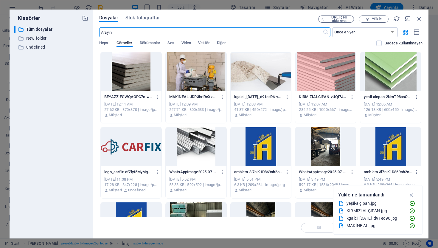
click at [298, 18] on div "Dosyalar Stok fotoğraflar" at bounding box center [208, 19] width 219 height 7
select select "%"
select select "px"
click at [376, 20] on span "Yükle" at bounding box center [377, 19] width 10 height 4
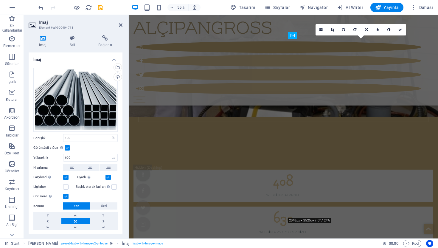
scroll to position [1366, 0]
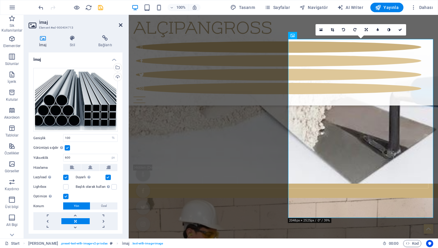
click at [119, 26] on icon at bounding box center [121, 25] width 4 height 5
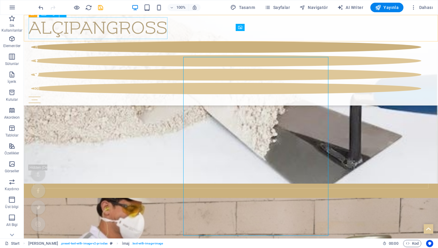
scroll to position [1348, 0]
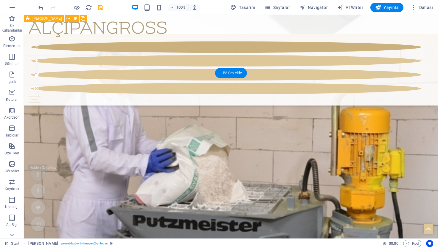
scroll to position [1523, 0]
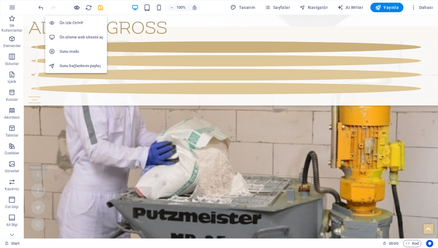
click at [79, 8] on icon "button" at bounding box center [76, 7] width 7 height 7
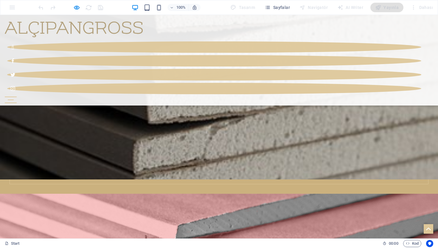
scroll to position [860, 0]
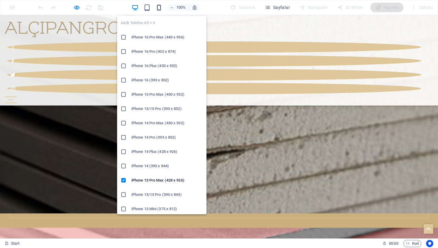
click at [160, 7] on icon "button" at bounding box center [159, 7] width 7 height 7
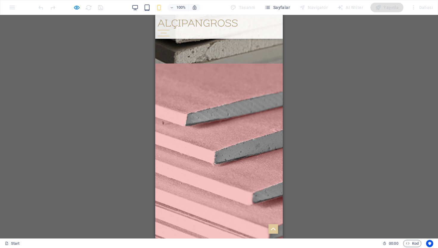
click at [307, 127] on div "Mevcut içeriği değiştirmek için buraya sürükleyin. Yeni bir element oluşturmak …" at bounding box center [219, 127] width 438 height 224
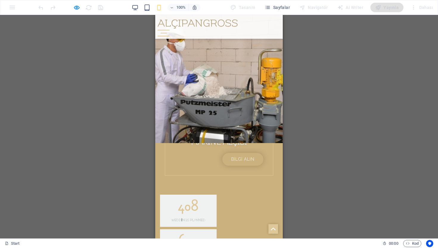
scroll to position [1373, 0]
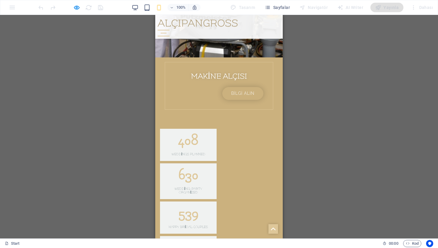
scroll to position [1372, 0]
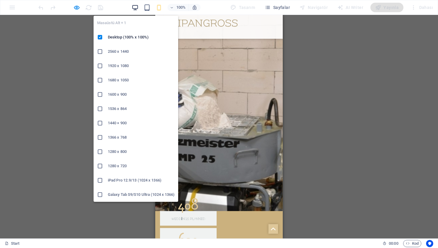
click at [134, 9] on icon "button" at bounding box center [135, 7] width 7 height 7
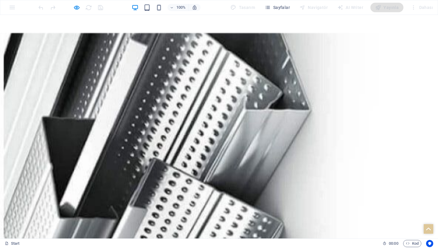
scroll to position [0, 0]
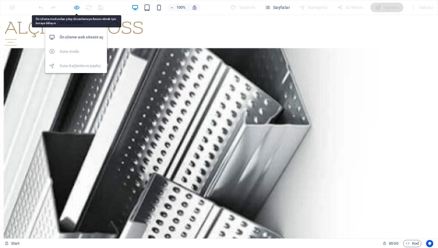
click at [77, 6] on icon "button" at bounding box center [76, 7] width 7 height 7
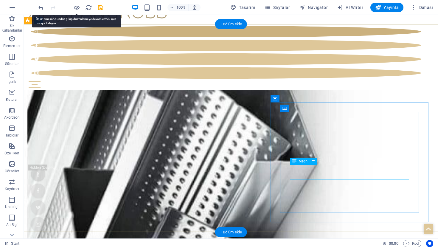
scroll to position [17, 0]
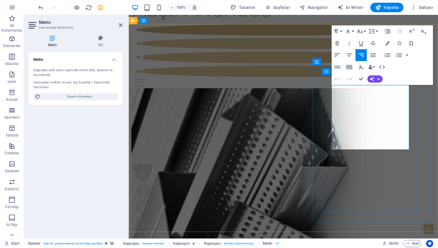
scroll to position [0, 0]
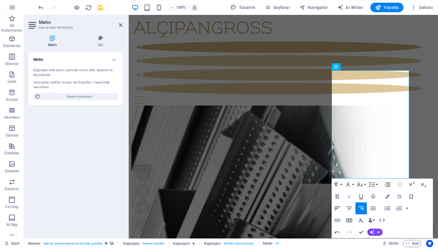
click at [338, 210] on icon "button" at bounding box center [337, 208] width 7 height 7
click at [343, 211] on button "Align Left" at bounding box center [337, 208] width 11 height 12
click at [348, 211] on icon "button" at bounding box center [349, 208] width 7 height 7
click at [372, 209] on icon "button" at bounding box center [373, 208] width 7 height 7
click at [389, 211] on icon "button" at bounding box center [387, 208] width 7 height 7
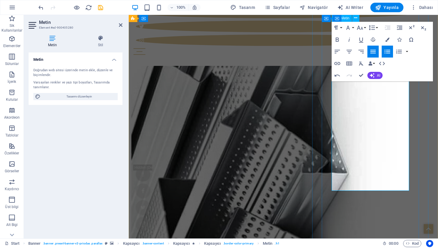
scroll to position [48, 0]
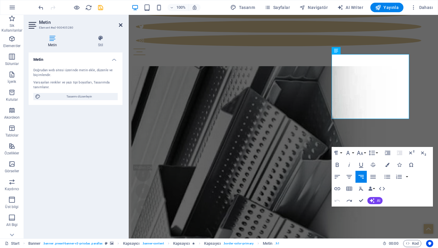
click at [120, 23] on icon at bounding box center [121, 25] width 4 height 5
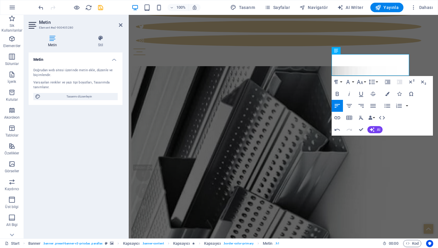
scroll to position [91, 0]
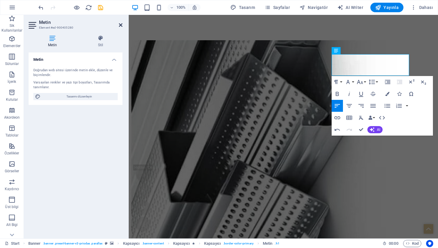
click at [120, 23] on icon at bounding box center [121, 25] width 4 height 5
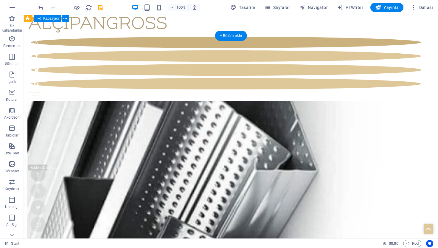
scroll to position [4, 0]
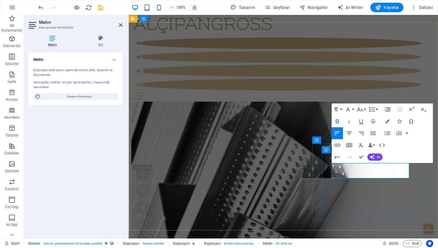
scroll to position [19, 0]
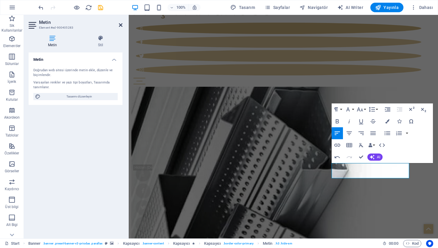
click at [119, 24] on icon at bounding box center [121, 25] width 4 height 5
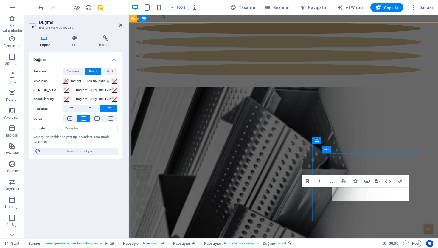
click at [120, 23] on icon at bounding box center [121, 25] width 4 height 5
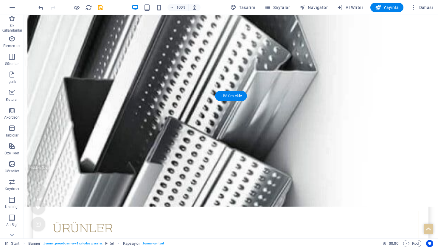
scroll to position [153, 0]
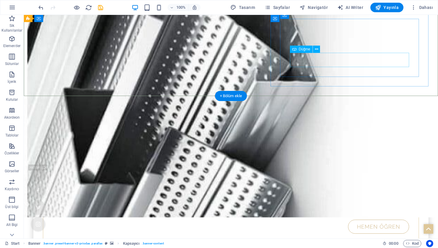
click at [390, 220] on div "HEMEN ÖĞREN" at bounding box center [231, 227] width 357 height 14
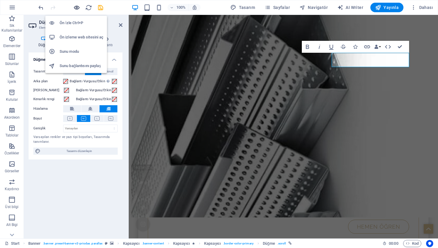
click at [78, 9] on icon "button" at bounding box center [76, 7] width 7 height 7
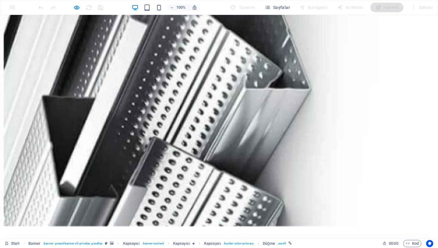
scroll to position [0, 0]
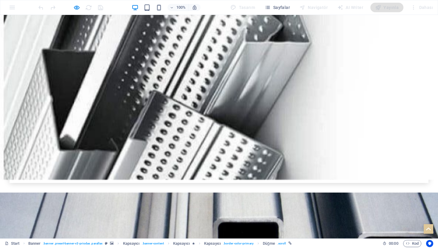
scroll to position [234, 0]
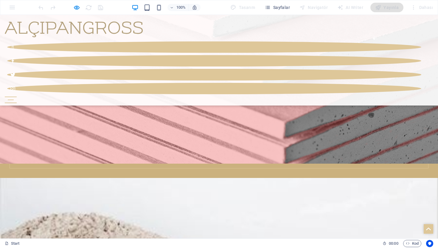
scroll to position [1085, 0]
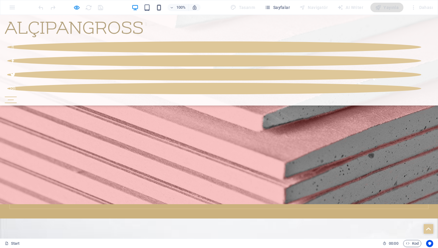
click at [157, 7] on icon "button" at bounding box center [159, 7] width 7 height 7
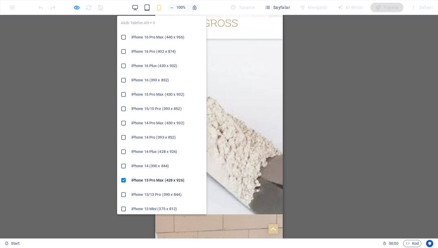
scroll to position [1077, 0]
click at [160, 7] on icon "button" at bounding box center [159, 7] width 7 height 7
click at [154, 194] on h6 "iPhone 13/13 Pro (390 x 844)" at bounding box center [168, 194] width 72 height 7
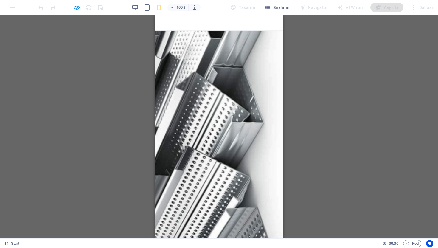
scroll to position [0, 0]
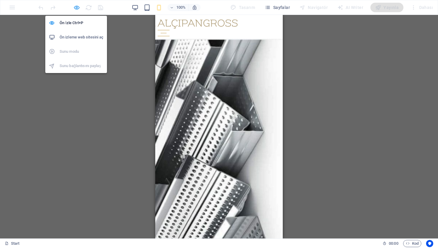
click at [79, 8] on icon "button" at bounding box center [76, 7] width 7 height 7
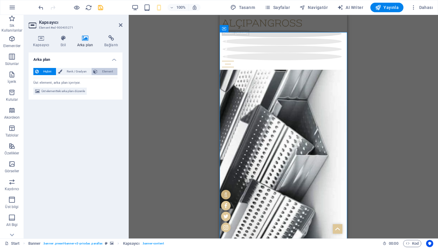
click at [110, 68] on span "Element" at bounding box center [107, 71] width 16 height 7
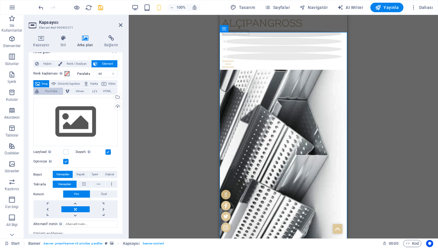
scroll to position [1, 0]
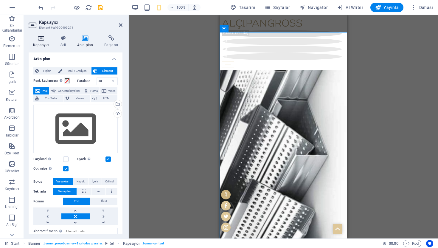
click at [42, 39] on icon at bounding box center [41, 38] width 25 height 6
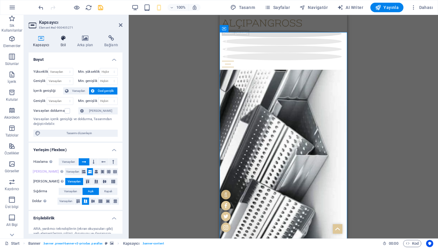
click at [59, 41] on h4 "Stil" at bounding box center [64, 41] width 17 height 13
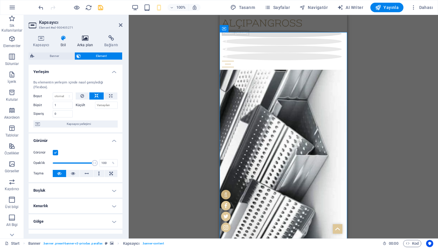
click at [81, 43] on h4 "Arka plan" at bounding box center [86, 41] width 27 height 13
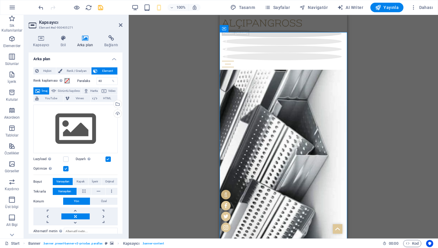
click at [174, 136] on div "Mevcut içeriği değiştirmek için buraya sürükleyin. Yeni bir element oluşturmak …" at bounding box center [284, 127] width 310 height 224
click at [76, 45] on h4 "Arka plan" at bounding box center [86, 41] width 27 height 13
click at [68, 44] on h4 "Stil" at bounding box center [64, 41] width 17 height 13
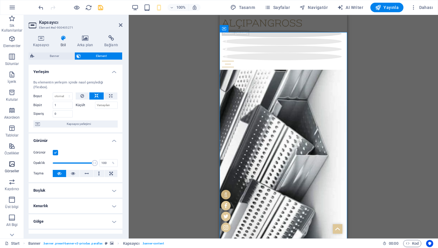
click at [10, 163] on icon "button" at bounding box center [11, 163] width 7 height 7
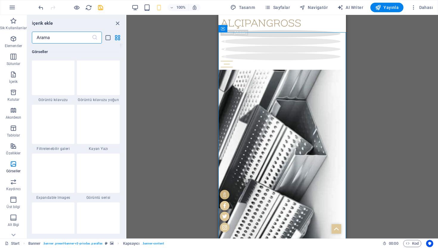
scroll to position [3113, 0]
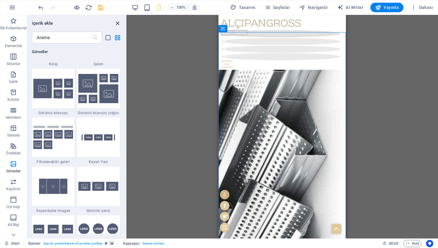
click at [118, 25] on icon "close panel" at bounding box center [117, 23] width 7 height 7
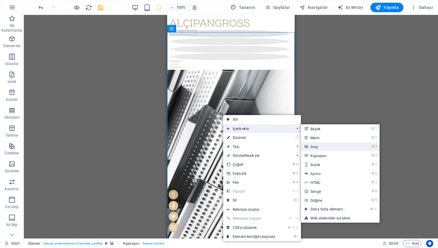
click at [316, 148] on link "⌘ 3 [DEMOGRAPHIC_DATA]" at bounding box center [329, 146] width 56 height 9
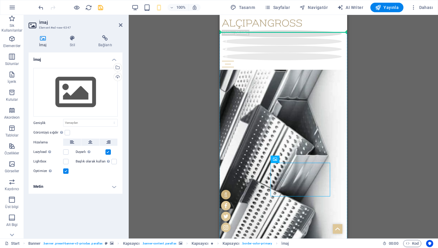
drag, startPoint x: 294, startPoint y: 179, endPoint x: 281, endPoint y: 121, distance: 59.2
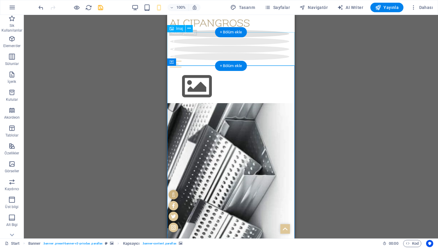
click at [201, 70] on figure at bounding box center [231, 87] width 128 height 34
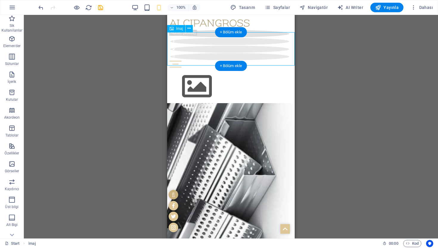
click at [201, 70] on figure at bounding box center [231, 87] width 128 height 34
click at [201, 51] on div "H1 3 sütun 3 sütun Kapsayıcı Kapsayıcı Kapsayıcı Banner Kapsayıcı Kapsayıcı Kap…" at bounding box center [231, 127] width 414 height 224
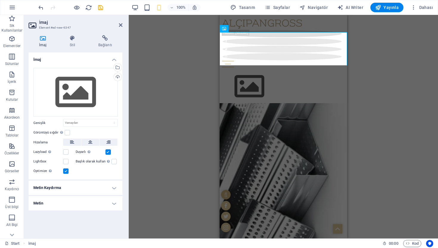
click at [201, 51] on div "H1 3 sütun 3 sütun Kapsayıcı Kapsayıcı Kapsayıcı Banner Kapsayıcı Kapsayıcı Kap…" at bounding box center [284, 127] width 310 height 224
click at [117, 23] on h2 "İmaj" at bounding box center [80, 22] width 83 height 5
click at [118, 24] on h2 "İmaj" at bounding box center [80, 22] width 83 height 5
click at [119, 24] on icon at bounding box center [121, 25] width 4 height 5
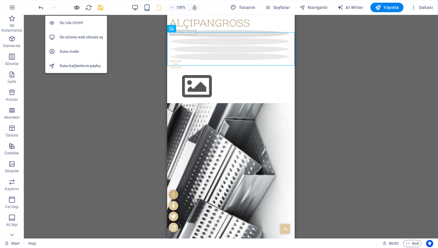
click at [79, 10] on icon "button" at bounding box center [76, 7] width 7 height 7
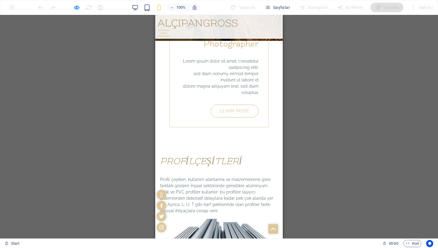
scroll to position [3061, 0]
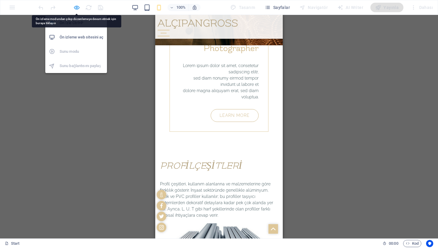
click at [78, 7] on icon "button" at bounding box center [76, 7] width 7 height 7
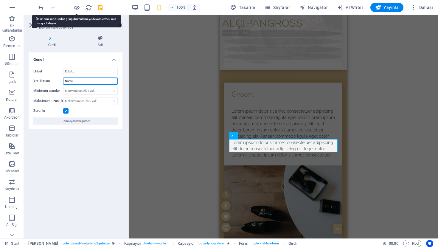
click at [76, 81] on input "Name" at bounding box center [90, 81] width 55 height 7
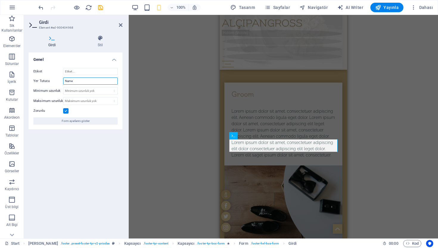
click at [76, 81] on input "Name" at bounding box center [90, 81] width 55 height 7
type input "İSİM"
click at [116, 27] on header "Girdi Element #ed-900404968" at bounding box center [76, 23] width 94 height 16
click at [120, 25] on icon at bounding box center [121, 25] width 4 height 5
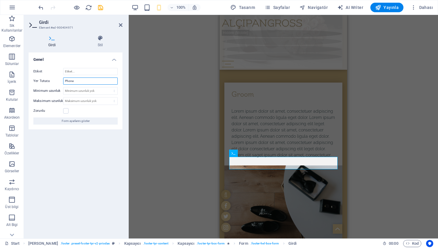
click at [84, 79] on input "Phone" at bounding box center [90, 81] width 55 height 7
type input "TELEFON"
click at [121, 27] on icon at bounding box center [121, 25] width 4 height 5
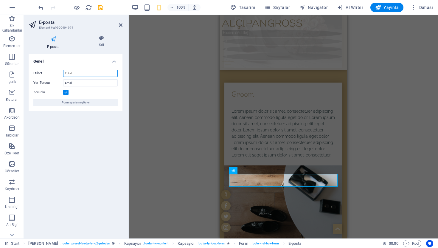
click at [100, 72] on input "Etiket" at bounding box center [90, 73] width 55 height 7
click at [98, 81] on input "Email" at bounding box center [90, 82] width 55 height 7
click at [119, 24] on icon at bounding box center [121, 25] width 4 height 5
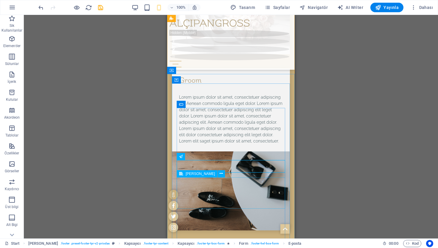
scroll to position [4003, 0]
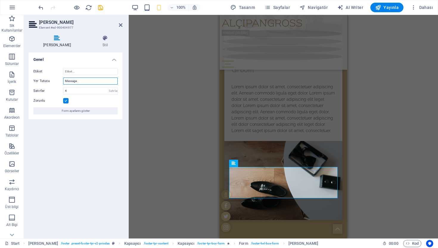
click at [84, 83] on input "Message" at bounding box center [90, 81] width 55 height 7
type input "MESAJINIZ"
click at [120, 24] on icon at bounding box center [121, 25] width 4 height 5
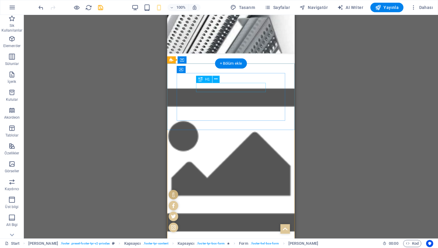
scroll to position [0, 0]
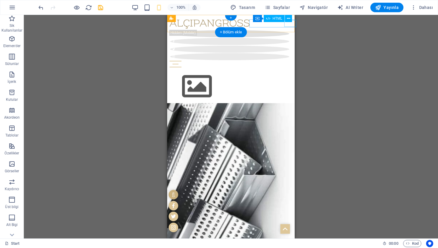
click at [290, 61] on div at bounding box center [231, 64] width 123 height 7
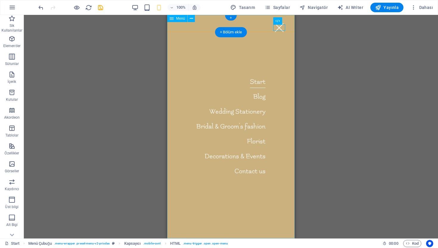
click at [256, 112] on nav "Start Blog Wedding Stationery Bridal & Groom's fashion Florist Decorations & Ev…" at bounding box center [231, 127] width 128 height 224
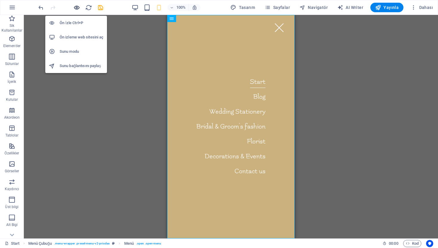
click at [76, 6] on icon "button" at bounding box center [76, 7] width 7 height 7
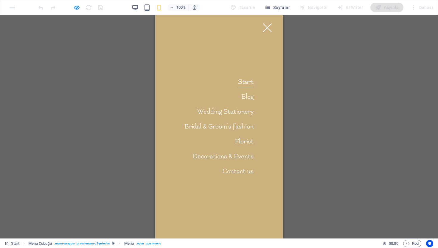
click at [244, 84] on link "Start" at bounding box center [246, 82] width 16 height 12
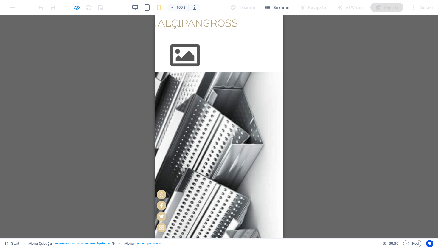
click at [170, 30] on div at bounding box center [164, 33] width 12 height 7
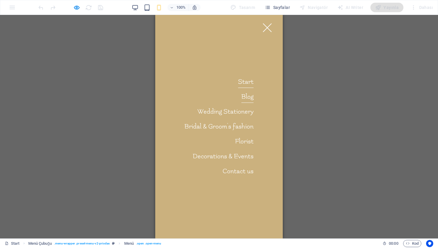
click at [248, 96] on link "Blog" at bounding box center [248, 97] width 12 height 12
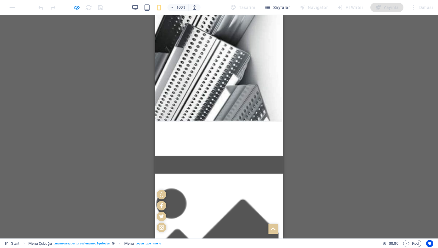
scroll to position [239, 0]
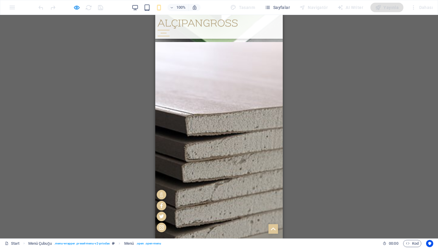
scroll to position [838, 0]
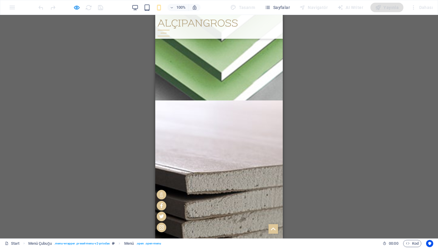
click at [273, 27] on header "ALÇIPANGROSS Start Blog Wedding Stationery Bridal & Groom's fashion Florist Dec…" at bounding box center [219, 27] width 128 height 24
click at [170, 30] on div at bounding box center [164, 33] width 12 height 7
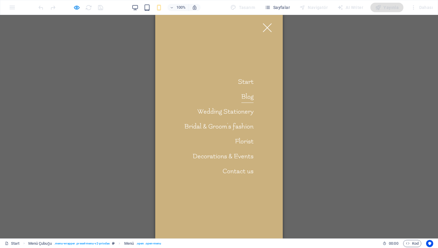
click at [249, 95] on link "Blog" at bounding box center [248, 97] width 12 height 12
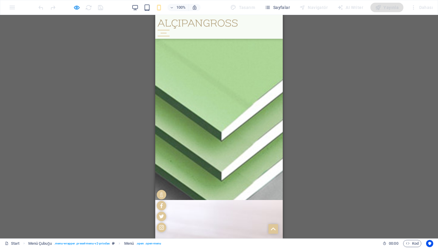
scroll to position [737, 0]
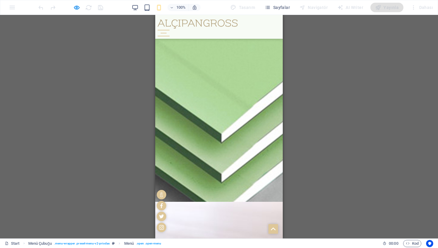
click at [170, 30] on div at bounding box center [164, 33] width 12 height 7
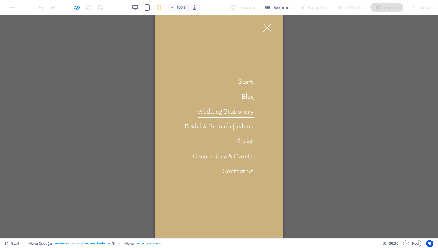
click at [245, 112] on link "Wedding Stationery" at bounding box center [226, 112] width 56 height 12
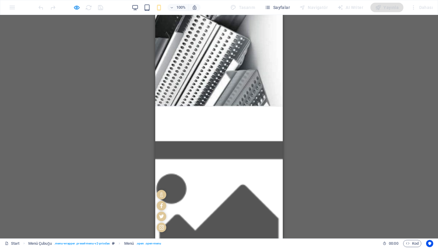
scroll to position [0, 0]
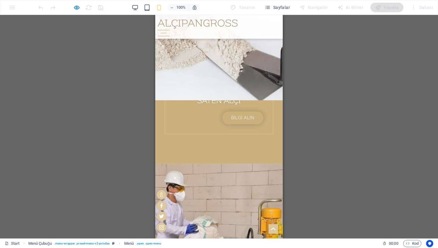
scroll to position [1422, 0]
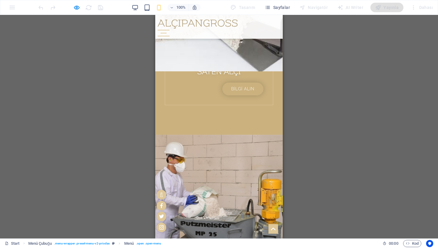
click at [273, 27] on header "ALÇIPANGROSS Start Blog Wedding Stationery Bridal & Groom's fashion Florist Dec…" at bounding box center [219, 27] width 128 height 24
click at [170, 30] on button at bounding box center [164, 30] width 12 height 1
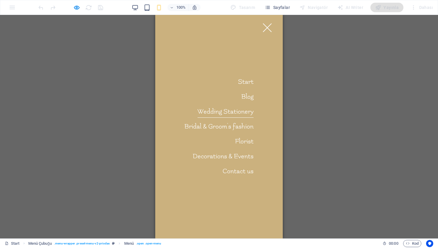
click at [243, 112] on link "Wedding Stationery" at bounding box center [226, 112] width 56 height 12
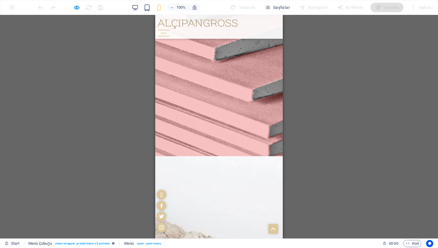
scroll to position [1125, 0]
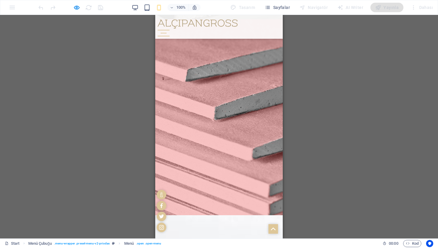
click at [170, 30] on div at bounding box center [164, 33] width 12 height 7
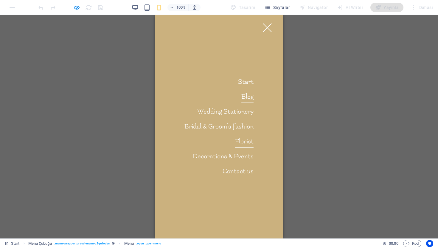
click at [250, 144] on link "Florist" at bounding box center [244, 142] width 18 height 12
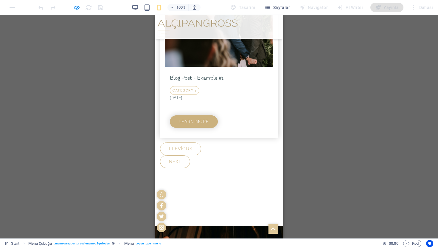
scroll to position [2796, 0]
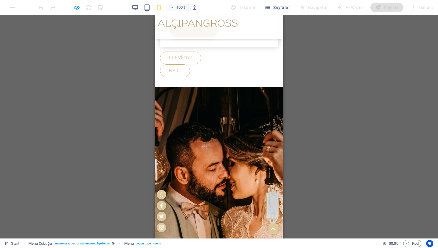
click at [170, 30] on div at bounding box center [164, 33] width 12 height 7
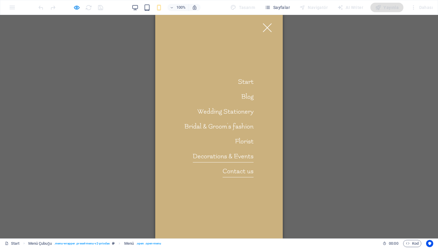
click at [241, 172] on link "Contact us" at bounding box center [238, 171] width 31 height 12
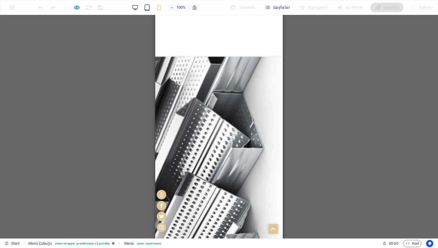
scroll to position [0, 0]
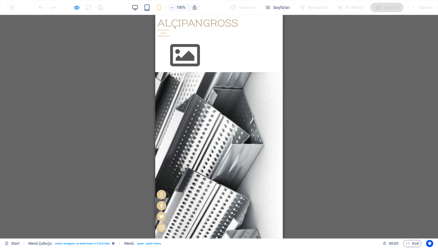
click at [170, 30] on div at bounding box center [164, 33] width 12 height 7
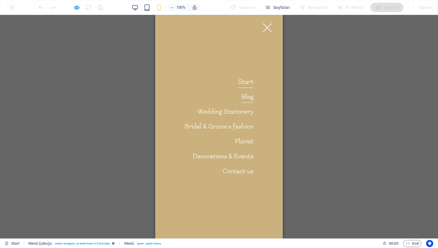
click at [245, 98] on link "Blog" at bounding box center [248, 97] width 12 height 12
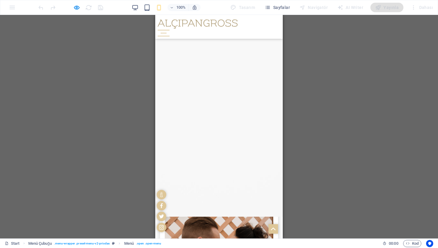
scroll to position [2307, 0]
